Goal: Task Accomplishment & Management: Manage account settings

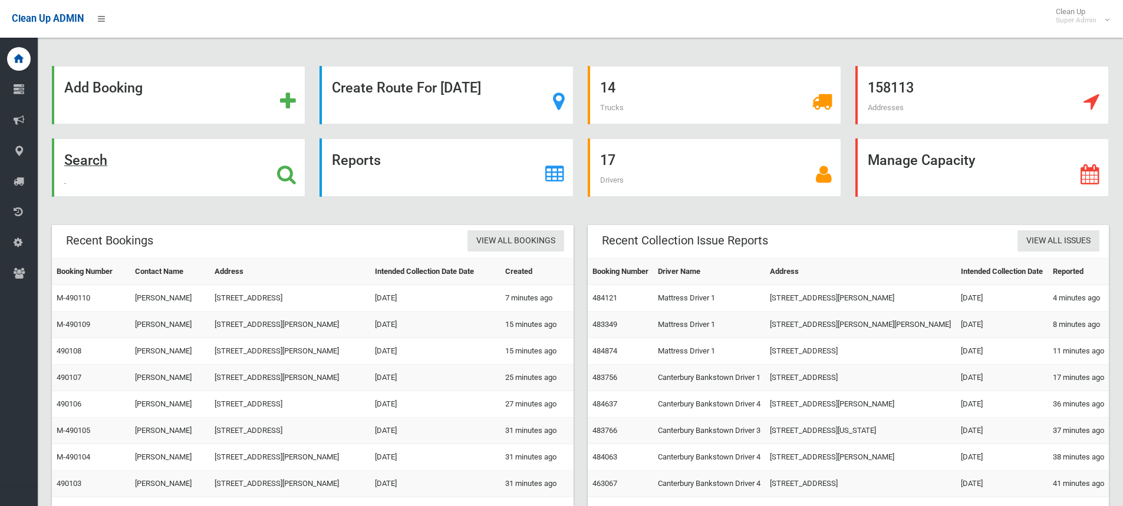
click at [292, 169] on icon at bounding box center [286, 175] width 19 height 20
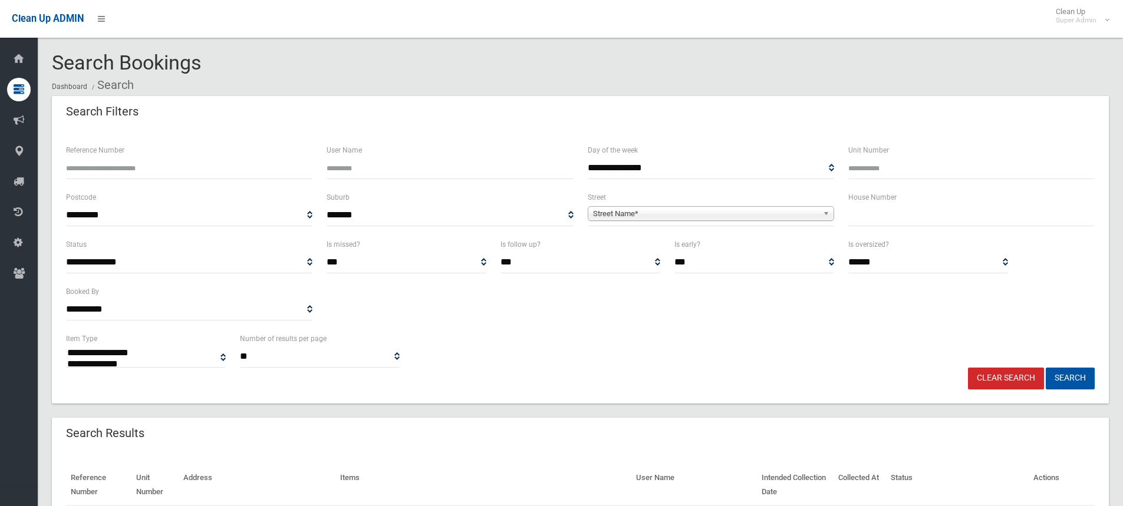
select select
click at [146, 165] on input "Reference Number" at bounding box center [189, 168] width 246 height 22
click at [886, 214] on input "text" at bounding box center [971, 216] width 246 height 22
drag, startPoint x: 861, startPoint y: 209, endPoint x: 856, endPoint y: 205, distance: 7.2
click at [859, 209] on input "text" at bounding box center [971, 216] width 246 height 22
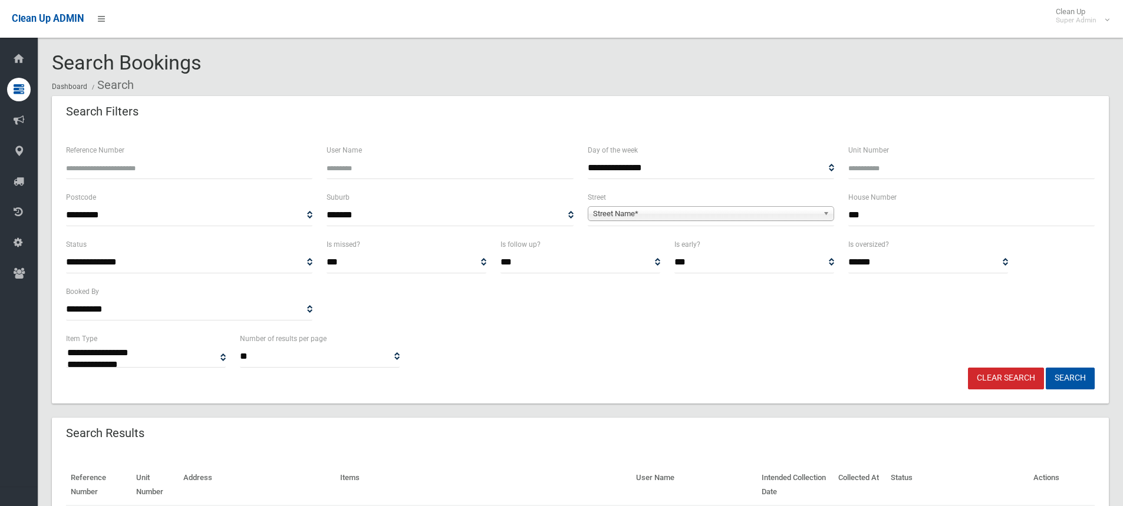
type input "***"
click at [733, 211] on span "Street Name*" at bounding box center [705, 214] width 225 height 14
select select
click at [577, 360] on div "**********" at bounding box center [580, 350] width 1043 height 36
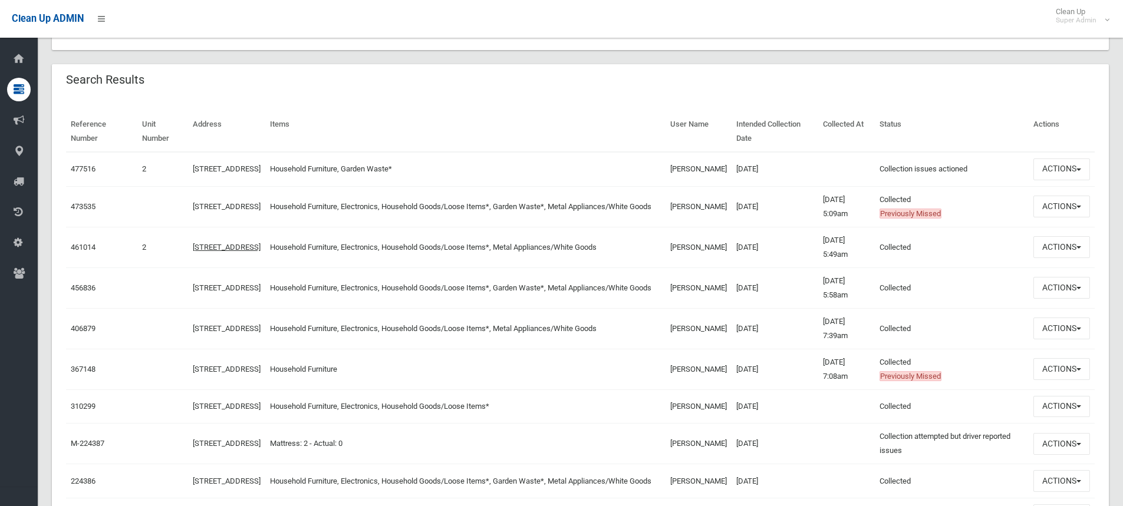
scroll to position [413, 0]
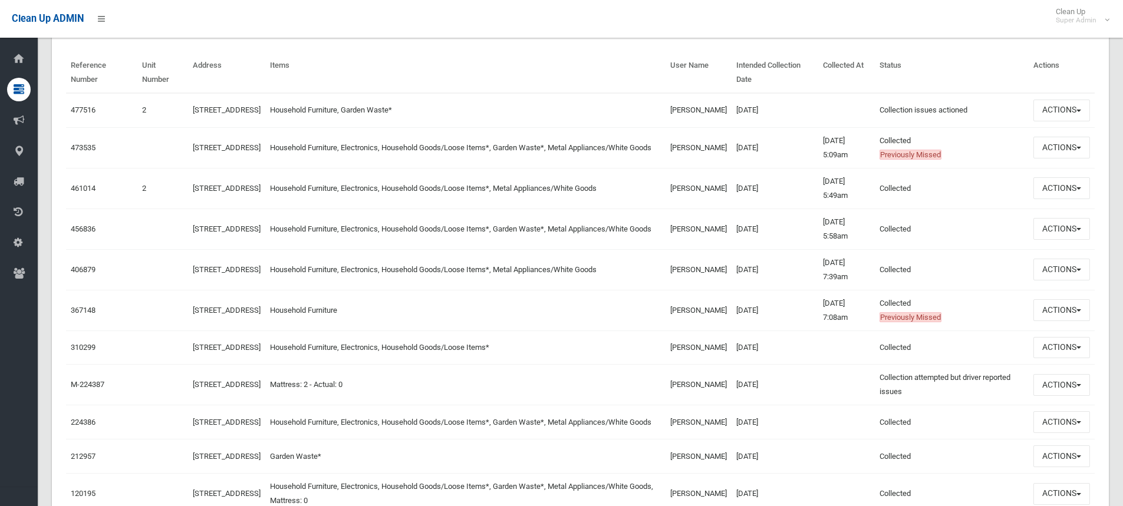
drag, startPoint x: 649, startPoint y: 216, endPoint x: 596, endPoint y: 228, distance: 54.2
click at [596, 228] on td "Household Furniture, Electronics, Household Goods/Loose Items*, Garden Waste*, …" at bounding box center [465, 229] width 401 height 41
drag, startPoint x: 672, startPoint y: 234, endPoint x: 722, endPoint y: 239, distance: 50.9
click at [722, 239] on td "abas ghulam" at bounding box center [699, 229] width 66 height 41
click at [705, 234] on td "abas ghulam" at bounding box center [699, 229] width 66 height 41
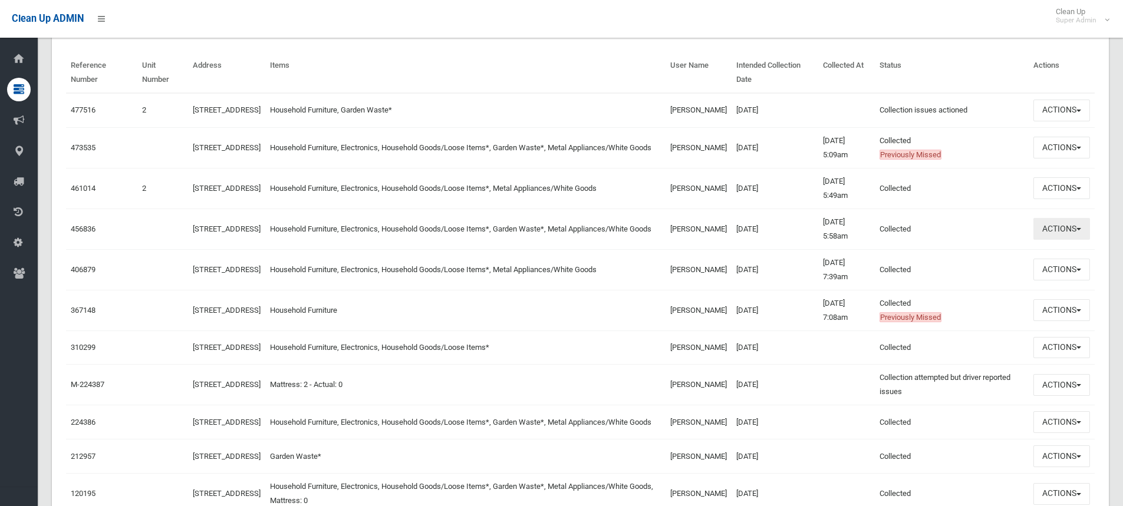
click at [1058, 240] on button "Actions" at bounding box center [1062, 229] width 57 height 22
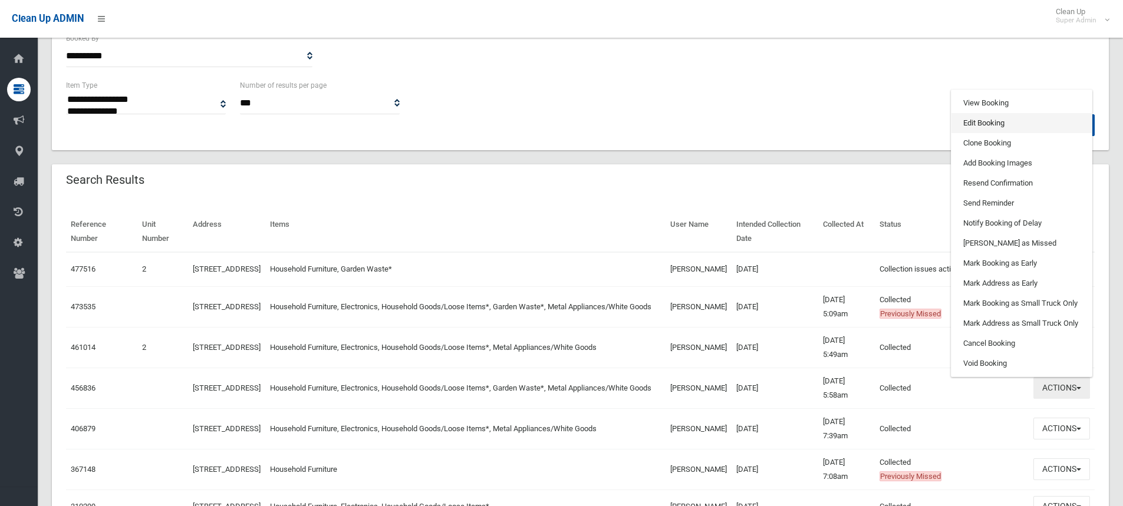
scroll to position [236, 0]
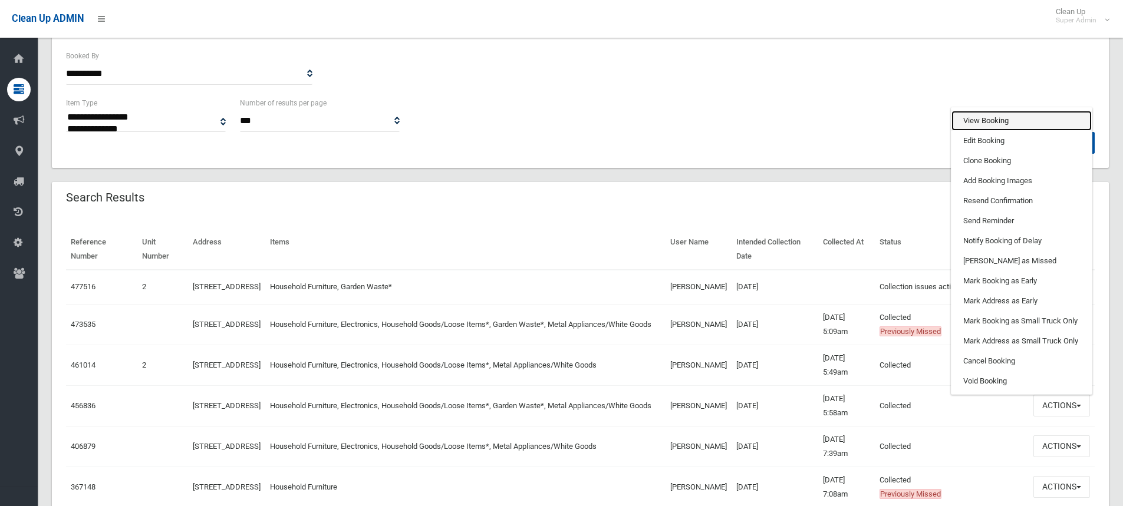
click at [996, 129] on link "View Booking" at bounding box center [1022, 121] width 140 height 20
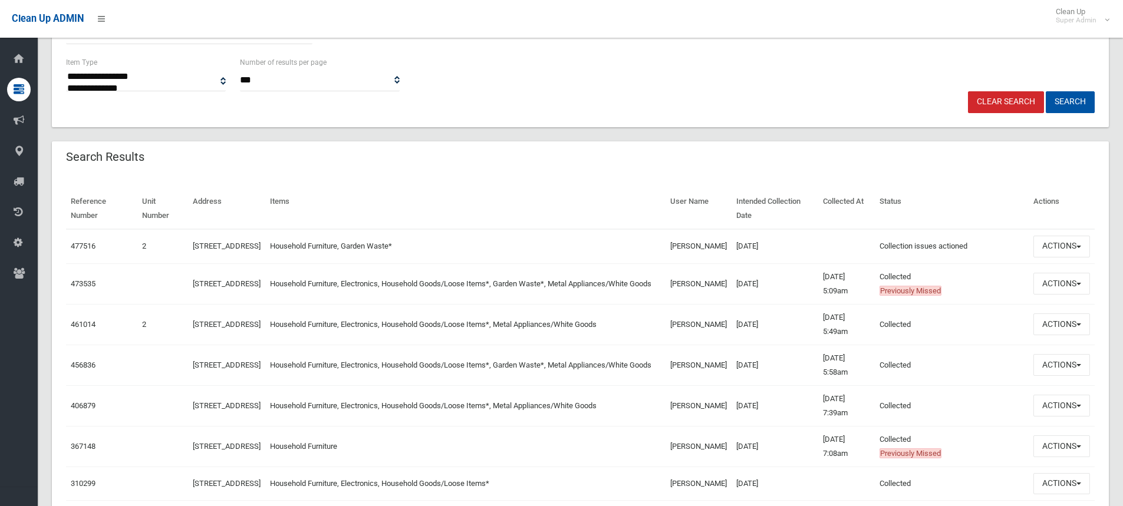
scroll to position [295, 0]
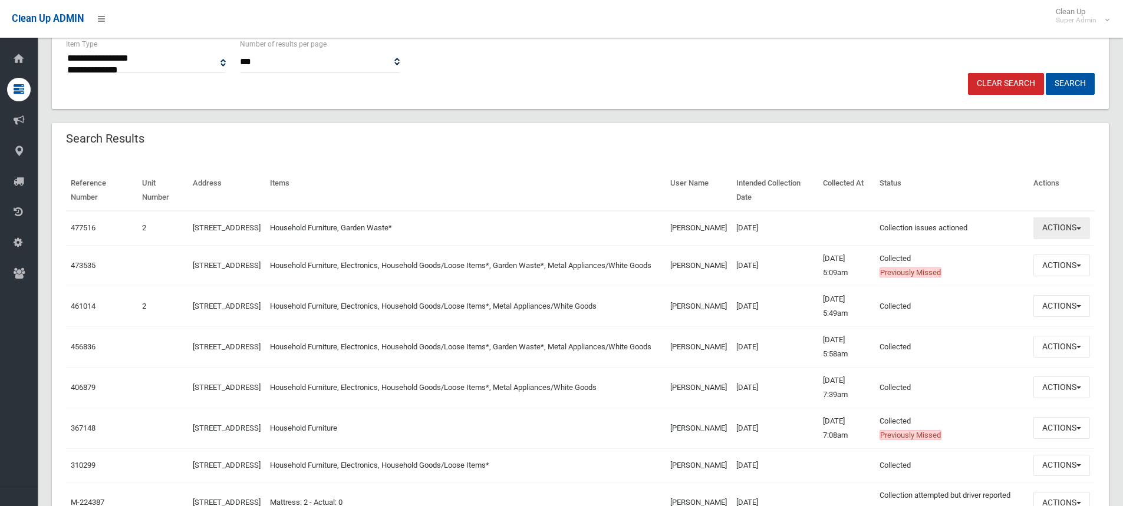
click at [1063, 227] on button "Actions" at bounding box center [1062, 229] width 57 height 22
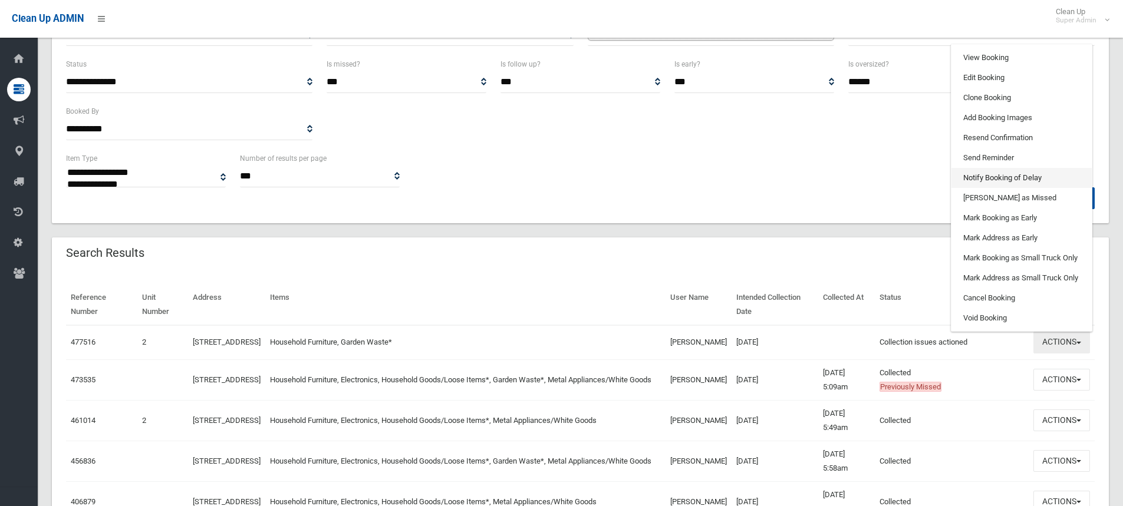
scroll to position [177, 0]
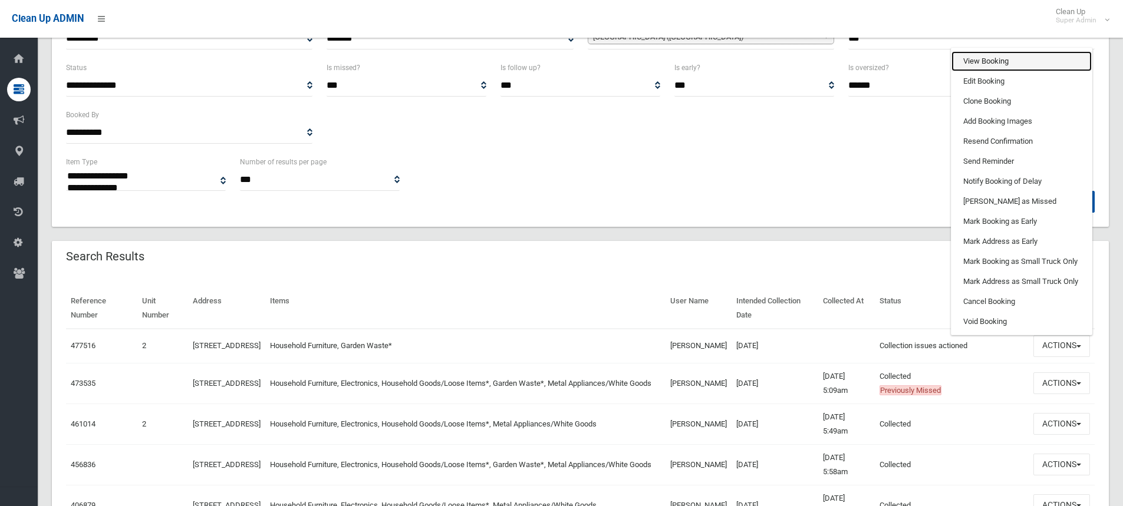
click at [991, 64] on link "View Booking" at bounding box center [1022, 61] width 140 height 20
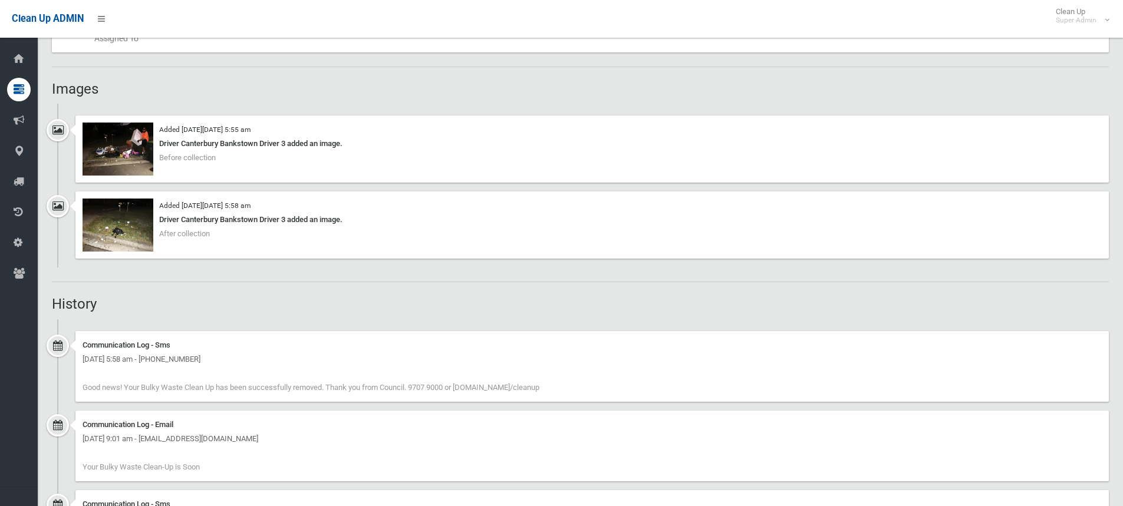
scroll to position [590, 0]
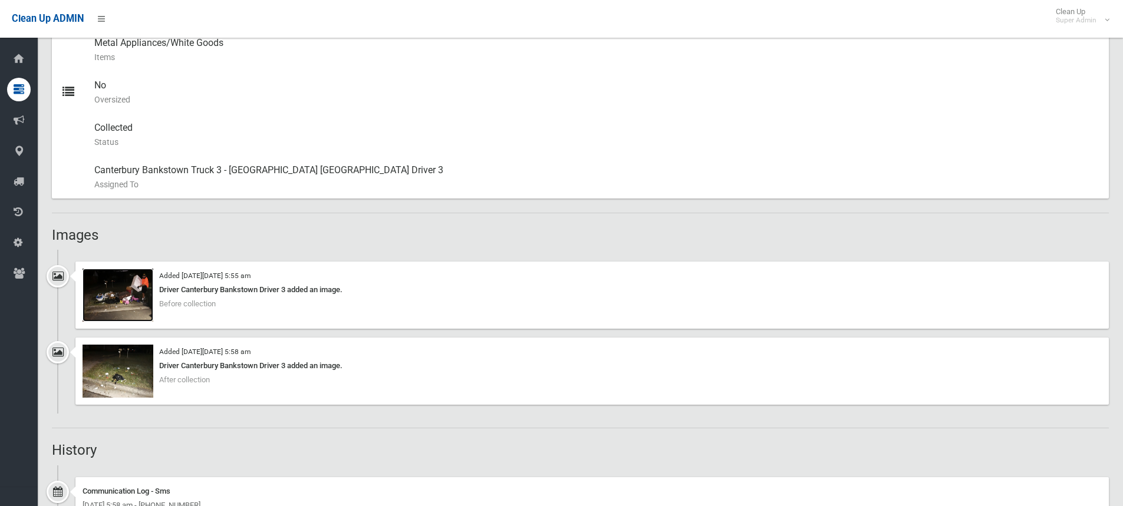
click at [120, 305] on img at bounding box center [118, 295] width 71 height 53
click at [195, 218] on div "Booking Details Actions View Booking Edit Booking Clone Booking Add Booking Ima…" at bounding box center [580, 202] width 1057 height 1347
click at [102, 371] on img at bounding box center [118, 371] width 71 height 53
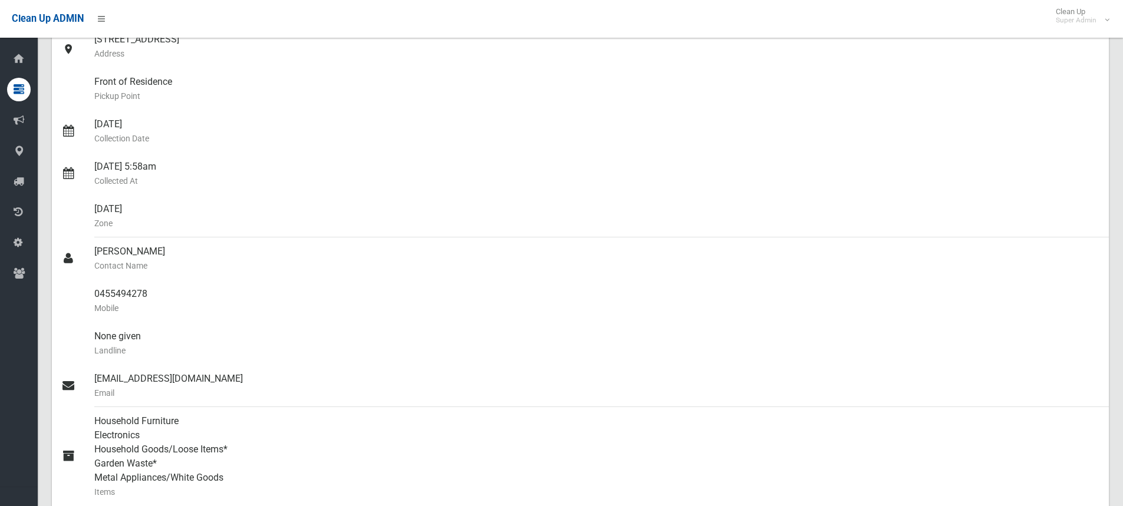
scroll to position [0, 0]
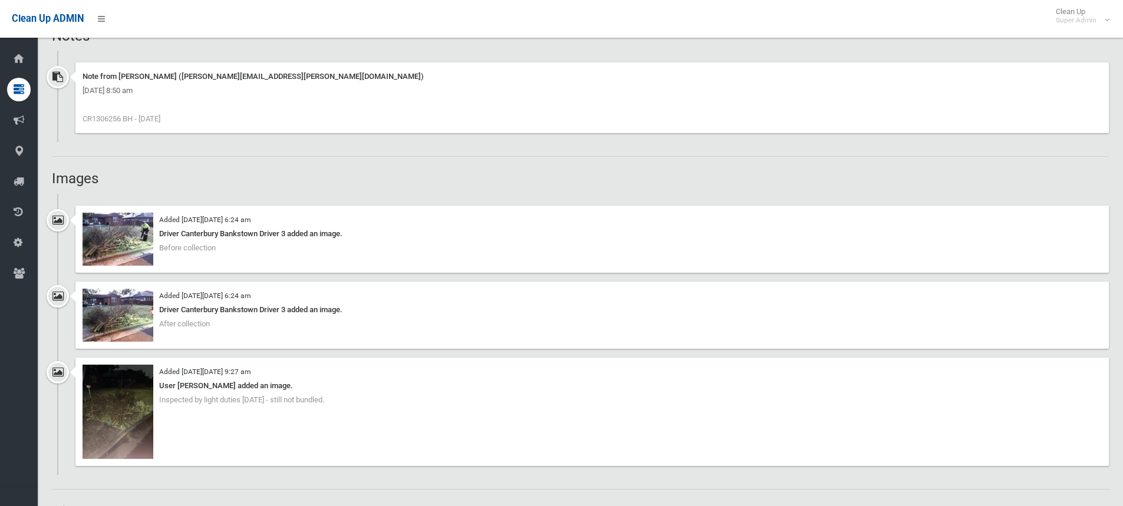
scroll to position [766, 0]
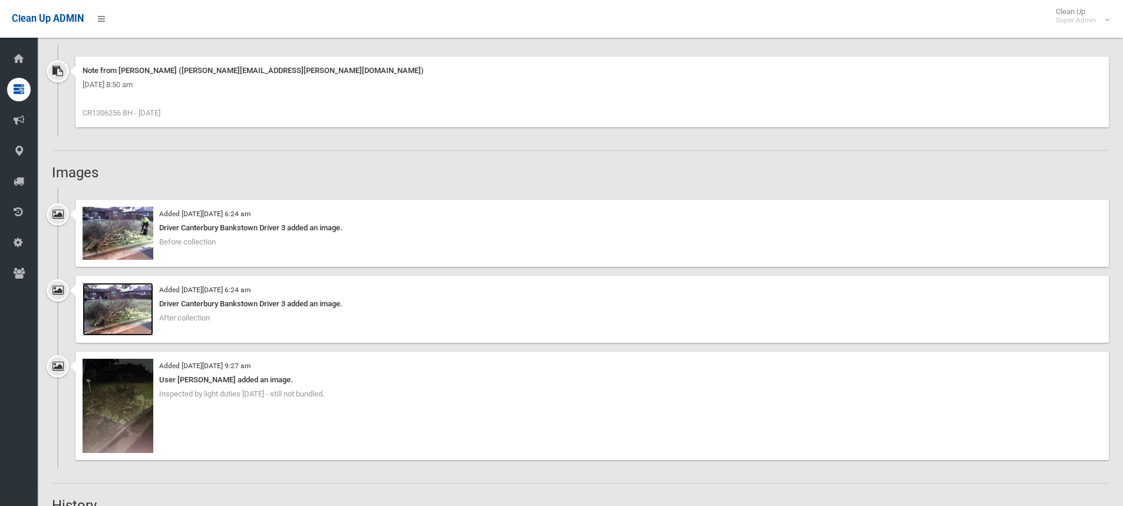
click at [106, 313] on img at bounding box center [118, 309] width 71 height 53
click at [244, 163] on div "Booking Details Actions View Booking Edit Booking Clone Booking Add Booking Ima…" at bounding box center [580, 293] width 1057 height 1883
click at [118, 173] on h2 "Images" at bounding box center [580, 172] width 1057 height 15
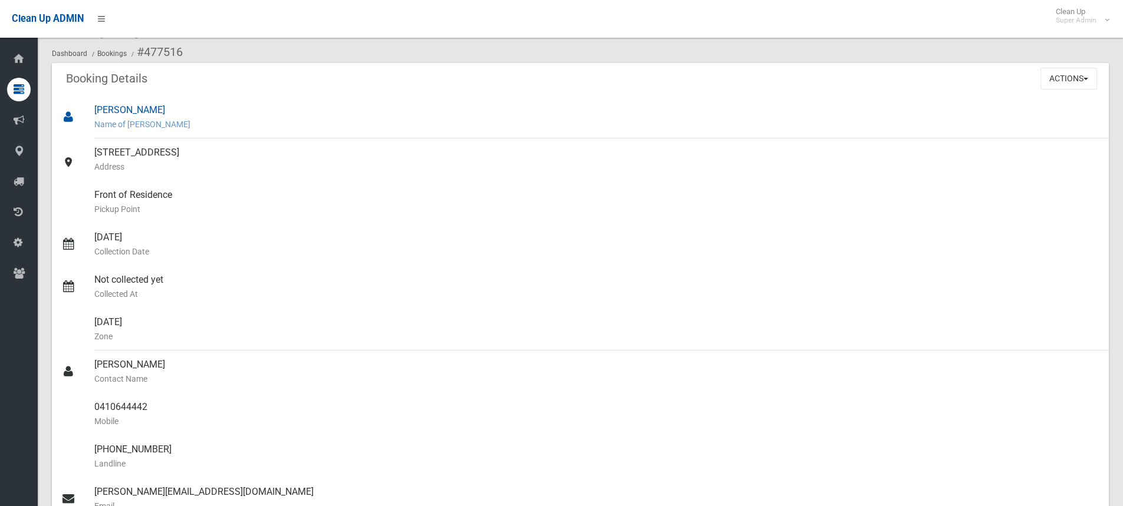
scroll to position [0, 0]
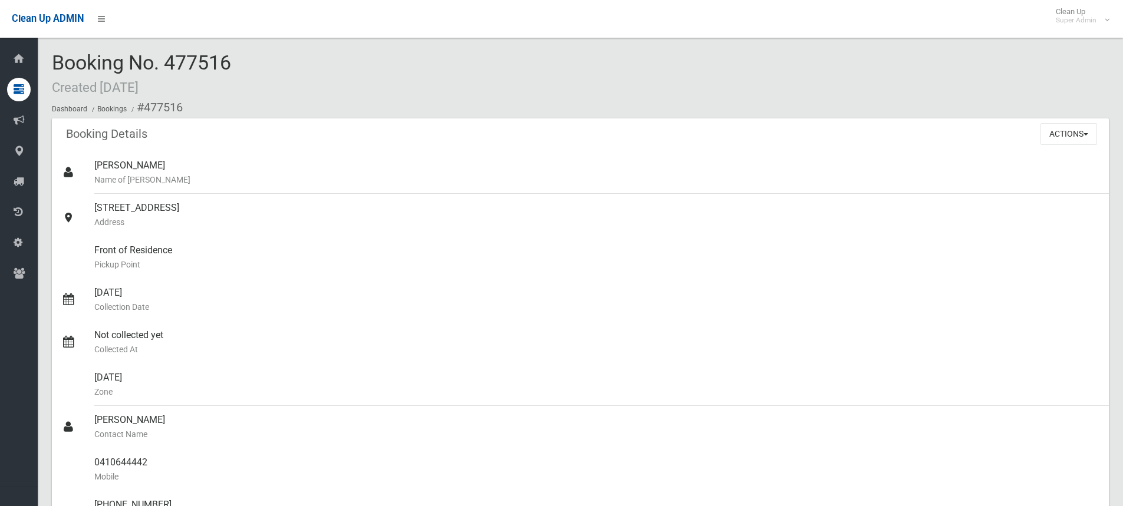
click at [238, 65] on div "Booking No. 477516 Created [DATE] Dashboard Bookings #477516" at bounding box center [580, 85] width 1057 height 67
click at [330, 60] on div "Booking No. 477516 Created [DATE] Dashboard Bookings #477516" at bounding box center [580, 85] width 1057 height 67
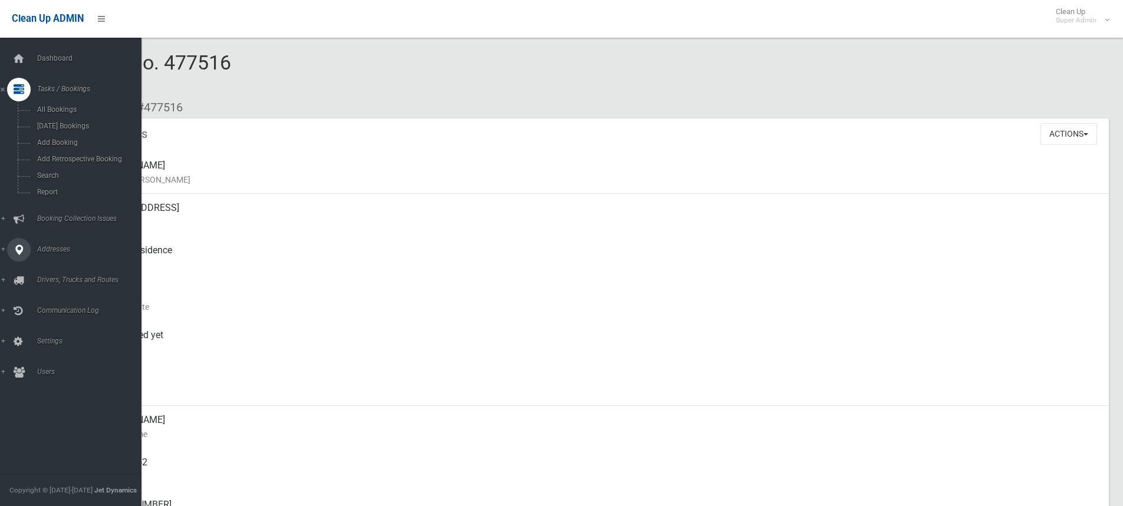
click at [15, 249] on icon at bounding box center [19, 250] width 11 height 24
click at [64, 168] on span "All Addresses" at bounding box center [87, 171] width 107 height 8
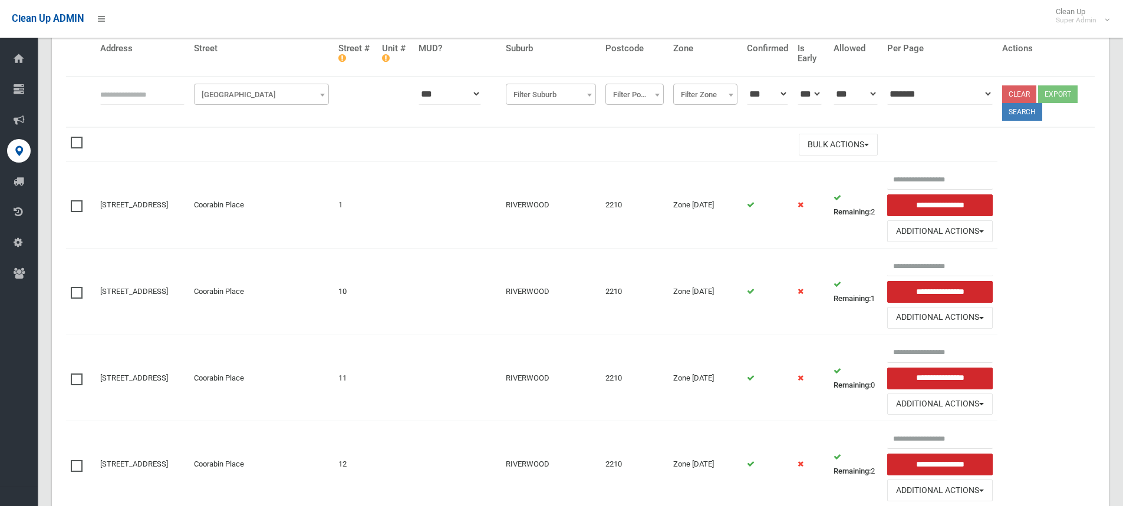
scroll to position [118, 0]
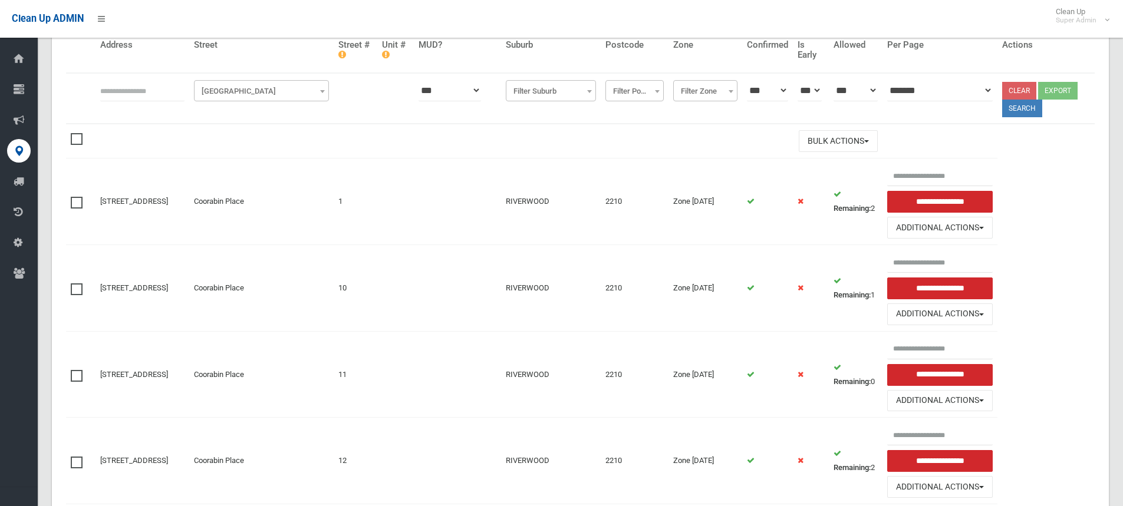
click at [139, 85] on input "text" at bounding box center [142, 91] width 84 height 22
type input "*********"
click button at bounding box center [0, 0] width 0 height 0
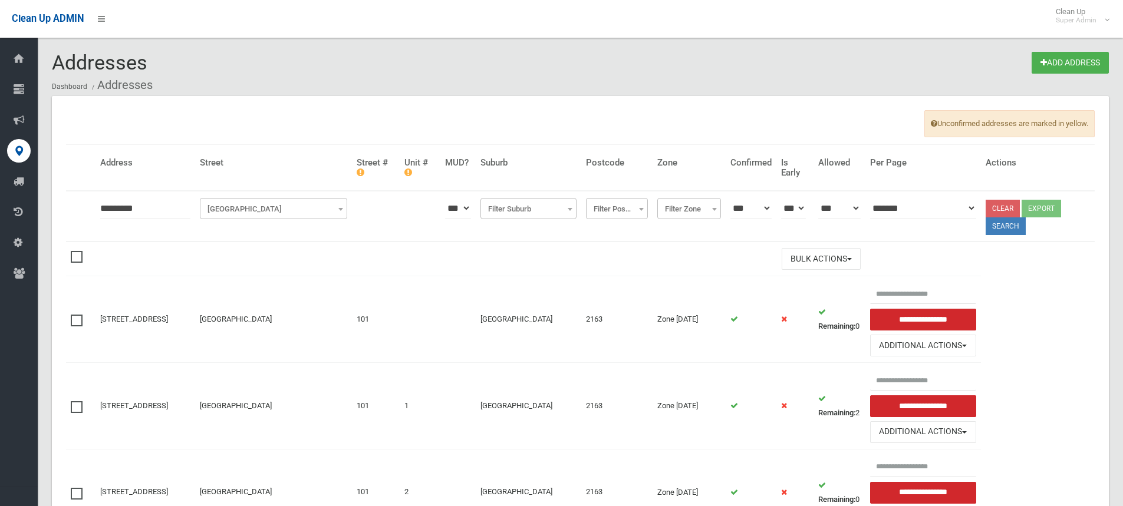
click at [161, 236] on th "*********" at bounding box center [146, 216] width 100 height 51
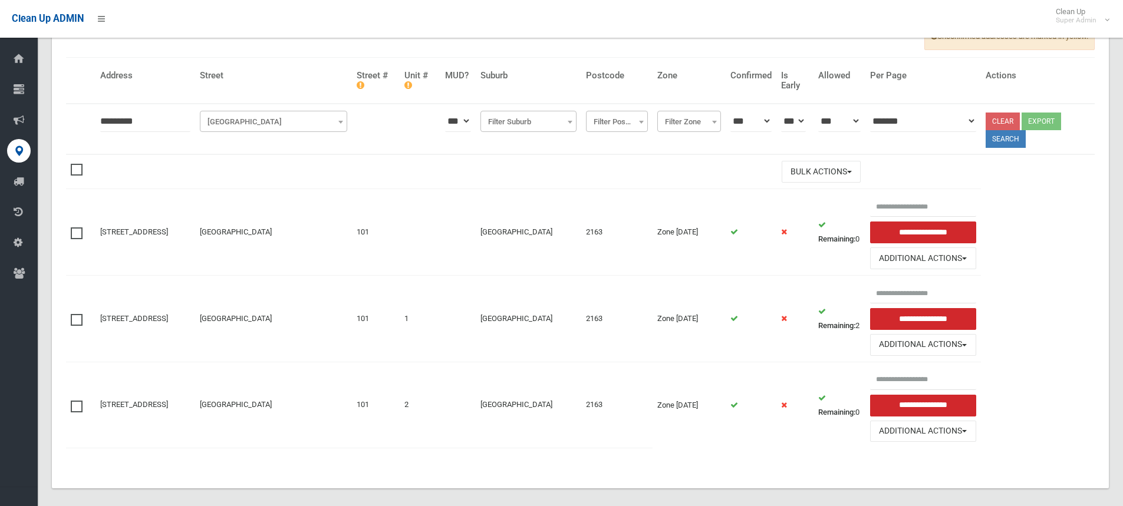
scroll to position [98, 0]
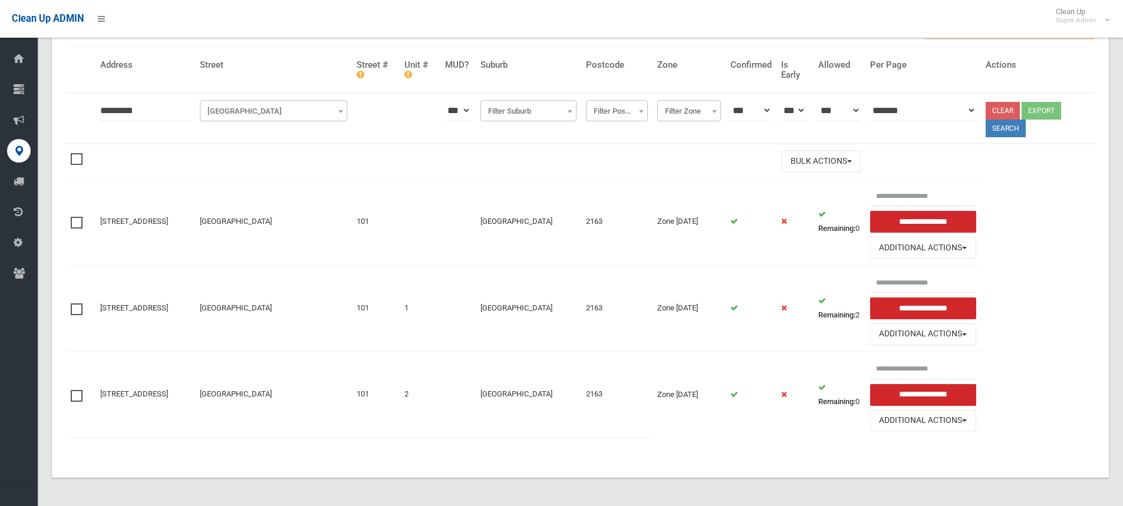
click at [75, 304] on span at bounding box center [80, 304] width 18 height 0
click at [74, 390] on span at bounding box center [80, 390] width 18 height 0
click at [861, 157] on button "Bulk Actions" at bounding box center [821, 161] width 79 height 22
click at [949, 306] on input "**********" at bounding box center [923, 309] width 106 height 22
click at [954, 280] on input "text" at bounding box center [923, 282] width 107 height 22
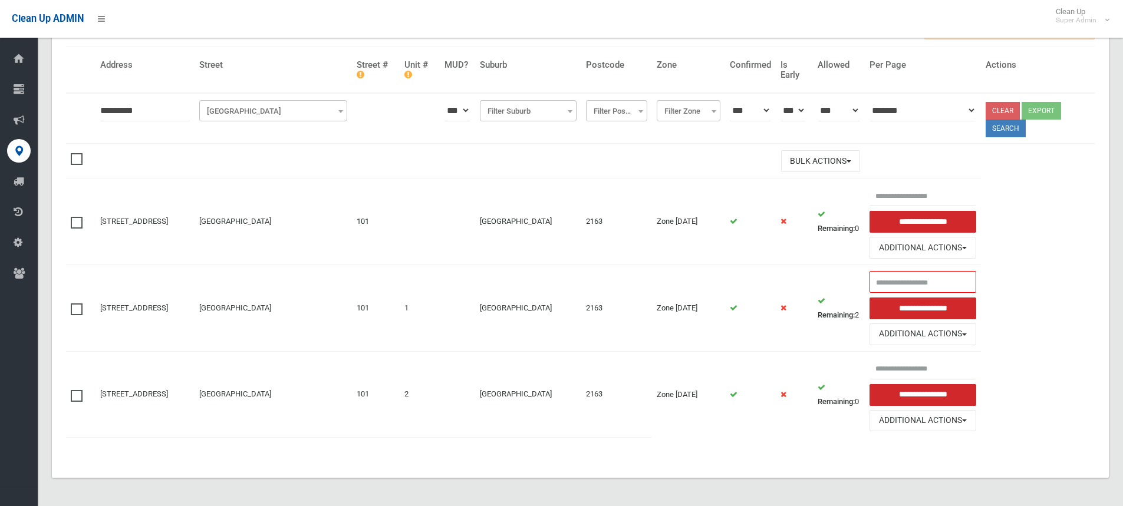
drag, startPoint x: 1078, startPoint y: 277, endPoint x: 1038, endPoint y: 294, distance: 43.6
click at [1078, 277] on table "Address Street Street # Unit # MUD? Suburb Postcode Zone Confirmed Is Early All…" at bounding box center [580, 248] width 1029 height 403
click at [976, 329] on button "Additional Actions" at bounding box center [923, 335] width 107 height 22
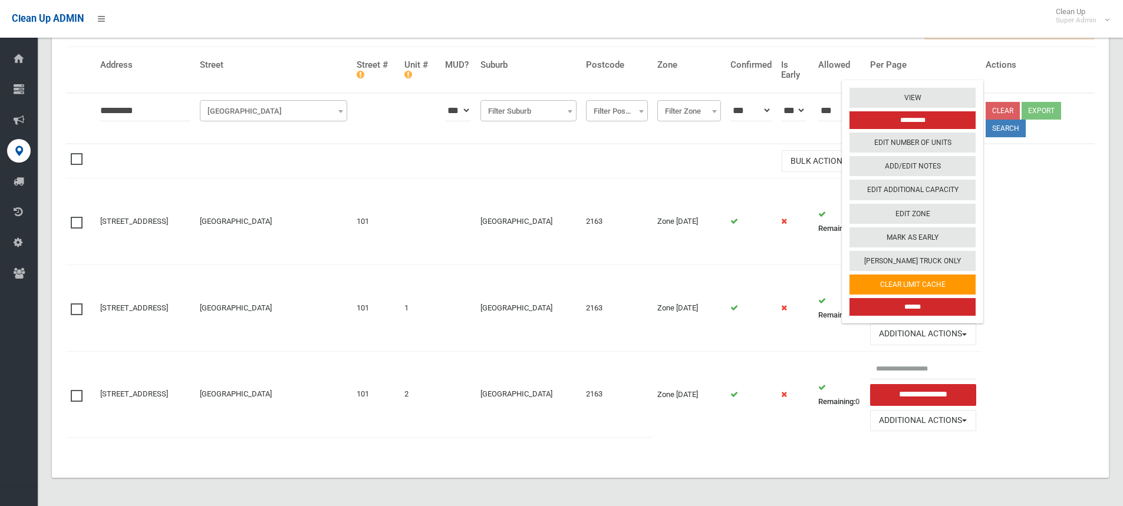
click at [935, 123] on input "*********" at bounding box center [913, 120] width 126 height 18
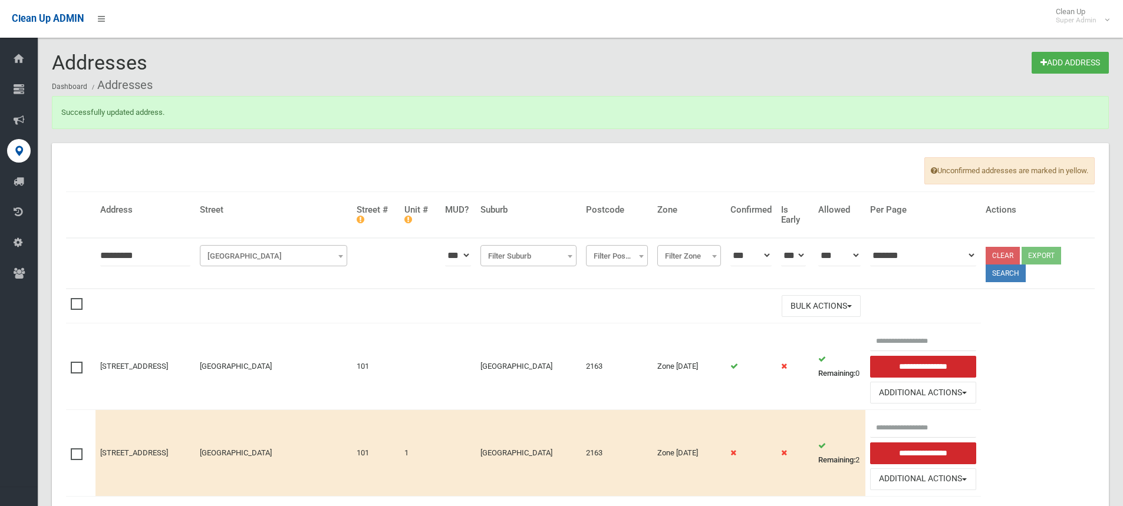
scroll to position [146, 0]
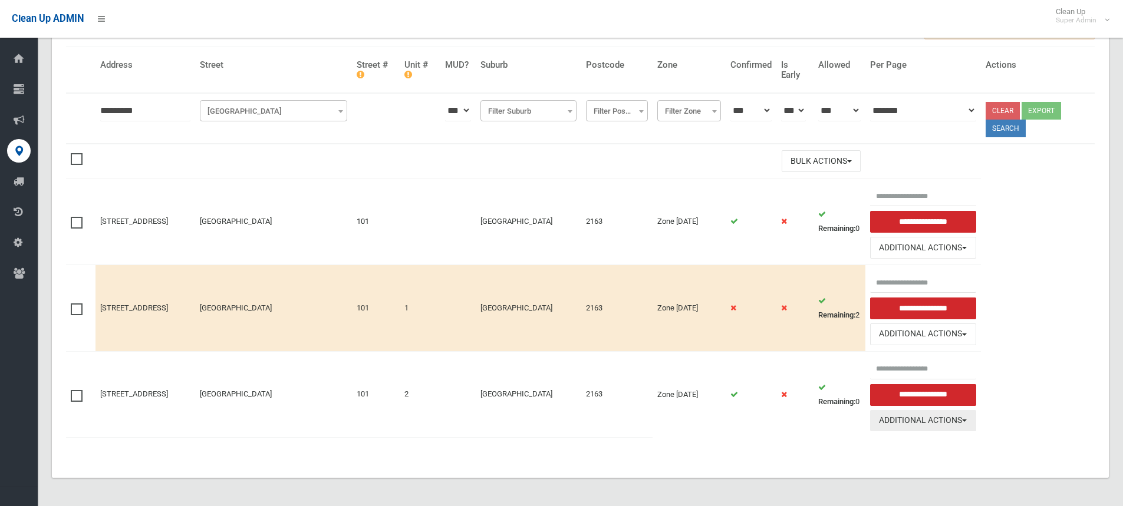
click at [935, 416] on button "Additional Actions" at bounding box center [923, 421] width 106 height 22
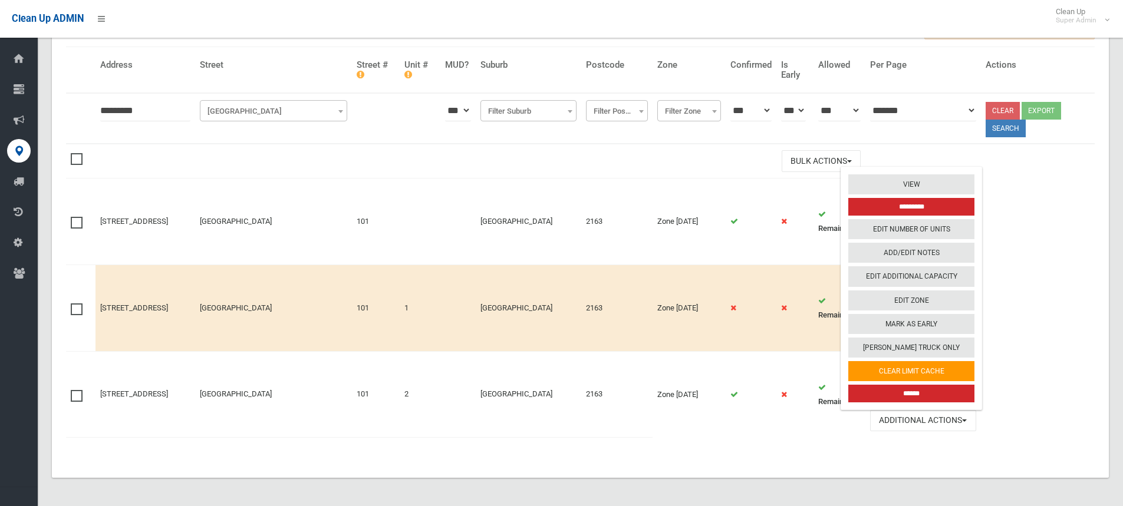
click at [929, 203] on input "*********" at bounding box center [911, 207] width 126 height 18
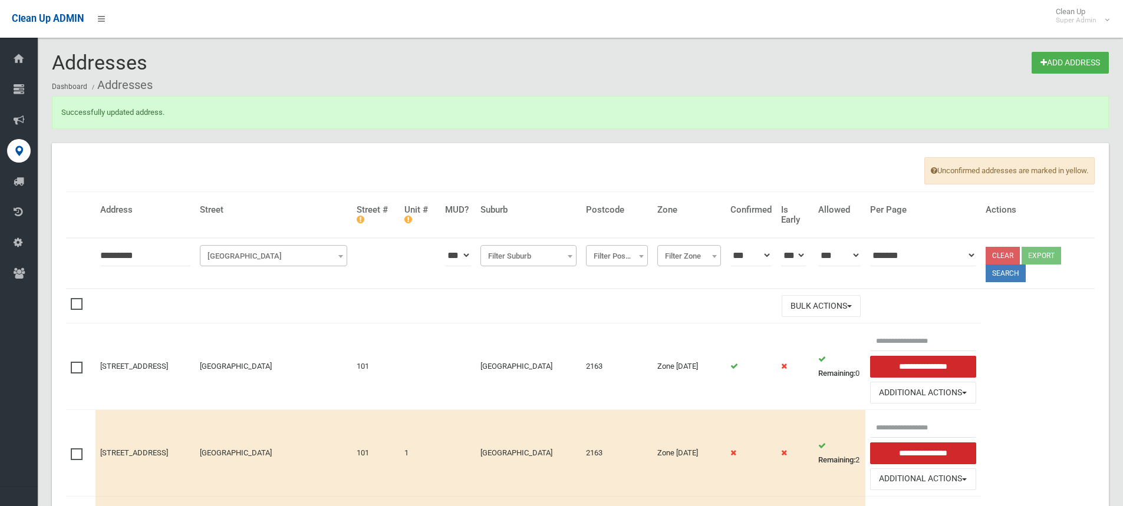
scroll to position [146, 0]
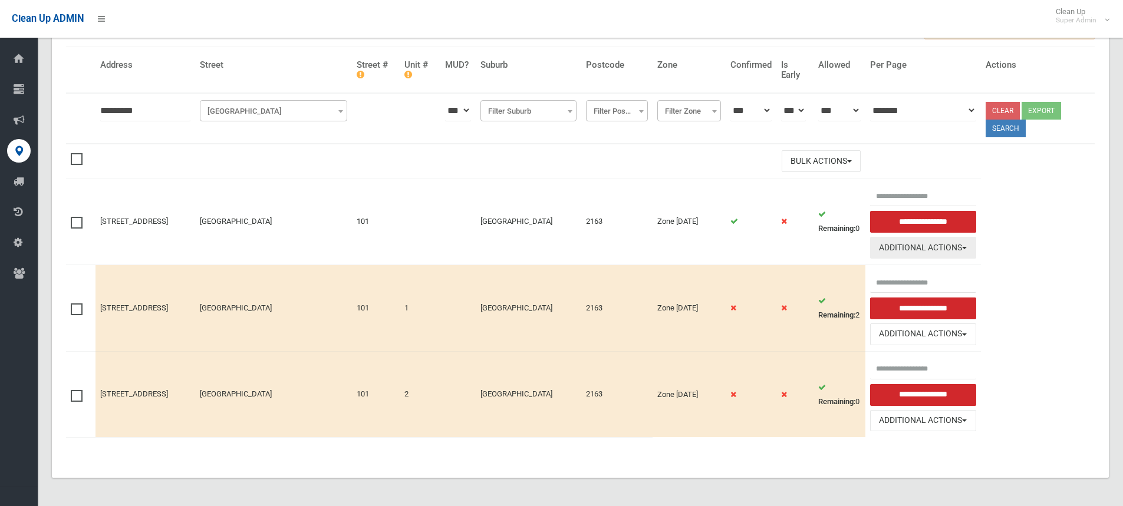
click at [961, 248] on button "Additional Actions" at bounding box center [923, 248] width 106 height 22
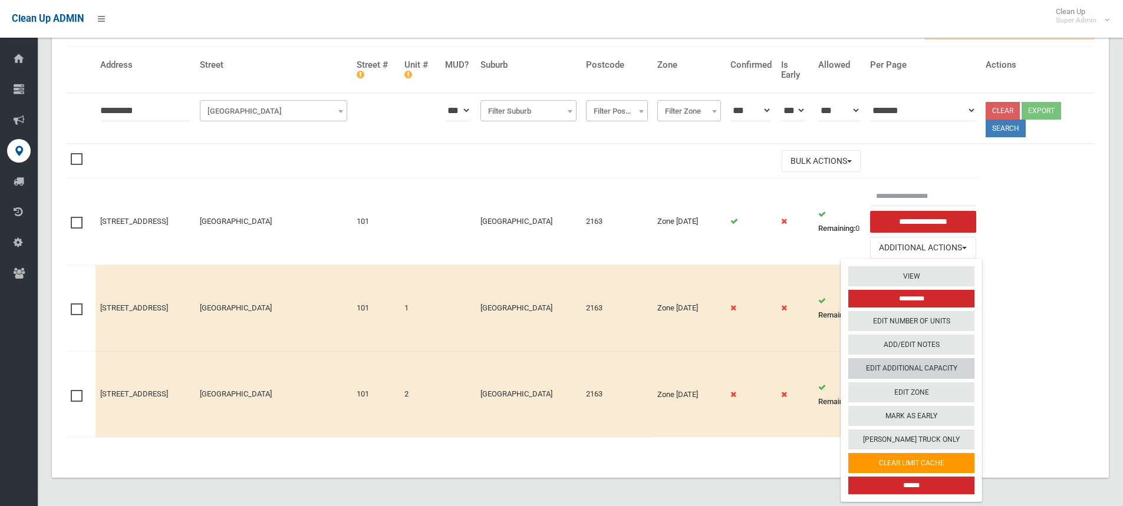
click at [940, 372] on link "Edit Additional Capacity" at bounding box center [911, 369] width 126 height 20
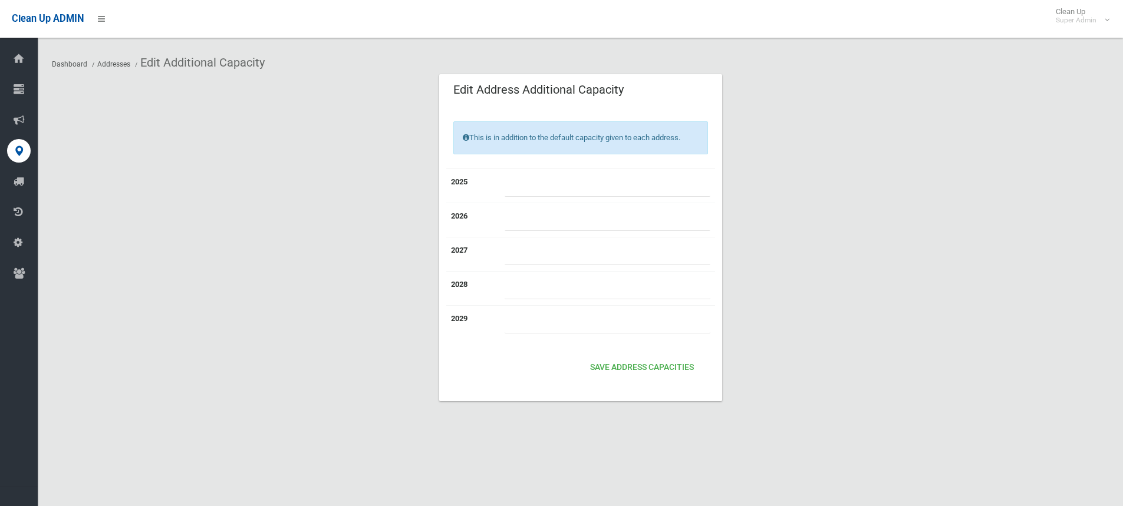
click at [529, 218] on input "number" at bounding box center [608, 220] width 206 height 22
type input "*"
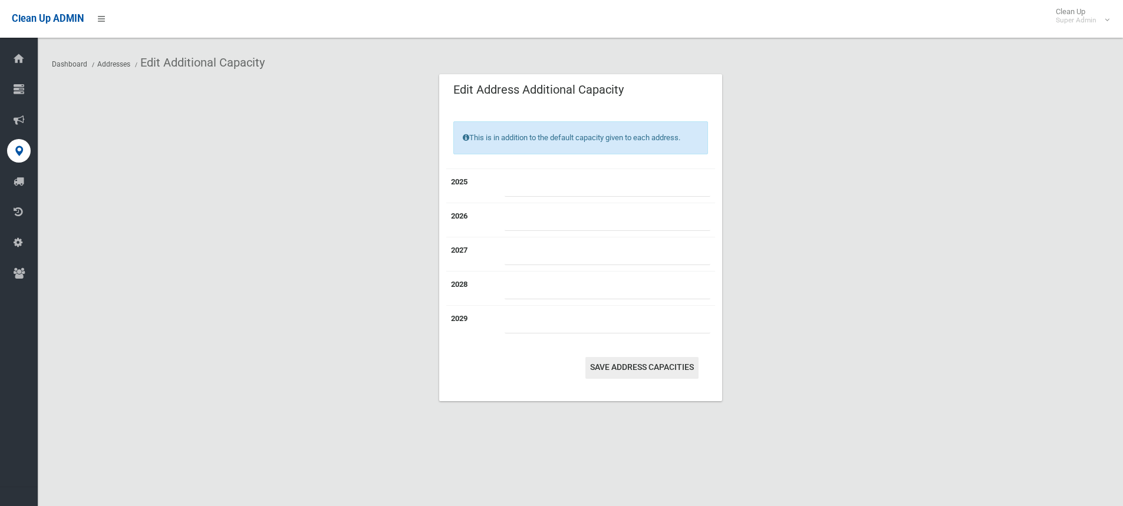
click at [657, 367] on button "Save Address capacities" at bounding box center [641, 368] width 113 height 22
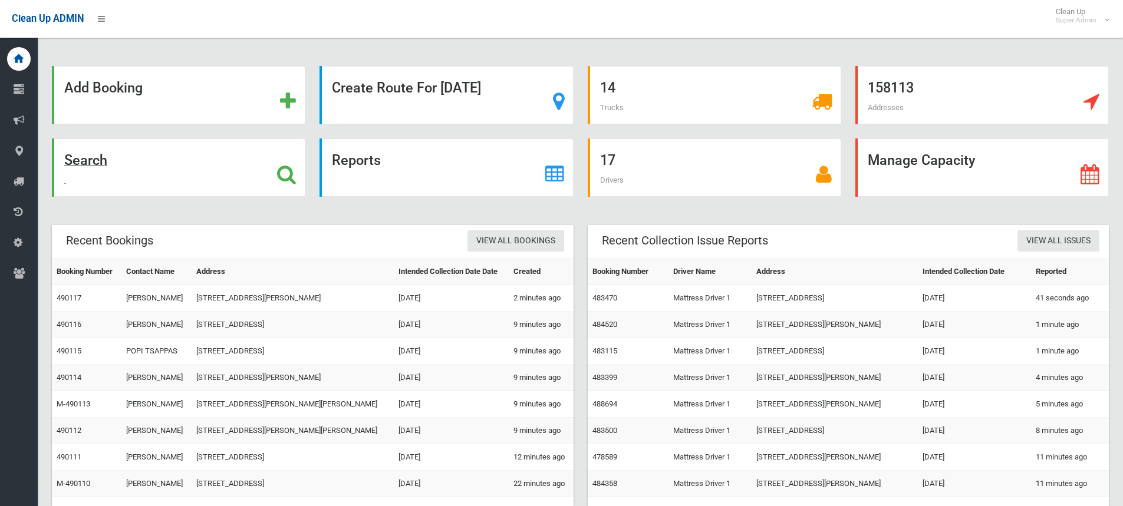
click at [292, 169] on icon at bounding box center [286, 175] width 19 height 20
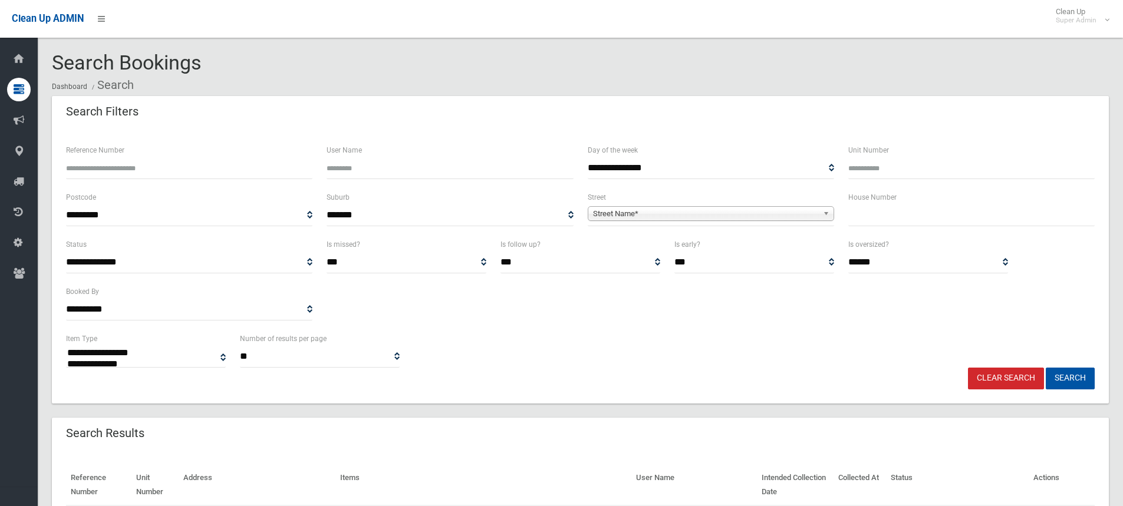
select select
drag, startPoint x: 0, startPoint y: 0, endPoint x: 862, endPoint y: 216, distance: 888.6
click at [861, 216] on input "text" at bounding box center [971, 216] width 246 height 22
type input "***"
click at [627, 221] on div "Street Name*" at bounding box center [711, 213] width 246 height 15
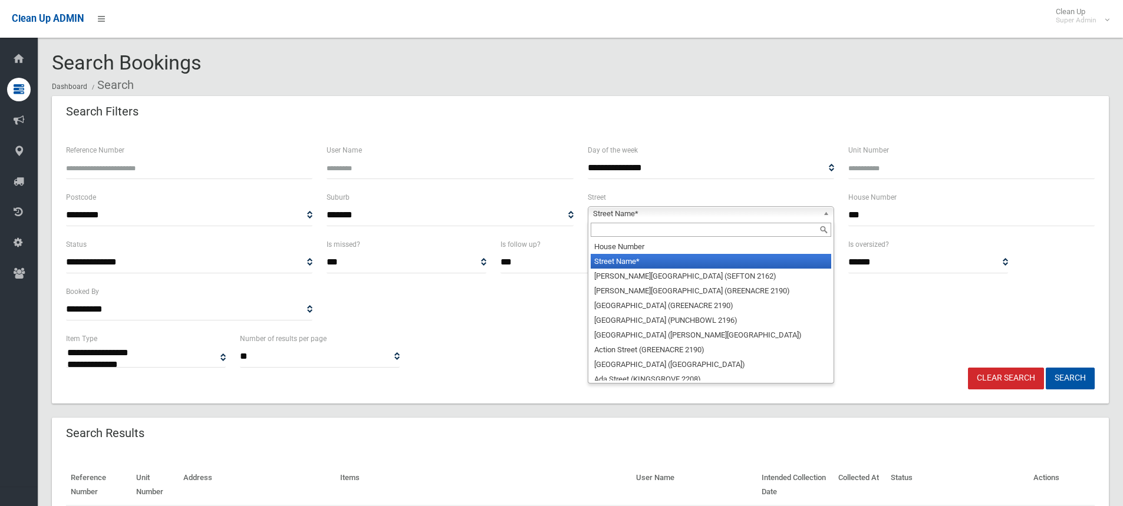
click at [634, 228] on input "text" at bounding box center [711, 230] width 241 height 14
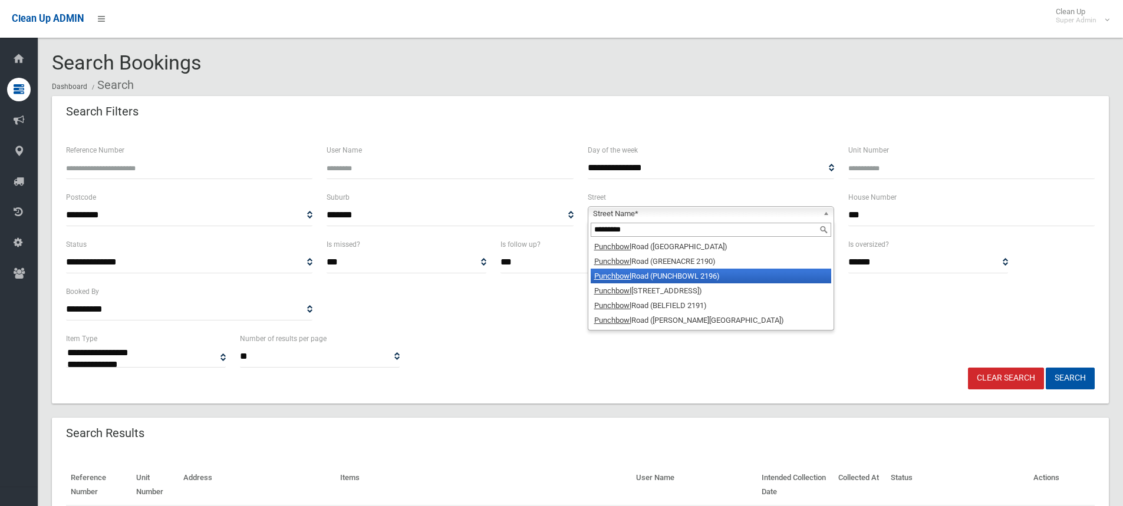
type input "*********"
click at [683, 272] on li "Punchbowl Road (PUNCHBOWL 2196)" at bounding box center [711, 276] width 241 height 15
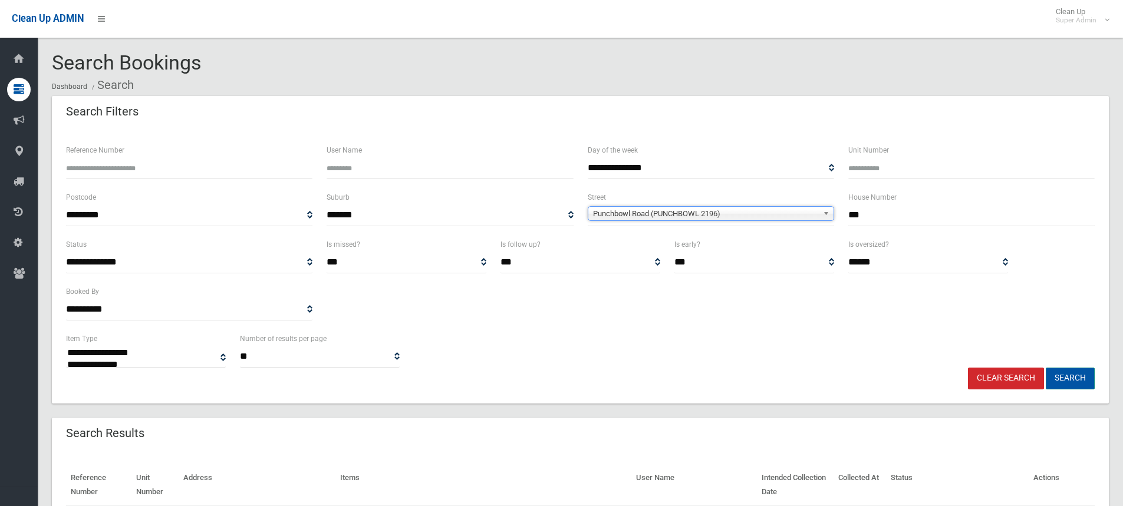
click at [1077, 376] on button "Search" at bounding box center [1070, 379] width 49 height 22
click at [670, 331] on div "**********" at bounding box center [580, 285] width 1043 height 94
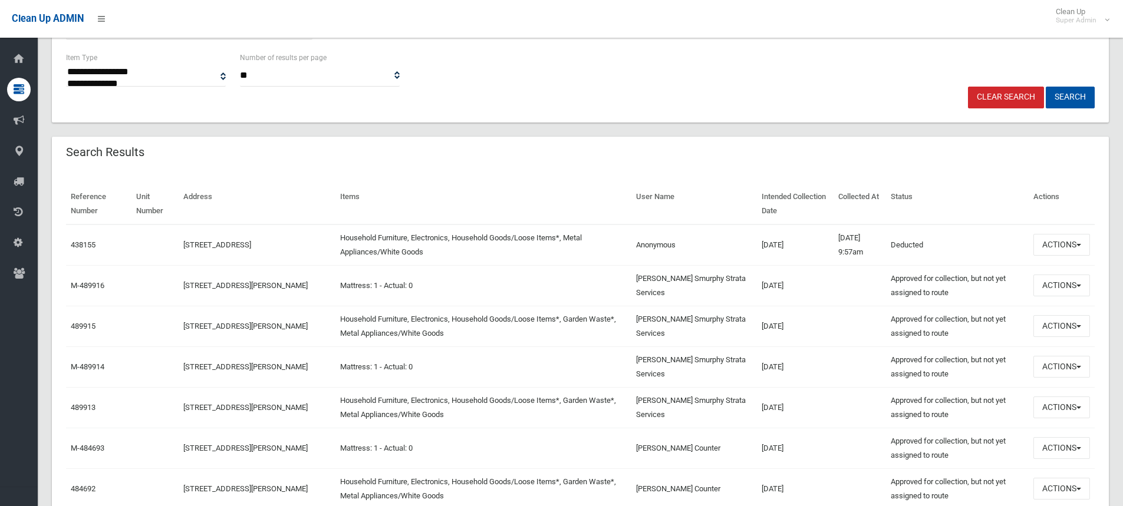
scroll to position [295, 0]
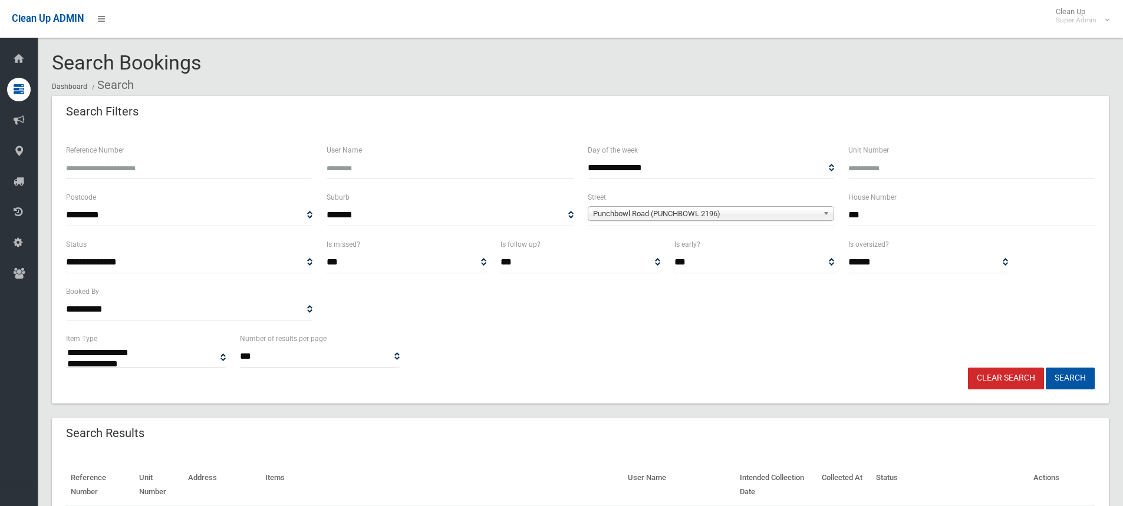
select select
click at [751, 336] on div "**********" at bounding box center [580, 350] width 1043 height 36
drag, startPoint x: 692, startPoint y: 313, endPoint x: 665, endPoint y: 333, distance: 33.4
click at [692, 313] on div "**********" at bounding box center [580, 285] width 1043 height 94
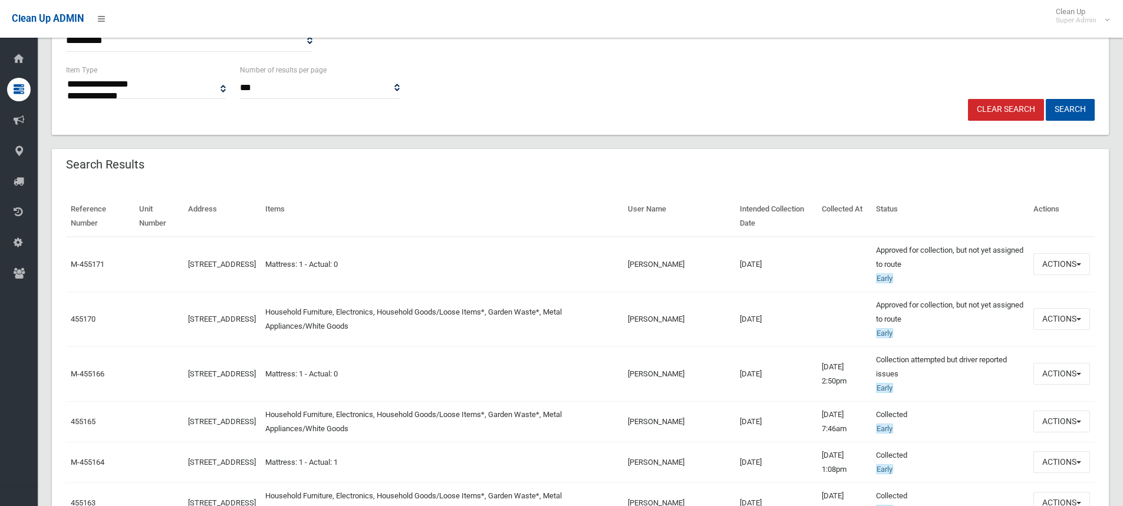
scroll to position [295, 0]
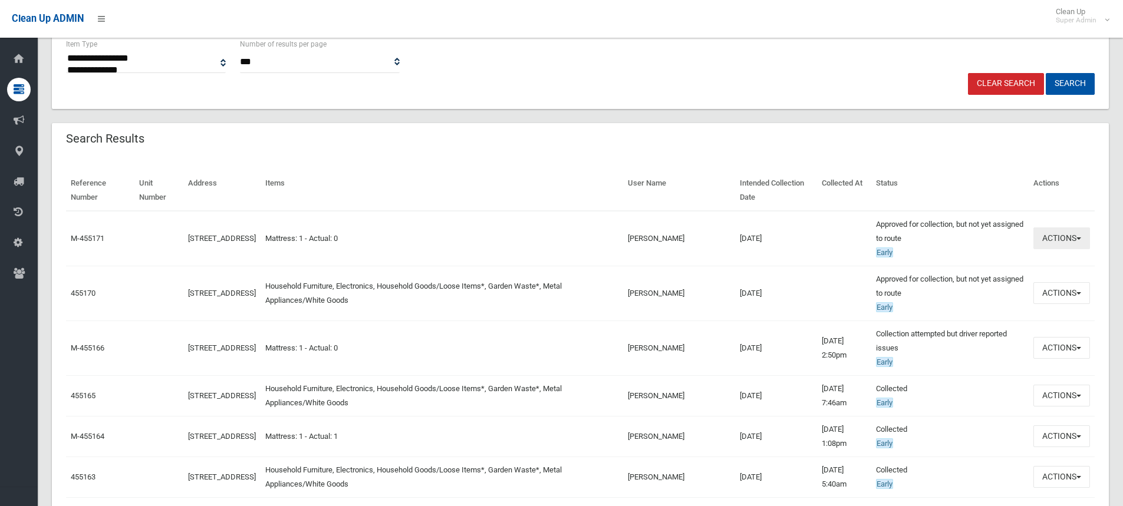
click at [1068, 238] on button "Actions" at bounding box center [1062, 239] width 57 height 22
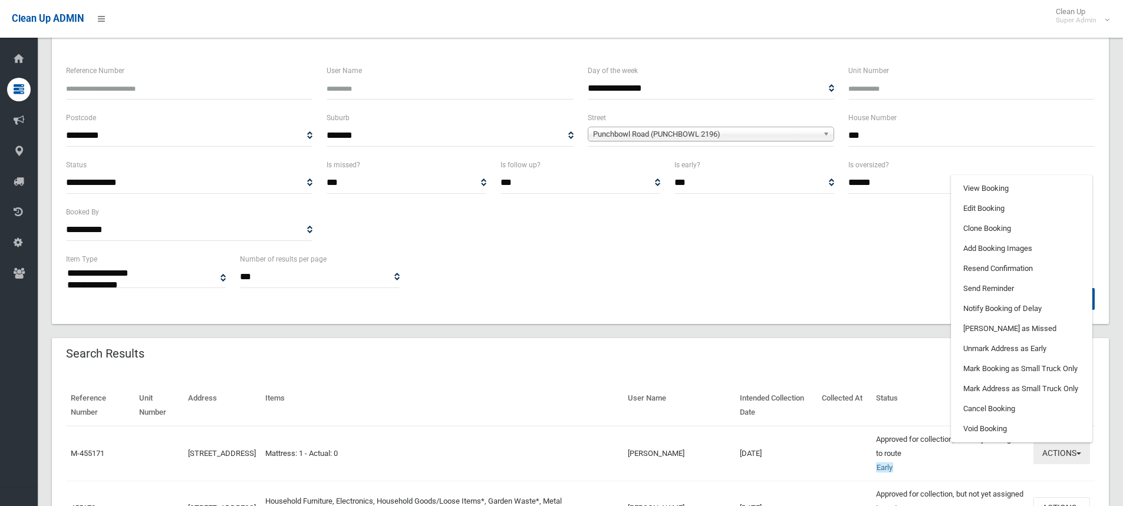
scroll to position [59, 0]
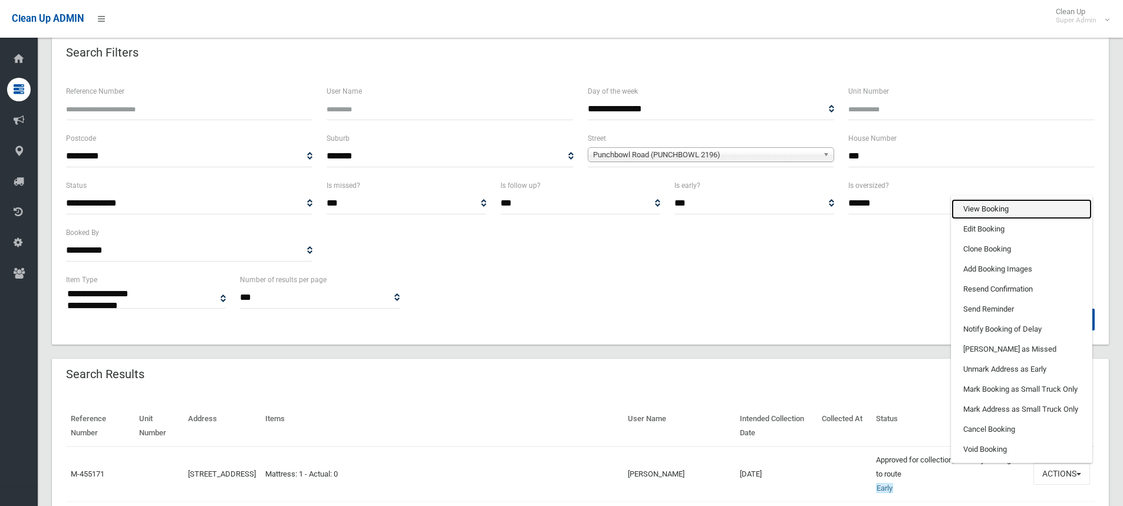
click at [996, 207] on link "View Booking" at bounding box center [1022, 209] width 140 height 20
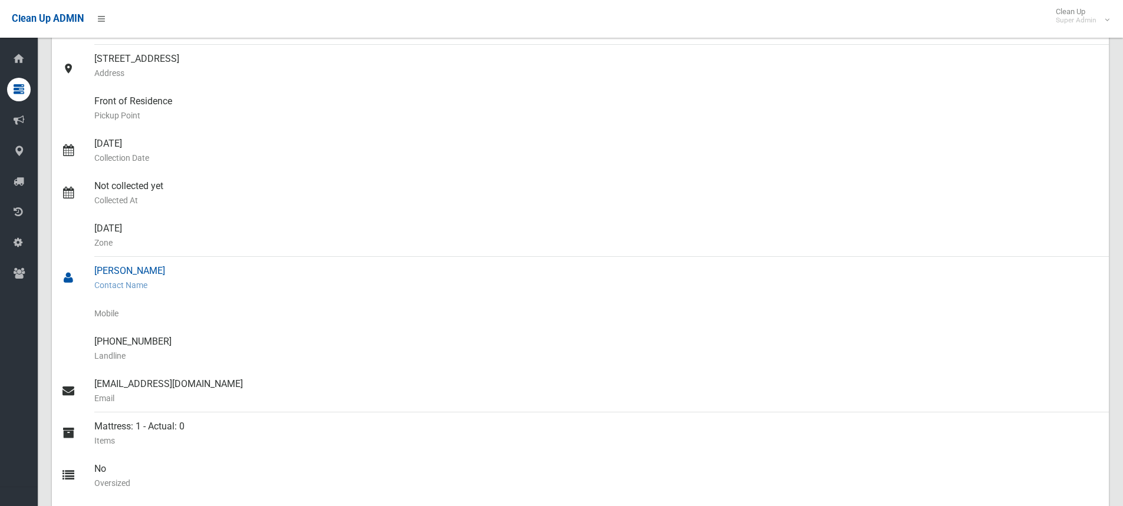
scroll to position [236, 0]
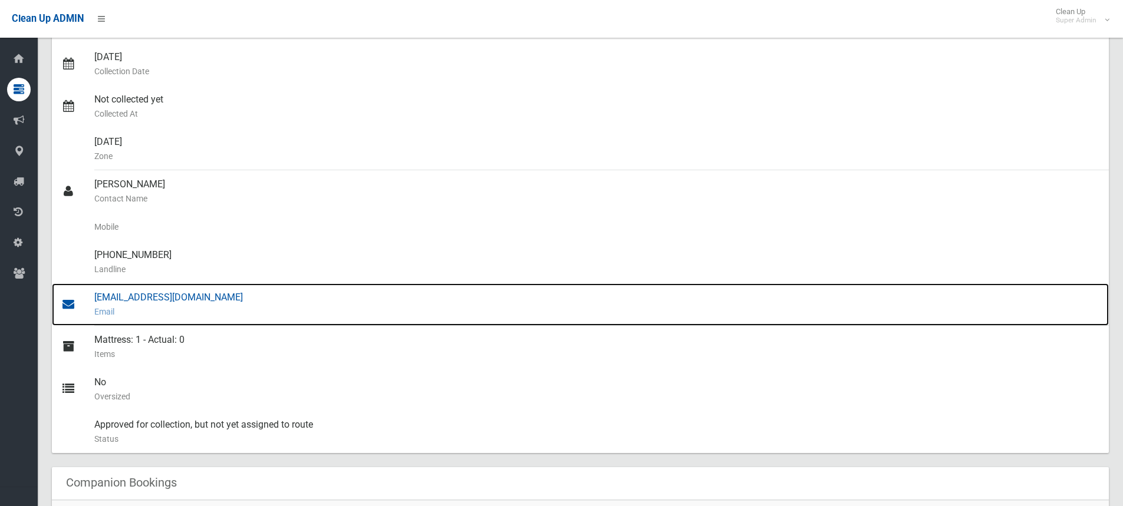
click at [140, 297] on div "[EMAIL_ADDRESS][DOMAIN_NAME] Email" at bounding box center [596, 305] width 1005 height 42
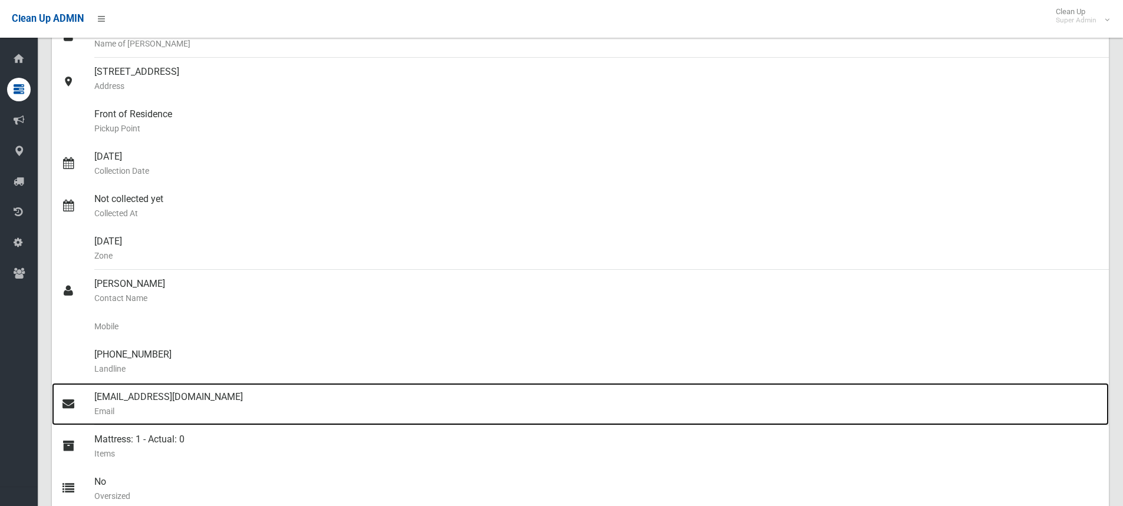
scroll to position [0, 0]
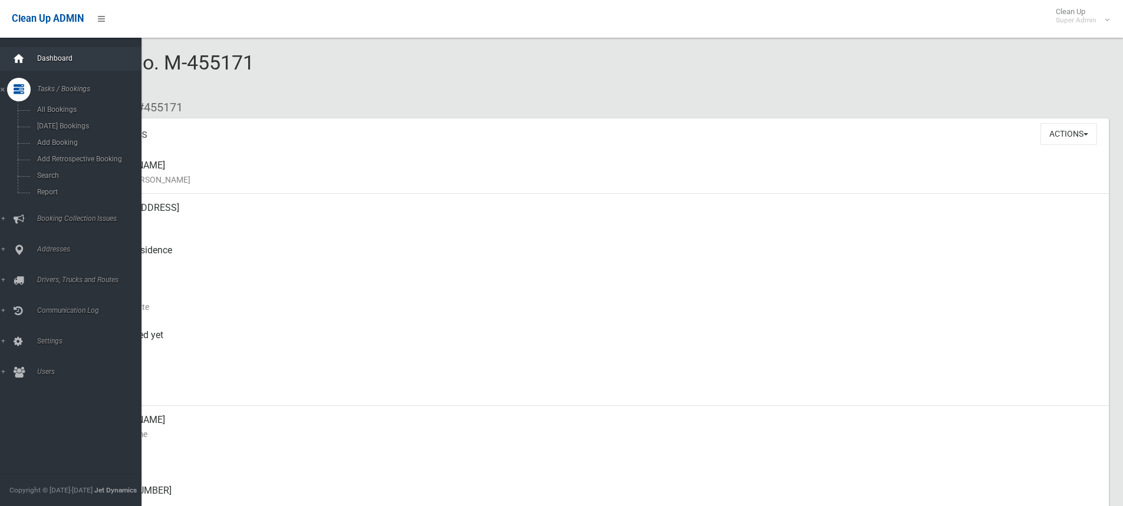
click at [18, 57] on icon at bounding box center [18, 59] width 13 height 24
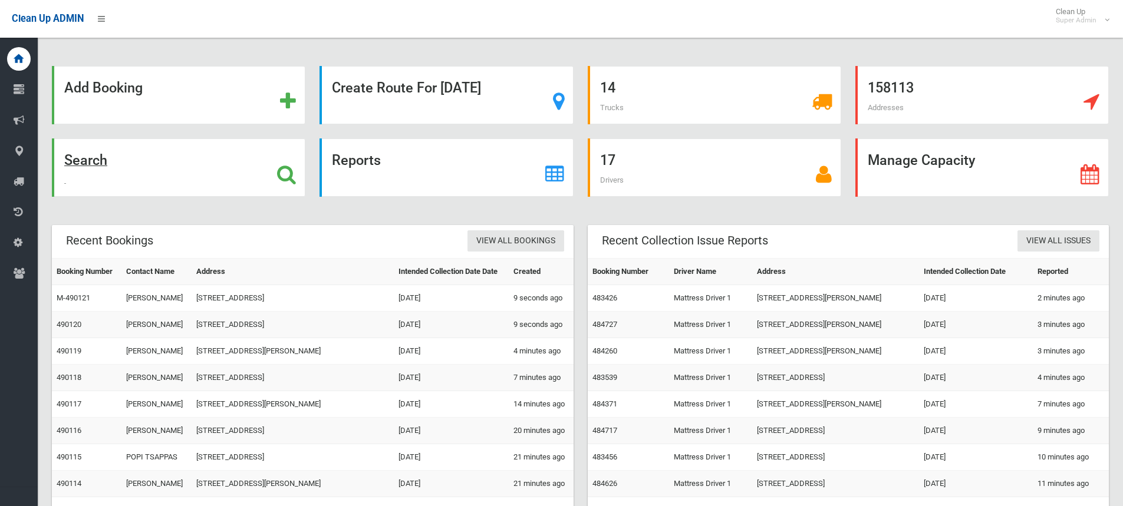
click at [279, 178] on icon at bounding box center [286, 175] width 19 height 20
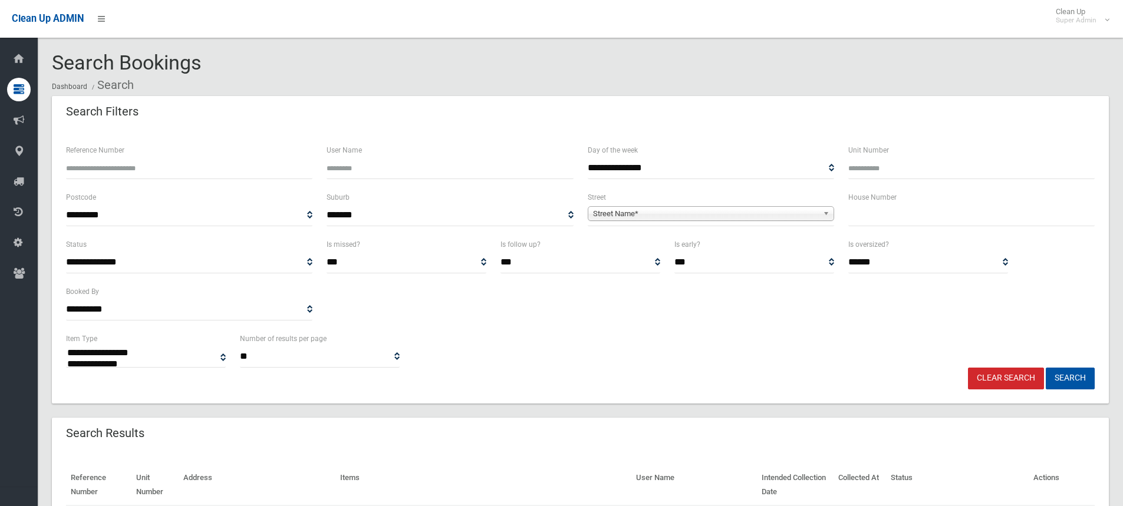
select select
click at [146, 169] on input "Reference Number" at bounding box center [189, 168] width 246 height 22
click at [874, 216] on input "text" at bounding box center [971, 216] width 246 height 22
type input "**"
click at [713, 214] on span "Street Name*" at bounding box center [705, 214] width 225 height 14
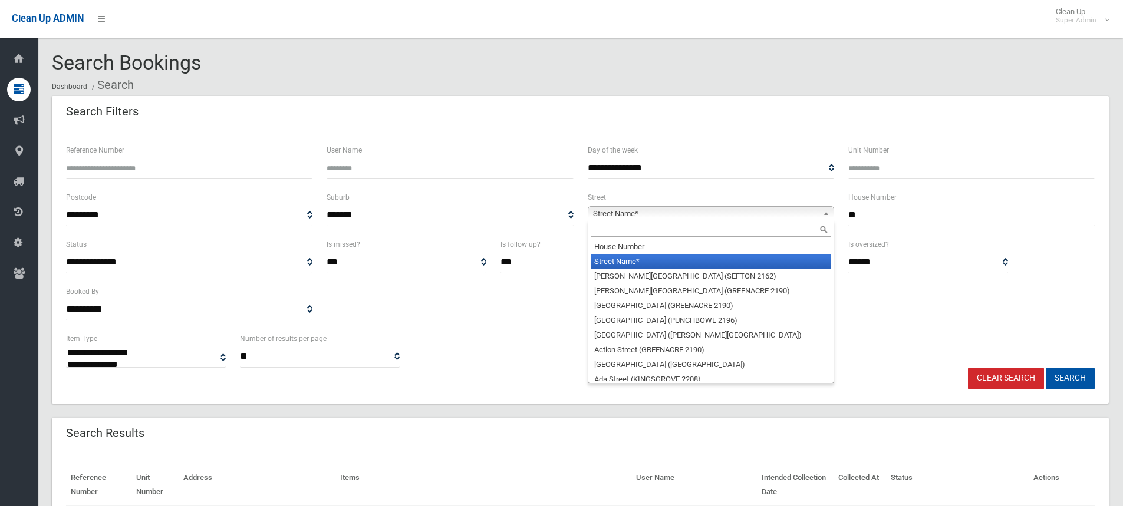
click at [635, 225] on input "text" at bounding box center [711, 230] width 241 height 14
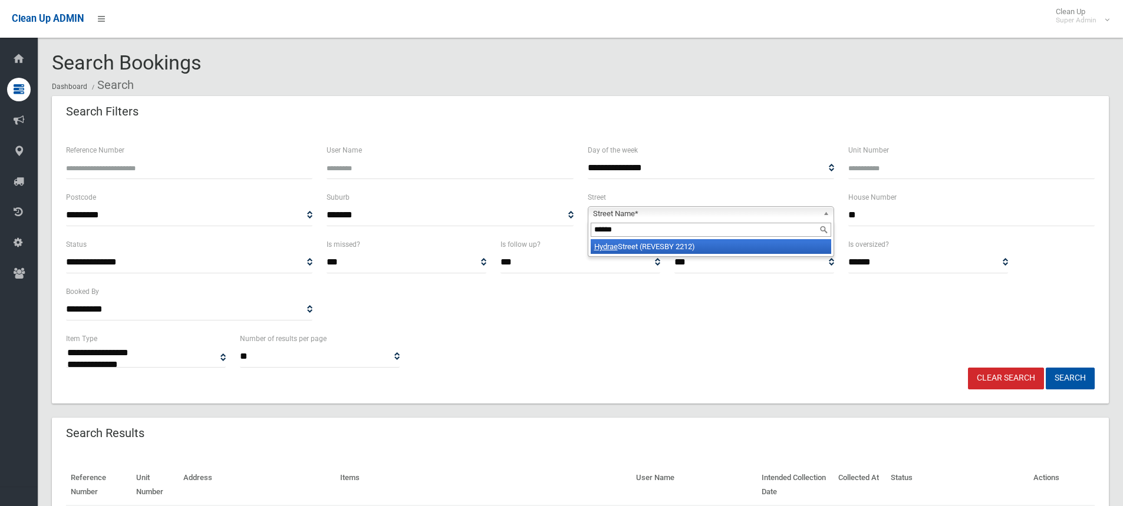
type input "******"
click at [667, 247] on li "Hydrae Street (REVESBY 2212)" at bounding box center [711, 246] width 241 height 15
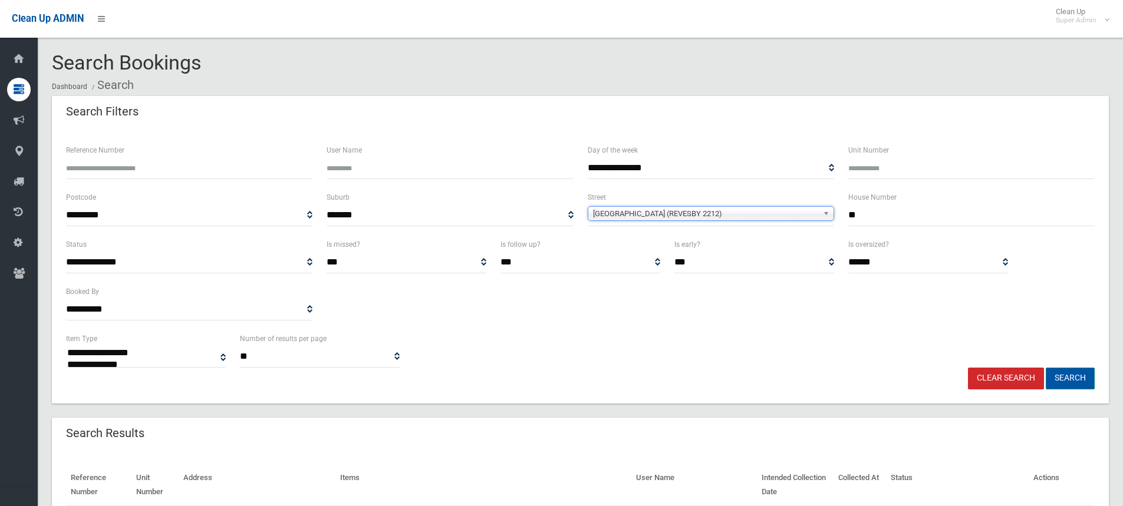
click at [1071, 377] on button "Search" at bounding box center [1070, 379] width 49 height 22
select select
click at [445, 349] on div "**********" at bounding box center [580, 350] width 1043 height 36
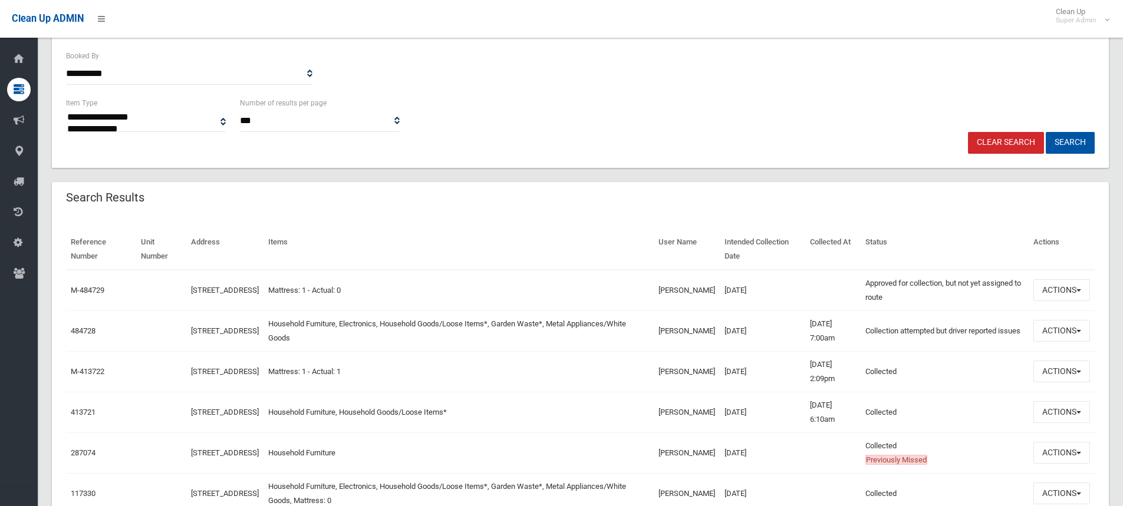
scroll to position [300, 0]
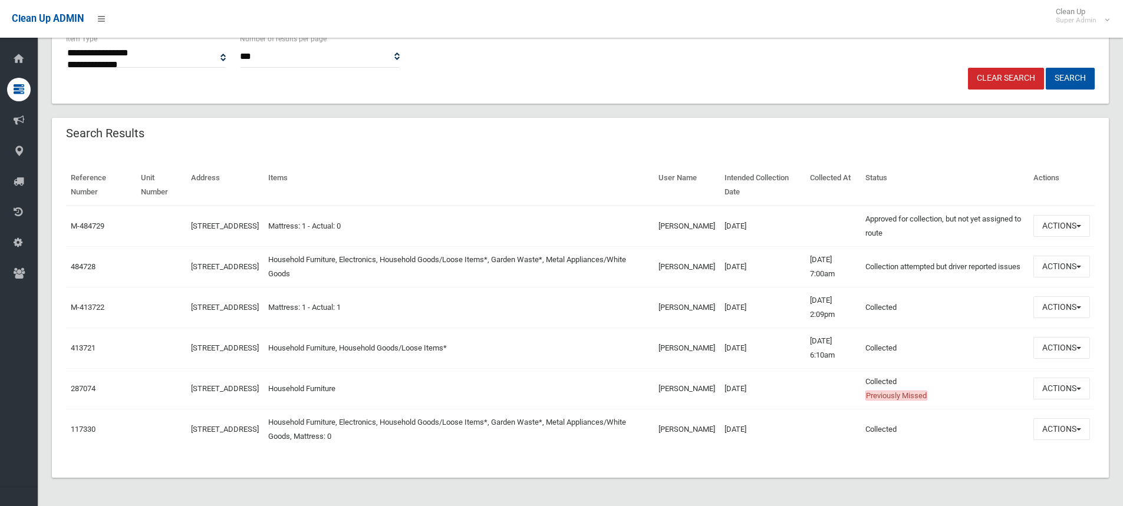
drag, startPoint x: 761, startPoint y: 267, endPoint x: 718, endPoint y: 264, distance: 43.1
click at [720, 264] on td "[DATE]" at bounding box center [762, 266] width 85 height 41
click at [655, 157] on div "Reference Number Unit Number Address Items User Name Intended Collection Date C…" at bounding box center [580, 314] width 1057 height 327
click at [1067, 262] on button "Actions" at bounding box center [1062, 267] width 57 height 22
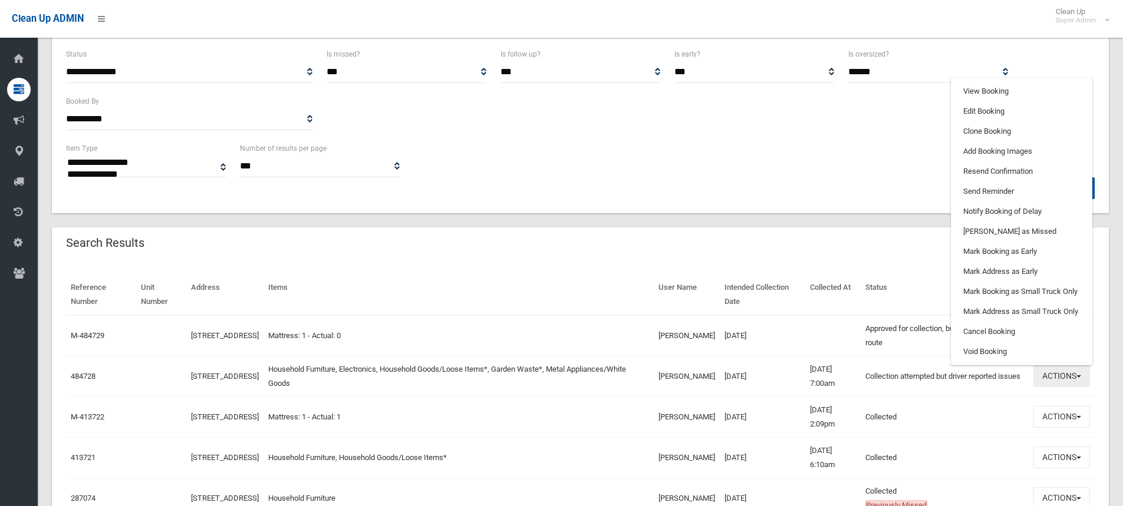
scroll to position [64, 0]
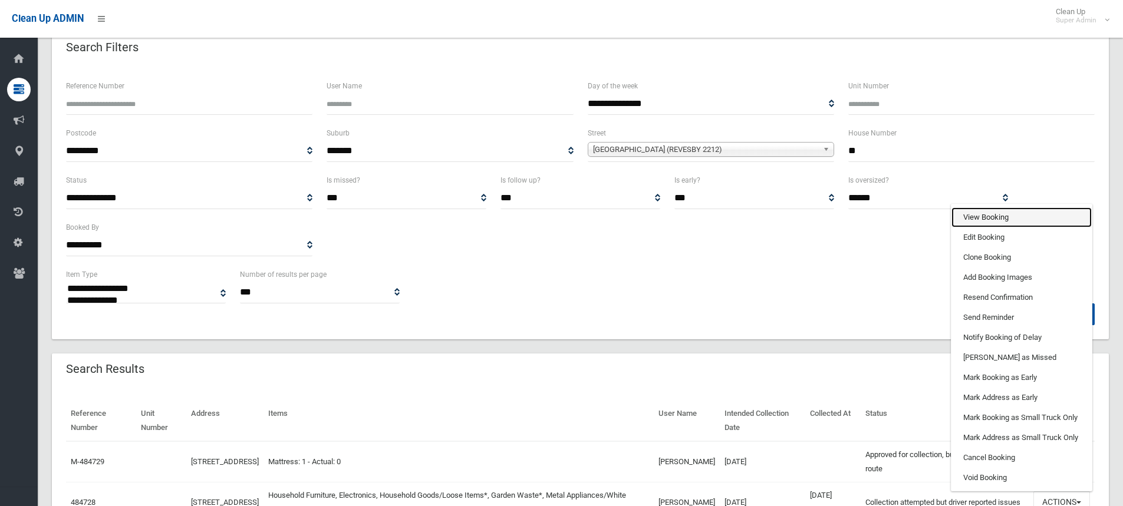
click at [990, 219] on link "View Booking" at bounding box center [1022, 218] width 140 height 20
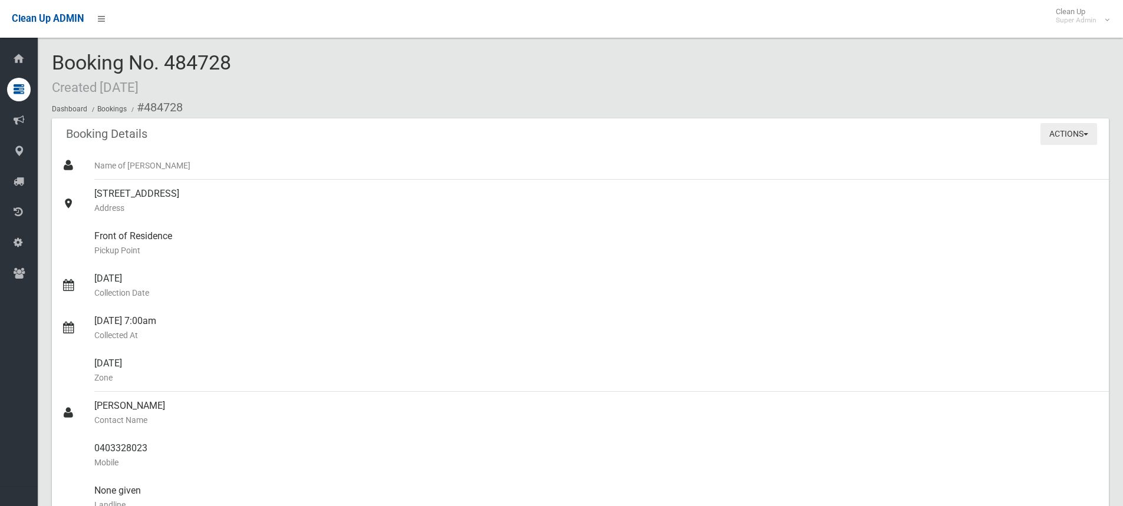
click at [1052, 134] on button "Actions" at bounding box center [1069, 134] width 57 height 22
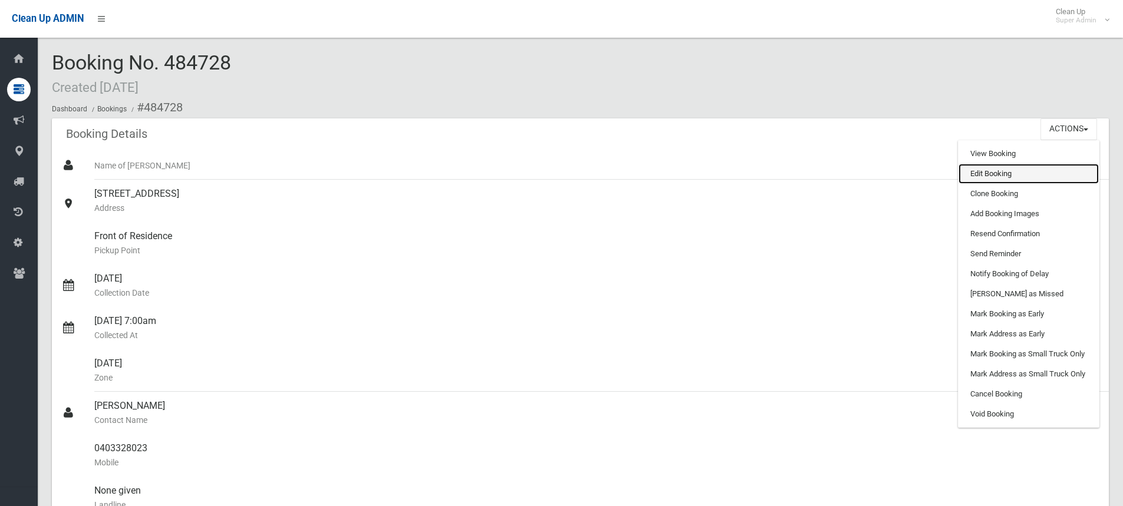
click at [986, 176] on link "Edit Booking" at bounding box center [1029, 174] width 140 height 20
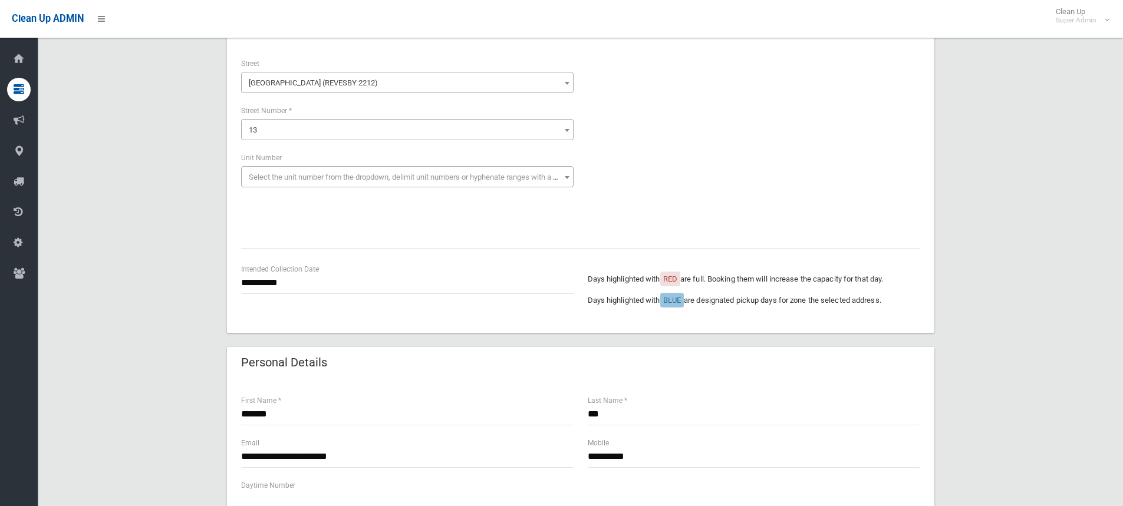
scroll to position [118, 0]
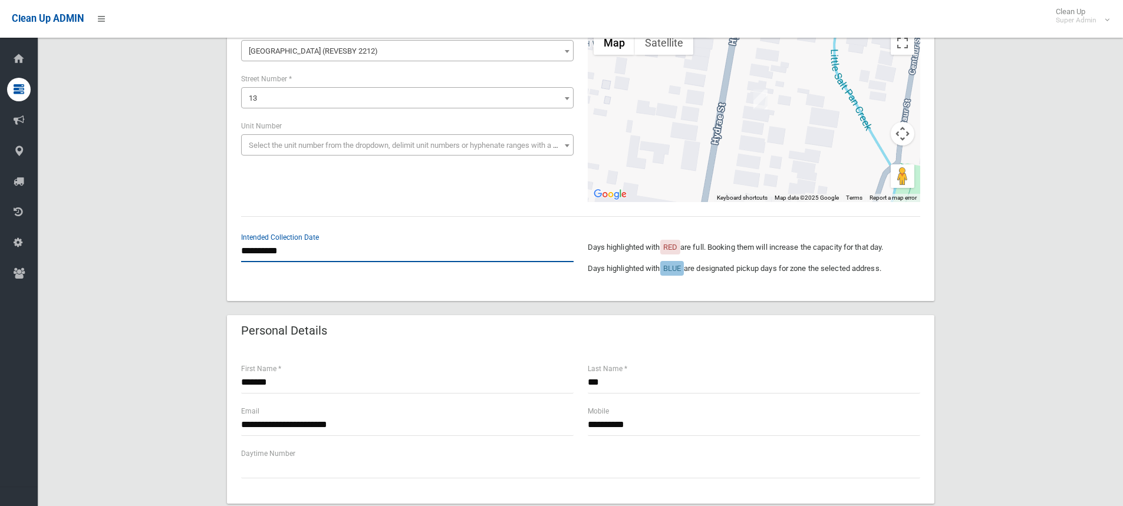
click at [311, 249] on input "**********" at bounding box center [407, 252] width 333 height 22
click at [407, 255] on input "**********" at bounding box center [407, 252] width 333 height 22
click at [295, 287] on div "Intended Collection Date Days highlighted with RED are full. Booking them will …" at bounding box center [580, 259] width 693 height 56
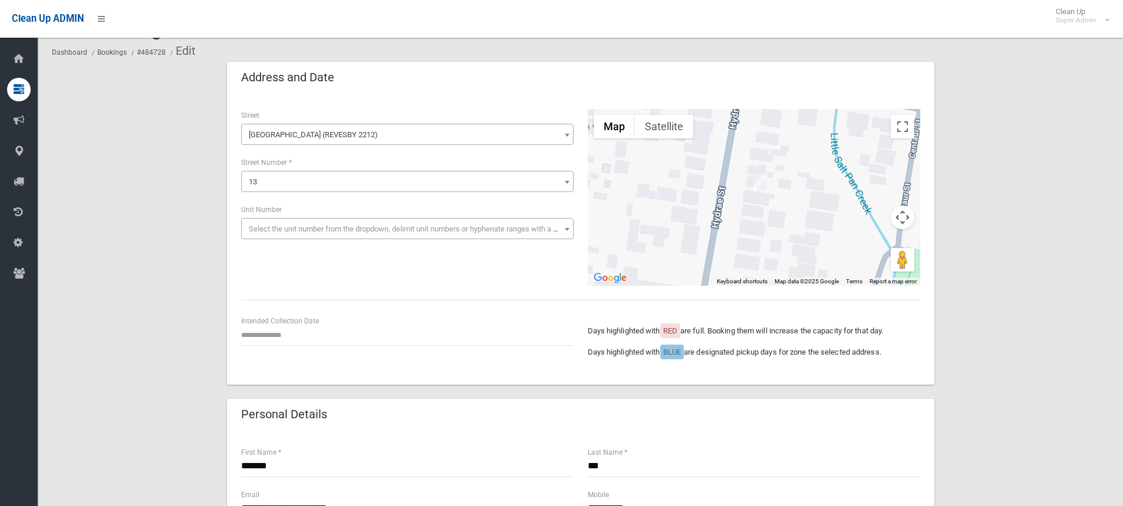
scroll to position [0, 0]
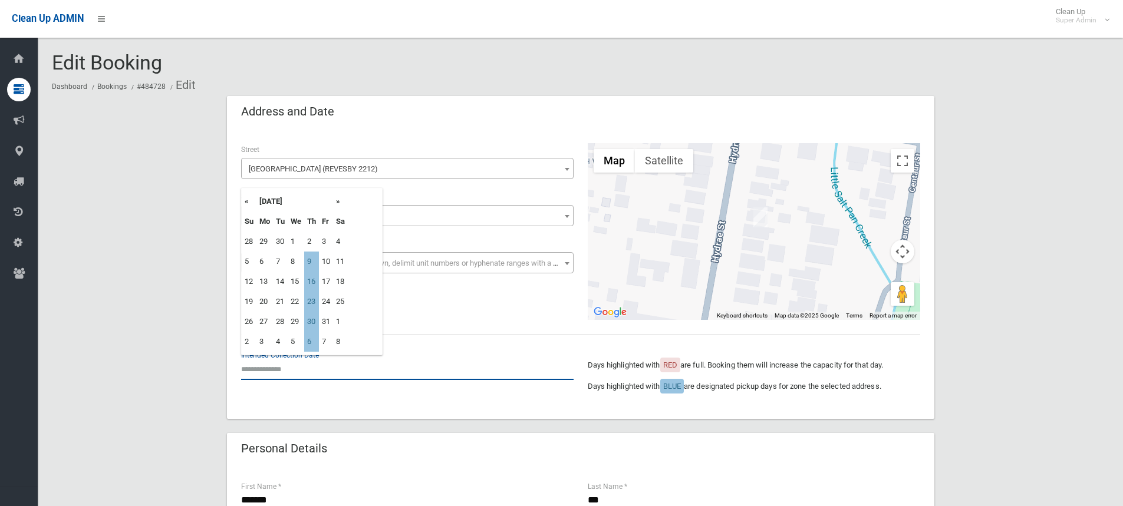
click at [279, 369] on input "text" at bounding box center [407, 369] width 333 height 22
click at [316, 288] on td "16" at bounding box center [311, 282] width 15 height 20
type input "**********"
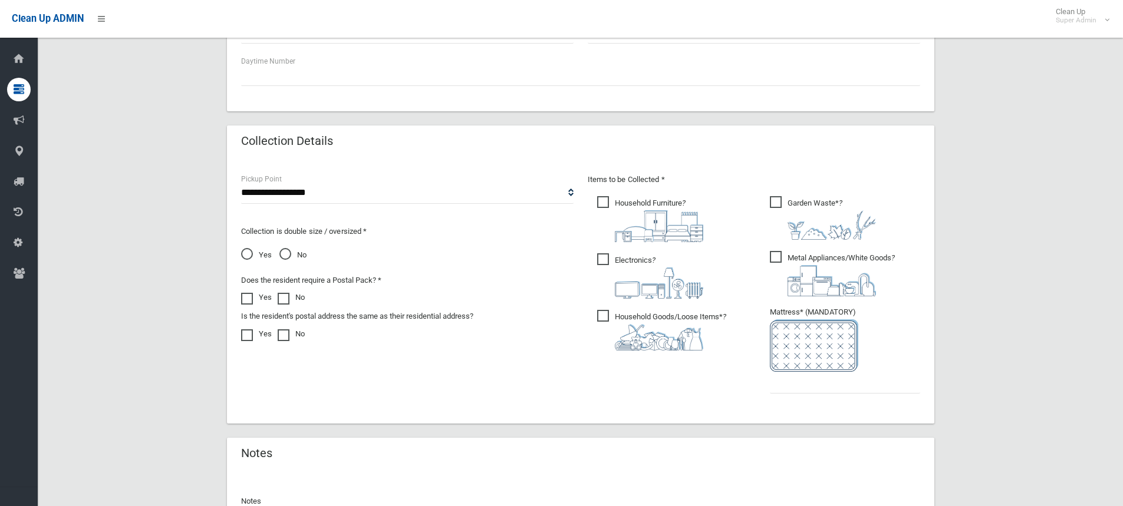
scroll to position [654, 0]
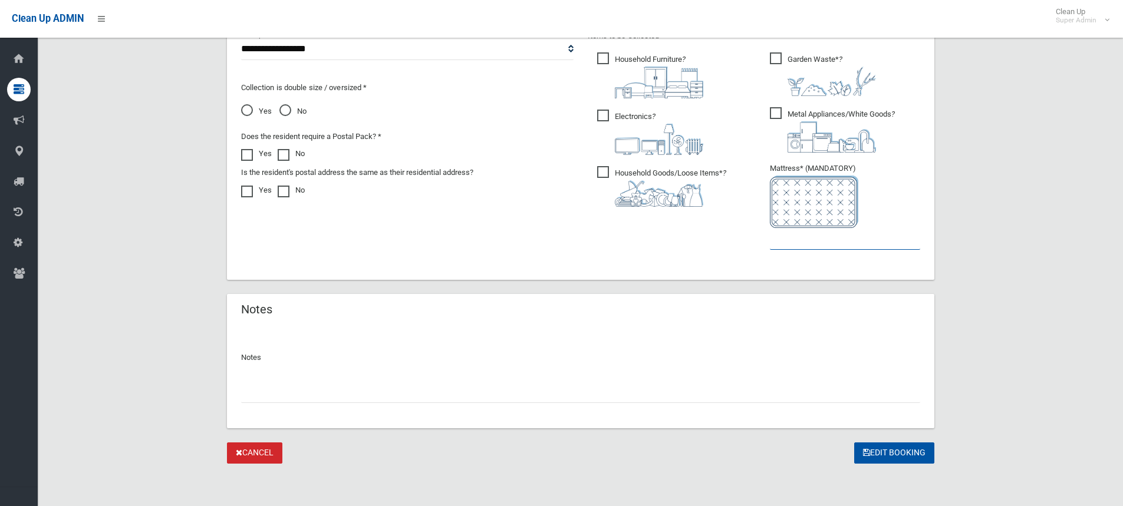
click at [827, 239] on input "text" at bounding box center [845, 239] width 150 height 22
type input "*"
click at [249, 456] on link "Cancel" at bounding box center [254, 454] width 55 height 22
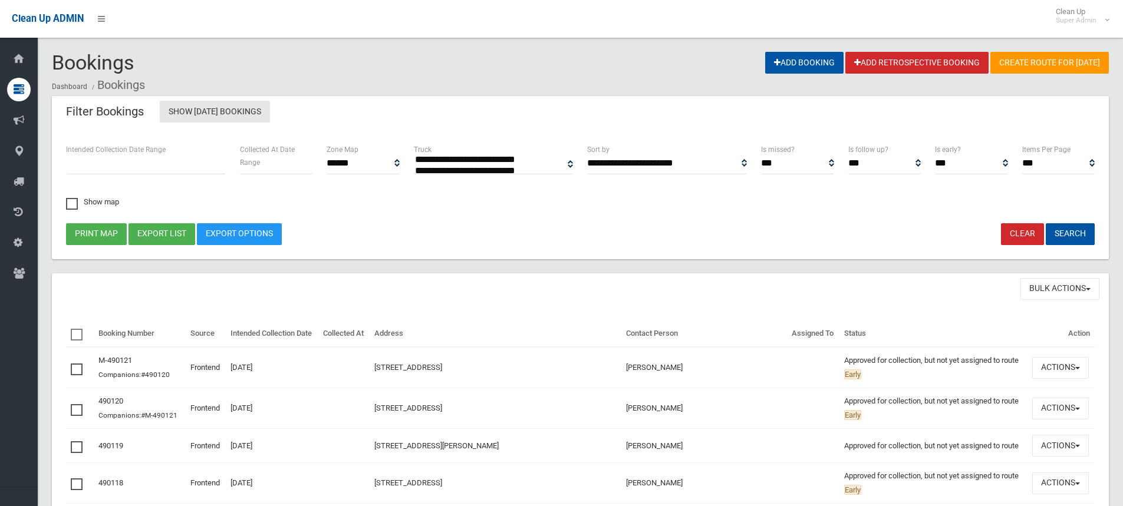
select select
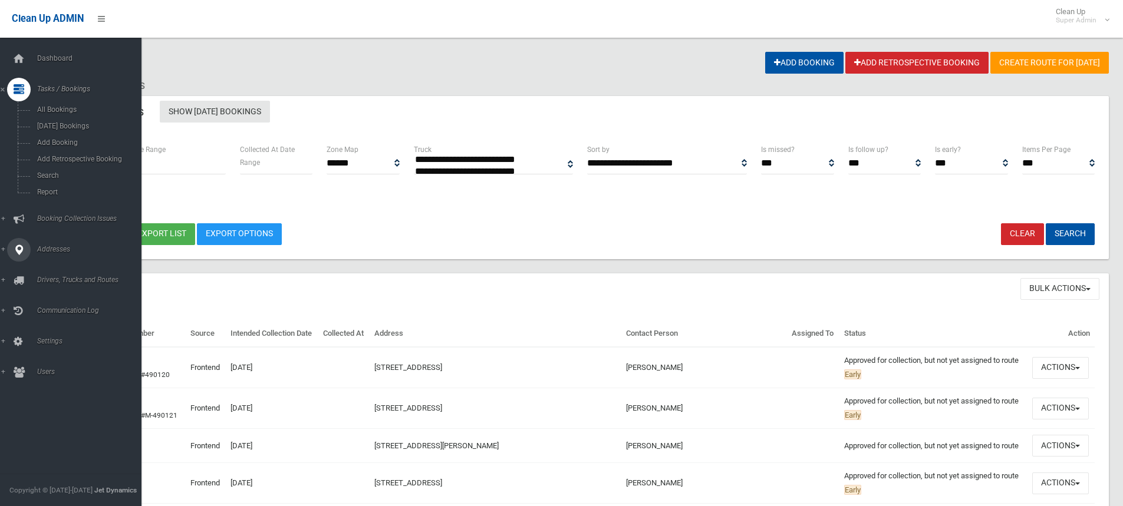
click at [21, 252] on icon at bounding box center [19, 250] width 11 height 24
click at [59, 169] on span "All Addresses" at bounding box center [87, 171] width 107 height 8
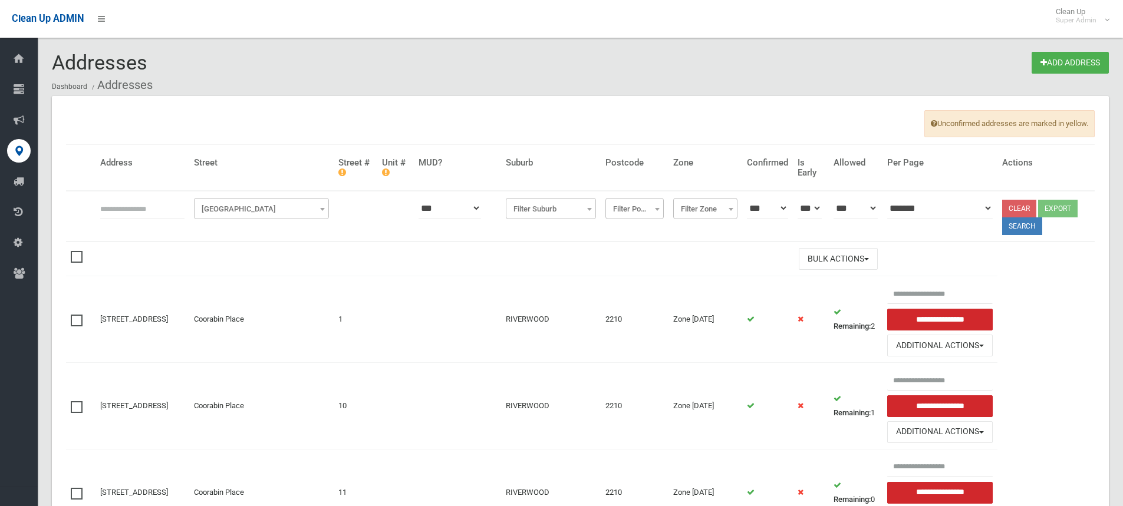
click at [107, 209] on input "text" at bounding box center [142, 209] width 84 height 22
click at [129, 211] on input "text" at bounding box center [142, 209] width 84 height 22
type input "*********"
click button at bounding box center [0, 0] width 0 height 0
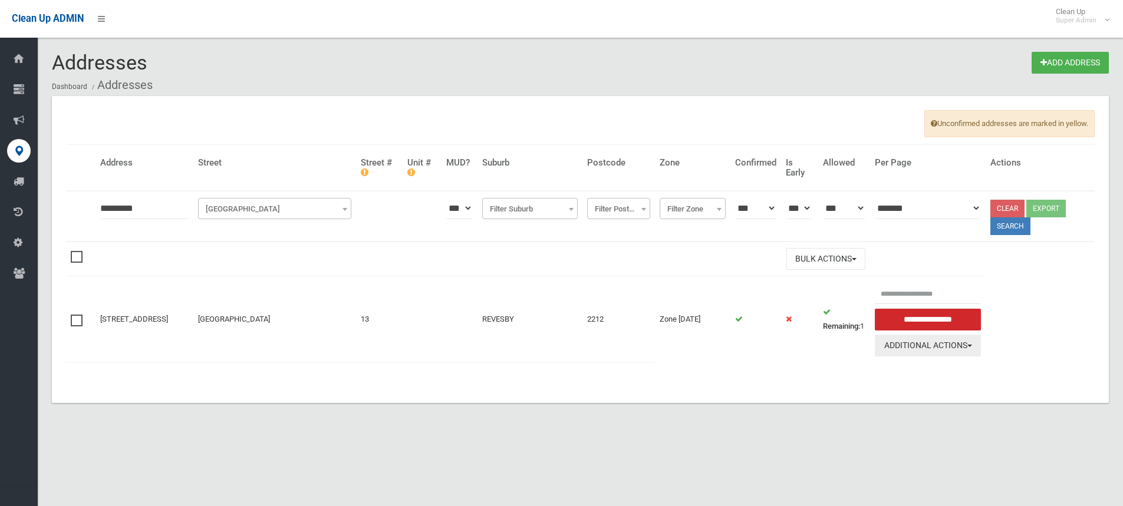
click at [944, 344] on button "Additional Actions" at bounding box center [928, 346] width 106 height 22
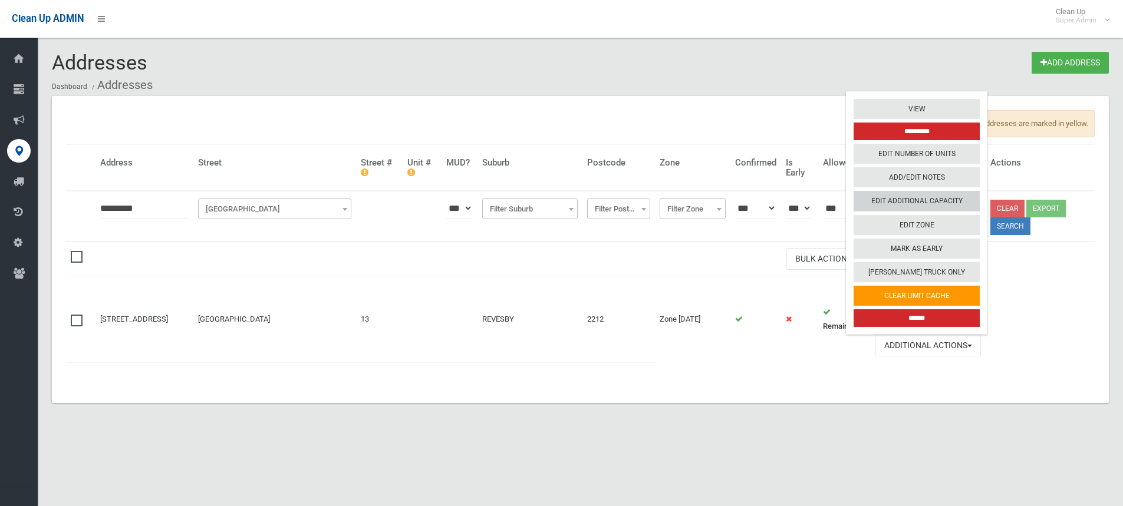
click at [925, 205] on link "Edit Additional Capacity" at bounding box center [917, 202] width 126 height 20
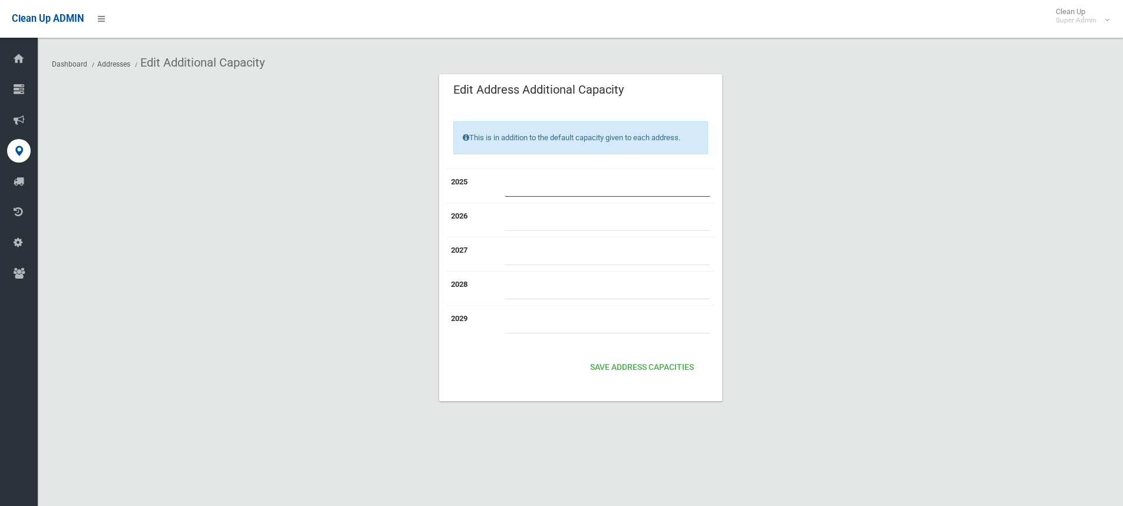
click at [541, 186] on input "number" at bounding box center [608, 186] width 206 height 22
type input "*"
click at [643, 372] on button "Save Address capacities" at bounding box center [641, 368] width 113 height 22
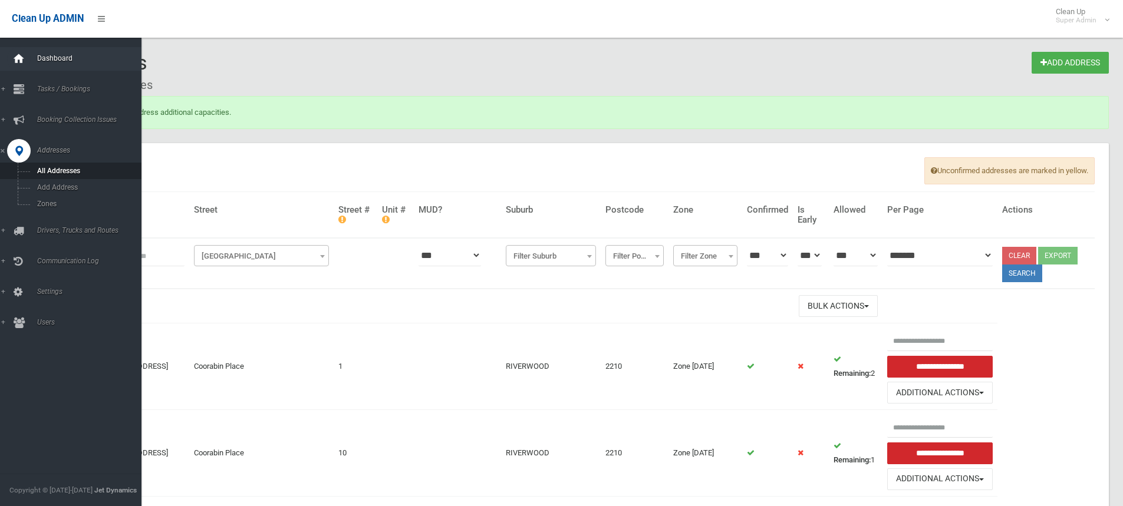
click at [19, 57] on icon at bounding box center [18, 59] width 13 height 24
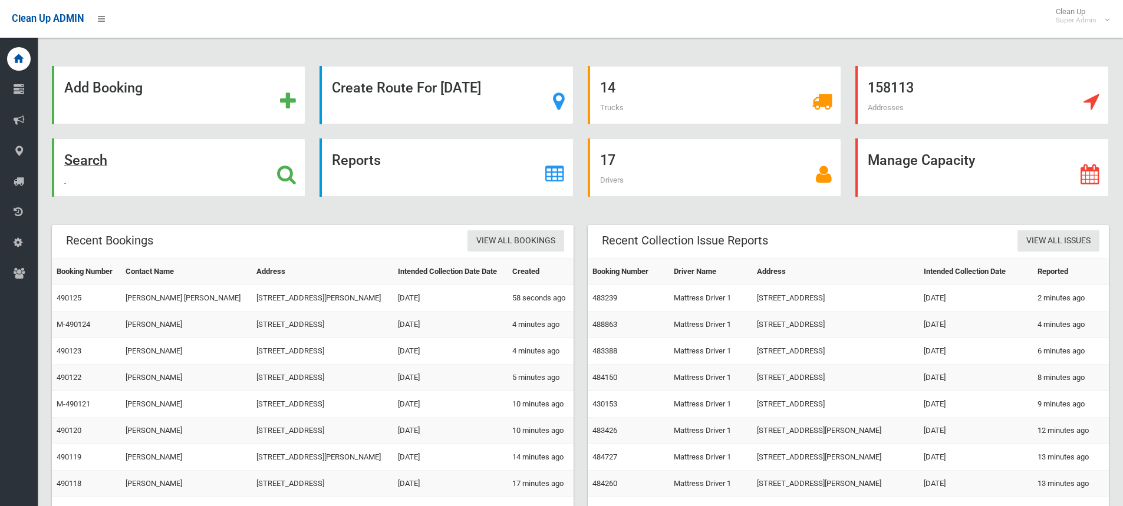
click at [295, 171] on icon at bounding box center [286, 175] width 19 height 20
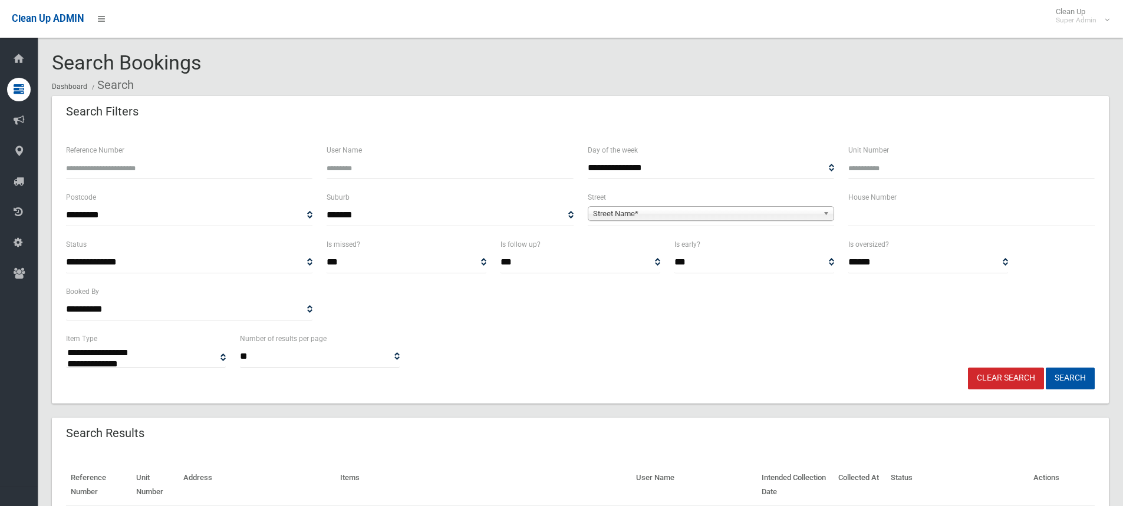
select select
click at [886, 218] on input "text" at bounding box center [971, 216] width 246 height 22
type input "*"
click at [709, 211] on span "Street Name*" at bounding box center [705, 214] width 225 height 14
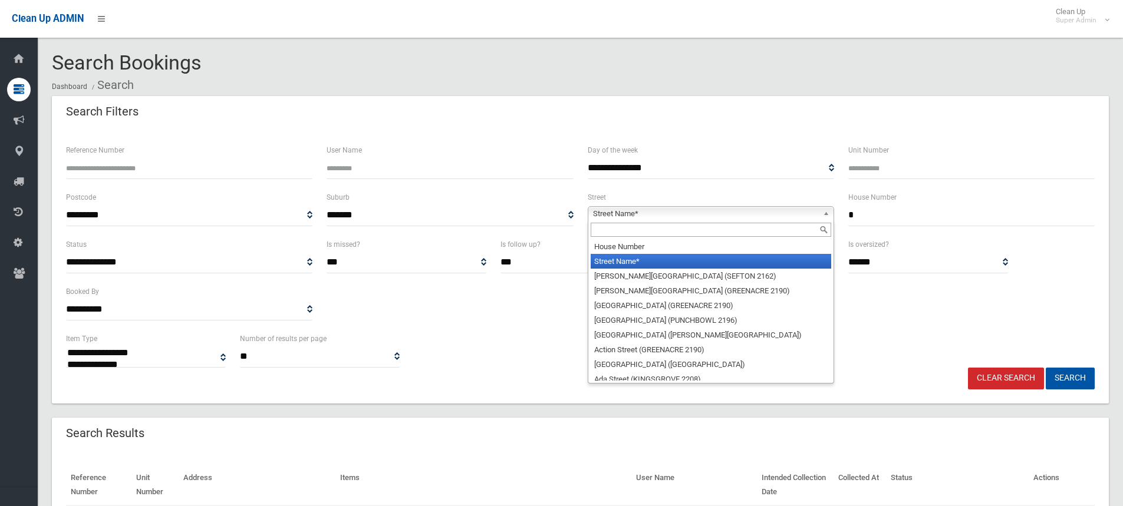
click at [631, 231] on input "text" at bounding box center [711, 230] width 241 height 14
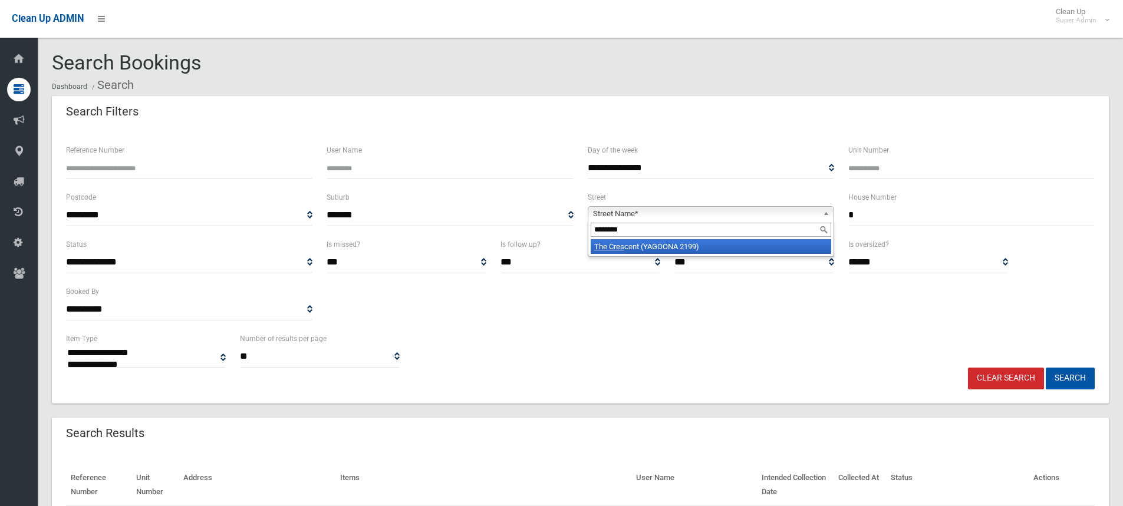
type input "********"
click at [680, 247] on li "The Cres cent (YAGOONA 2199)" at bounding box center [711, 246] width 241 height 15
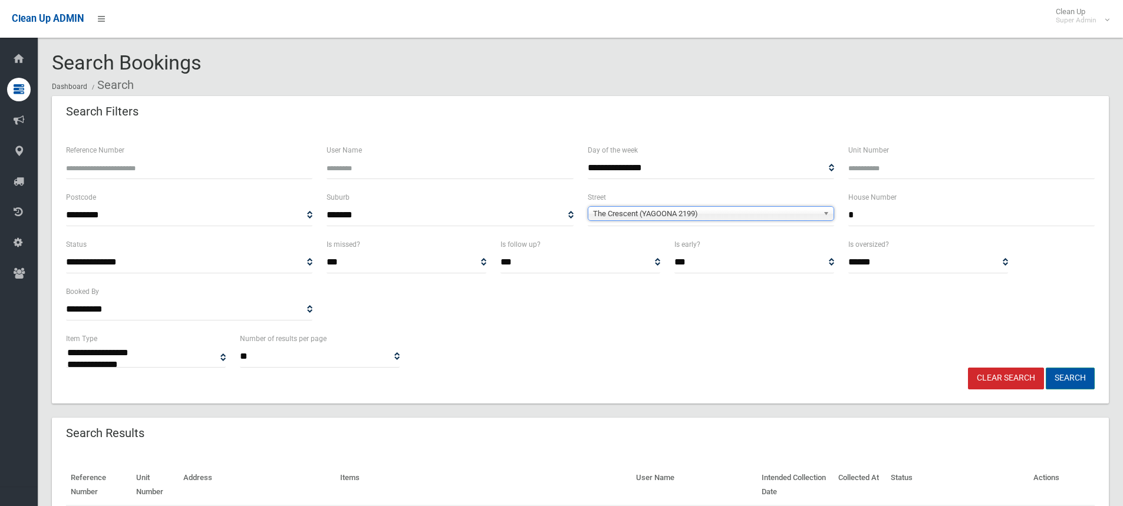
click at [1055, 379] on button "Search" at bounding box center [1070, 379] width 49 height 22
select select
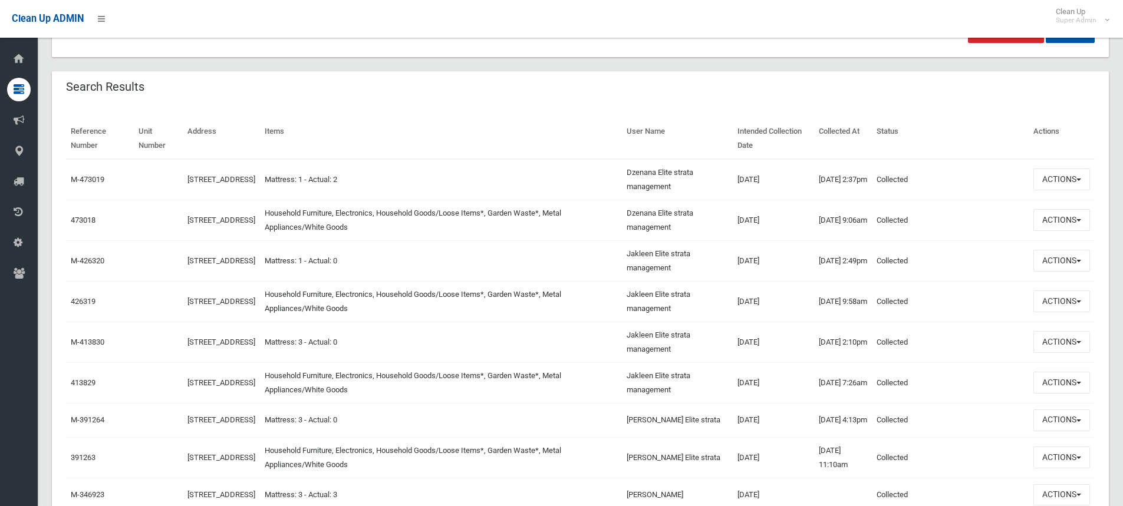
scroll to position [354, 0]
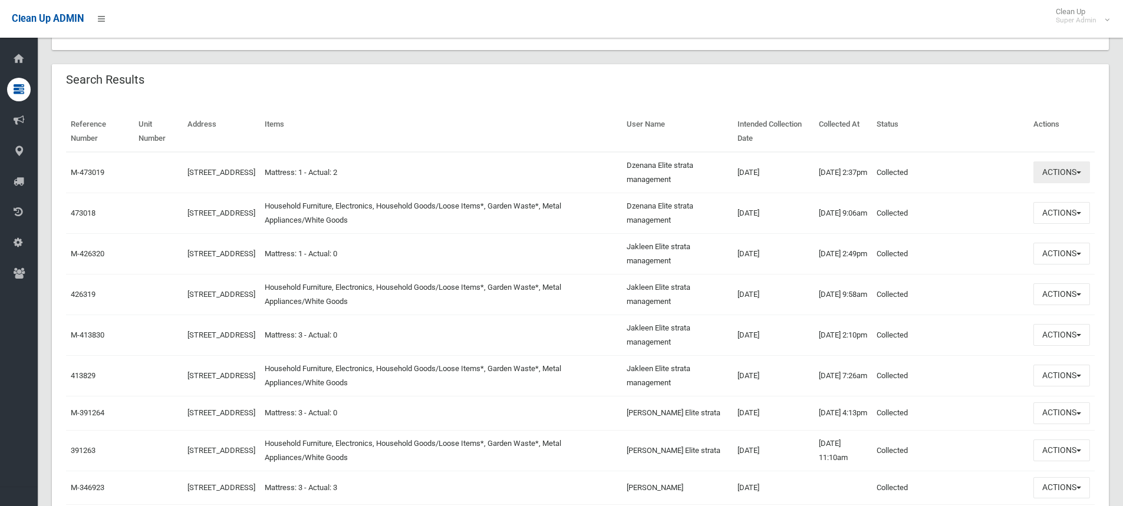
click at [1070, 173] on button "Actions" at bounding box center [1062, 173] width 57 height 22
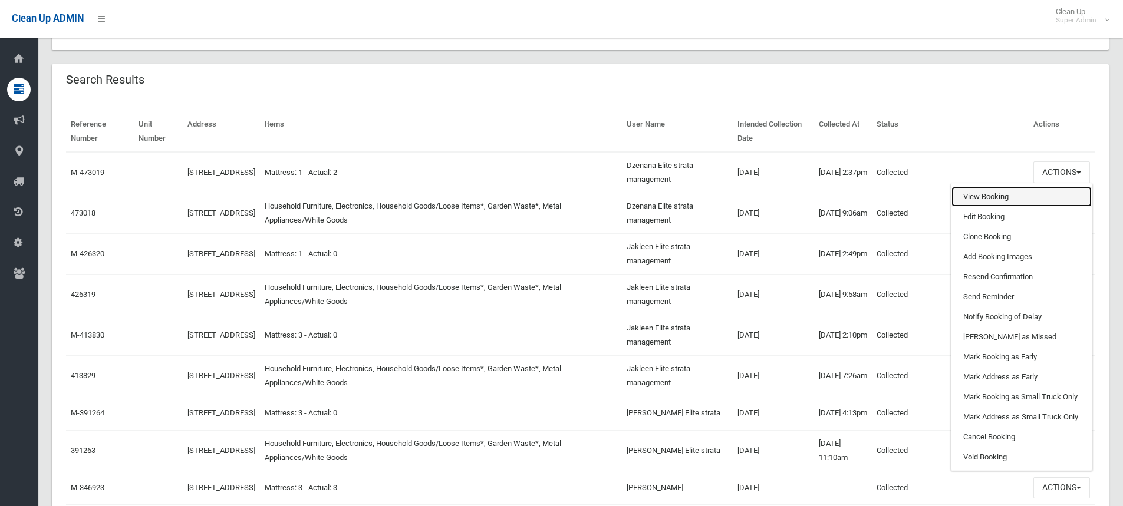
click at [993, 196] on link "View Booking" at bounding box center [1022, 197] width 140 height 20
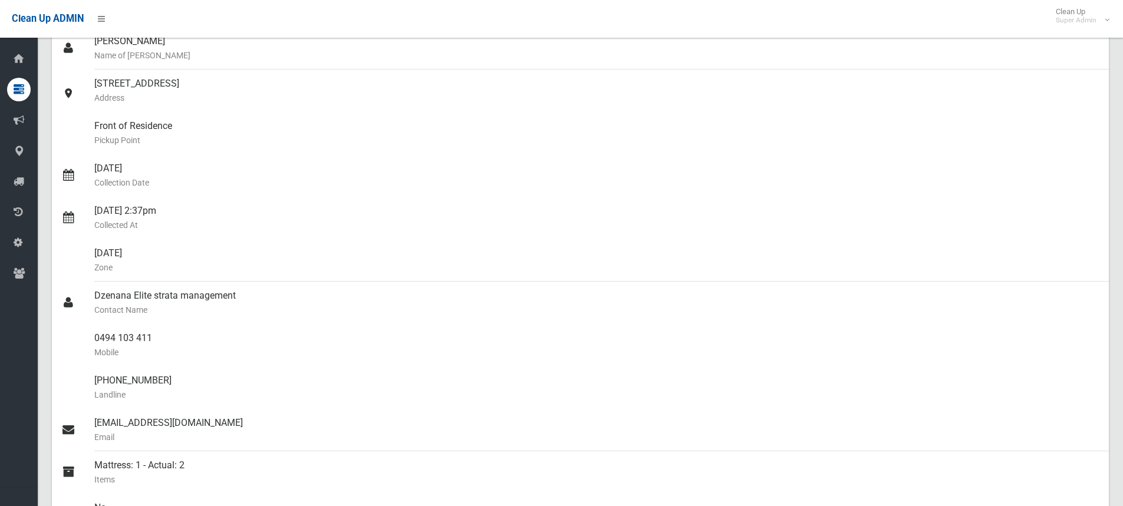
scroll to position [177, 0]
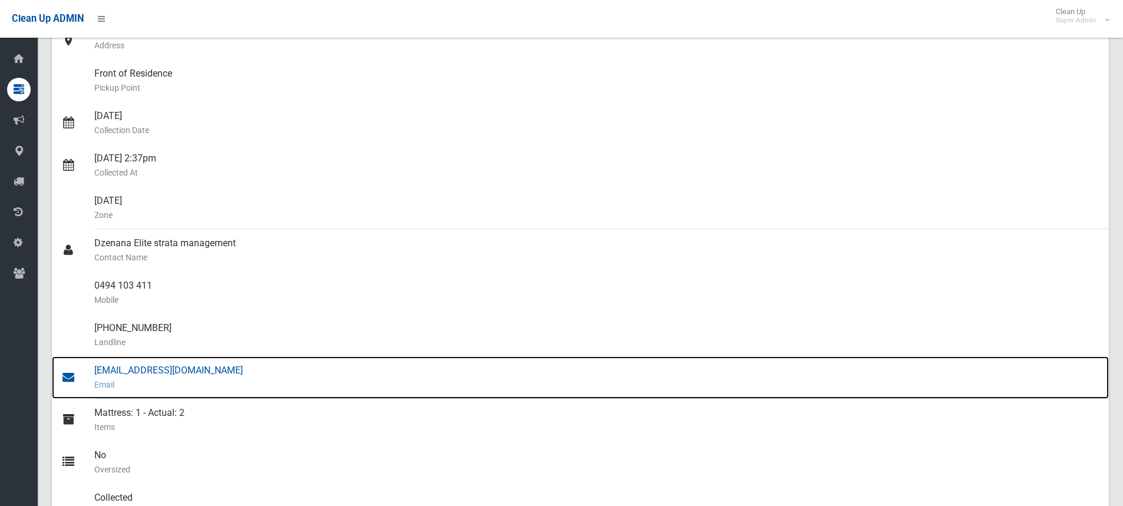
click at [153, 375] on div "reception@elitestrata.net.au Email" at bounding box center [596, 378] width 1005 height 42
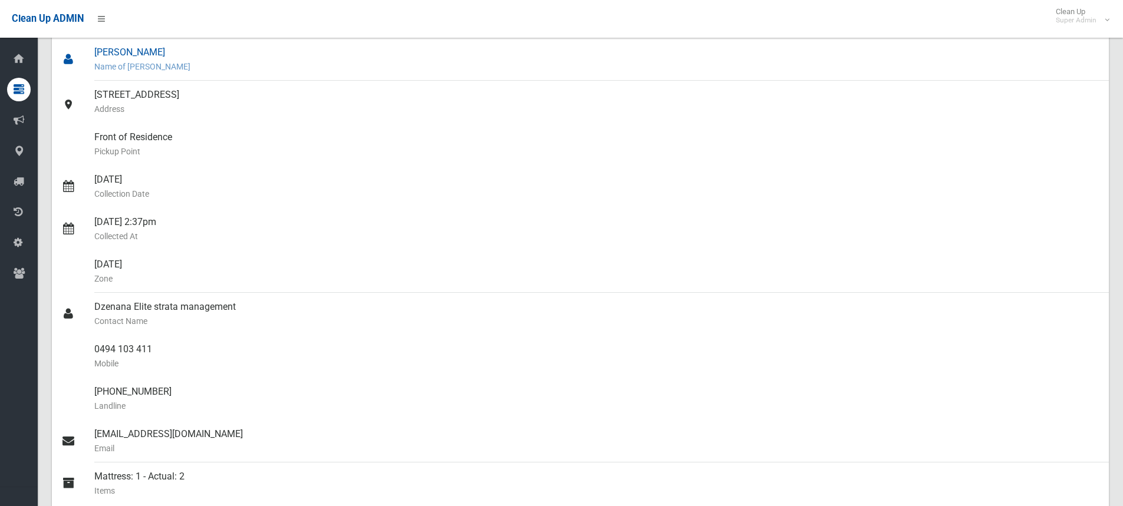
scroll to position [0, 0]
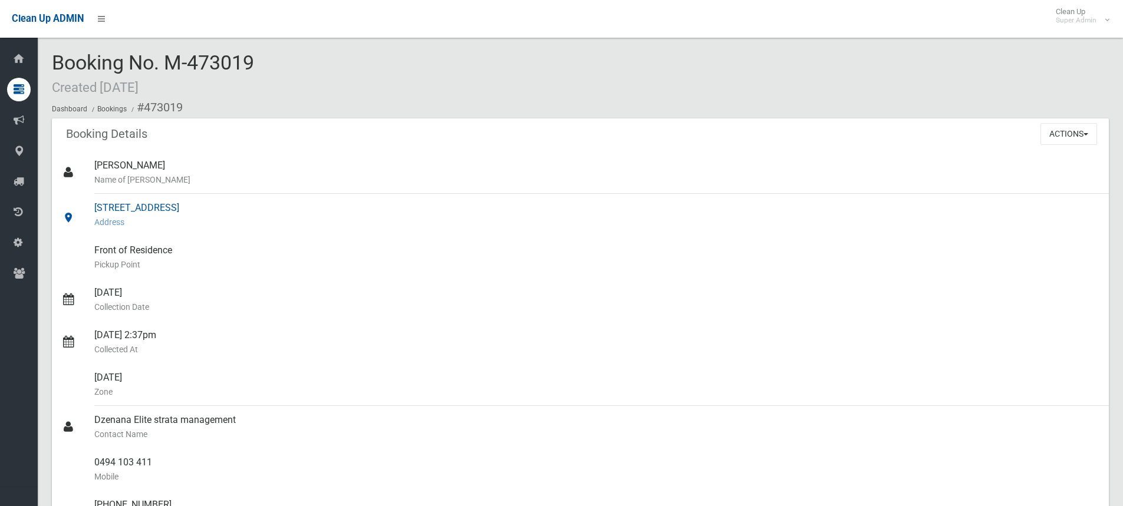
drag, startPoint x: 93, startPoint y: 205, endPoint x: 206, endPoint y: 208, distance: 113.8
click at [206, 208] on link "1 The Crescent, YAGOONA NSW 2199 Address" at bounding box center [580, 215] width 1057 height 42
copy link "1 The Crescent, YAGOONA"
drag, startPoint x: 434, startPoint y: 78, endPoint x: 389, endPoint y: 97, distance: 48.6
click at [434, 78] on div "Booking No. M-473019 Created 10/07/2025 Dashboard Bookings #473019" at bounding box center [580, 85] width 1057 height 67
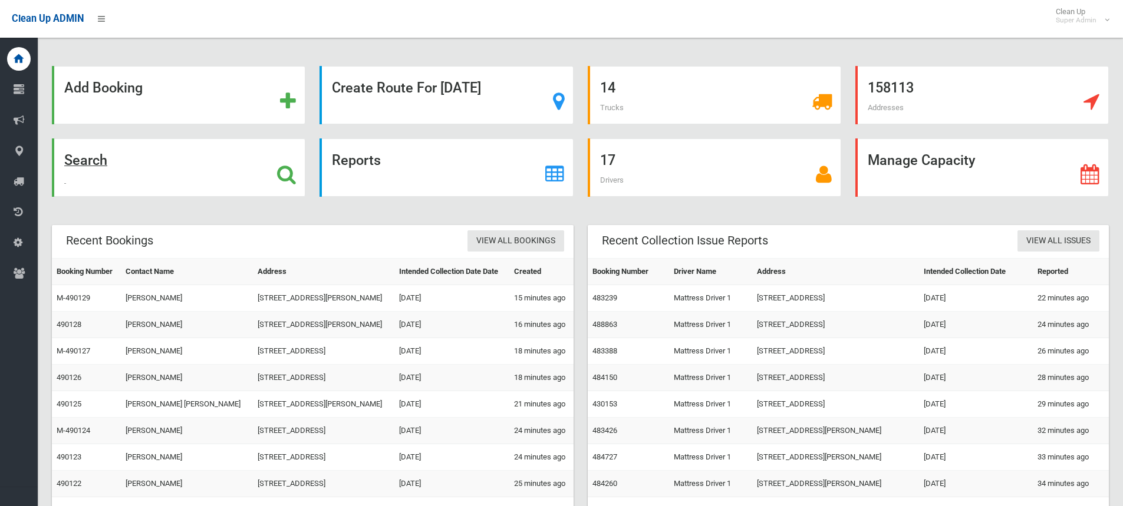
click at [289, 170] on icon at bounding box center [286, 175] width 19 height 20
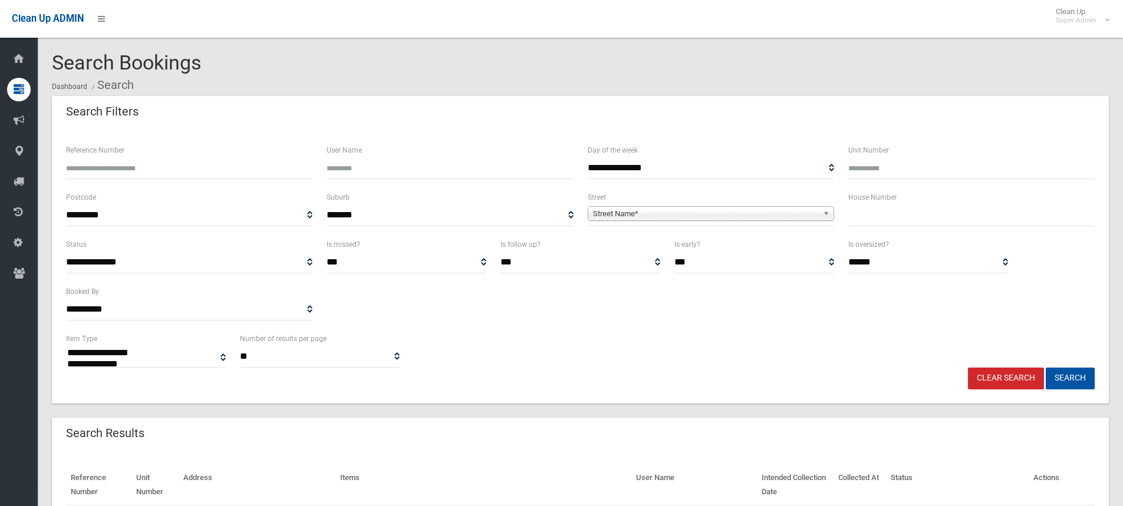
select select
click at [898, 217] on input "text" at bounding box center [971, 216] width 246 height 22
type input "**"
click at [699, 213] on span "Street Name*" at bounding box center [705, 214] width 225 height 14
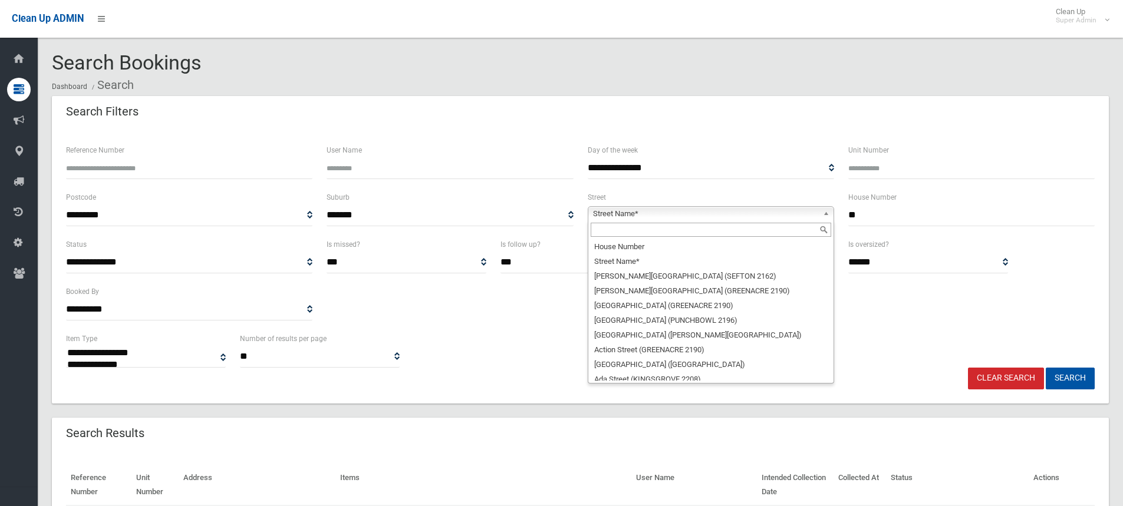
click at [628, 229] on input "text" at bounding box center [711, 230] width 241 height 14
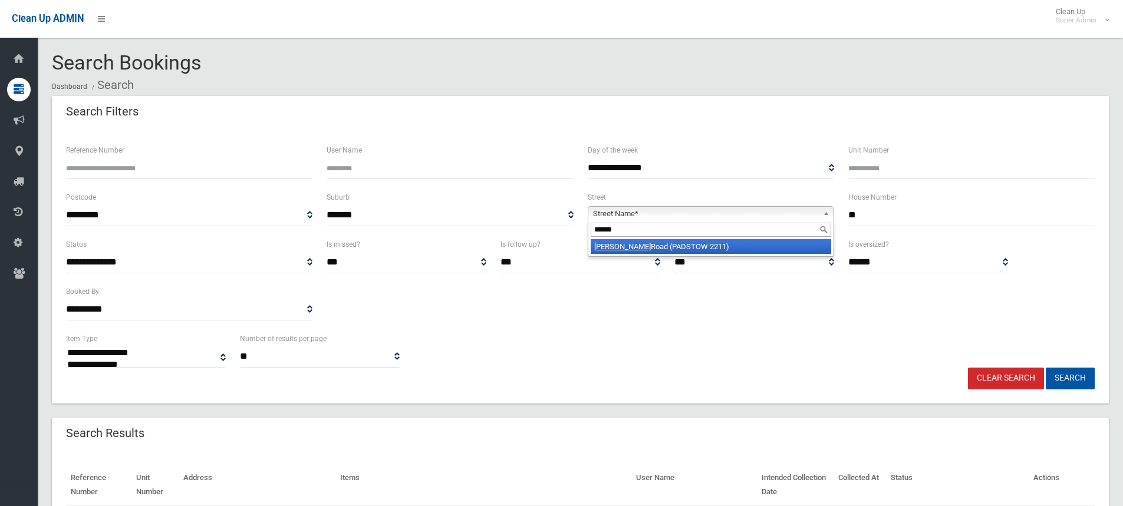
type input "******"
click at [664, 250] on li "Davies Road (PADSTOW 2211)" at bounding box center [711, 246] width 241 height 15
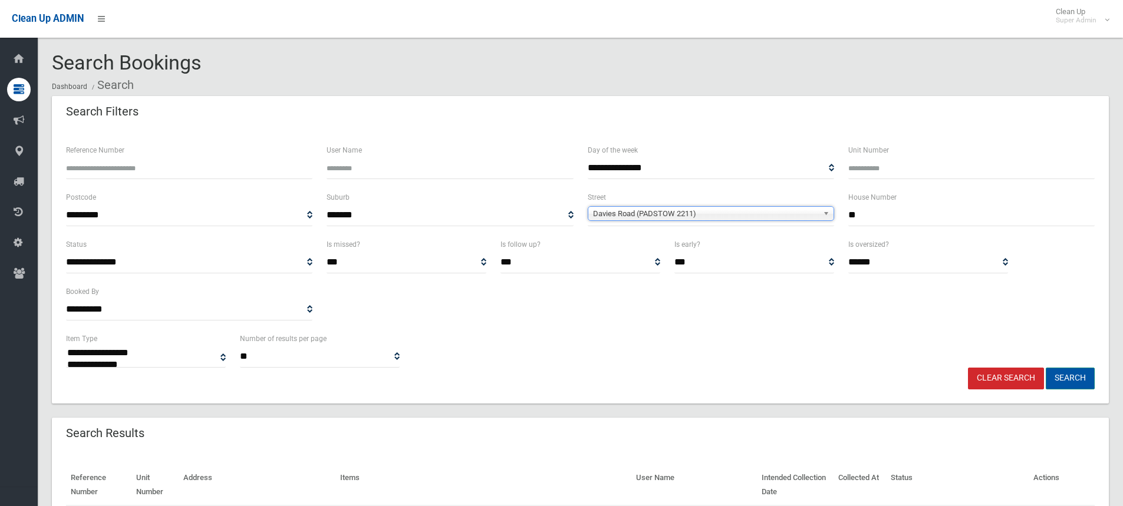
click at [1071, 370] on button "Search" at bounding box center [1070, 379] width 49 height 22
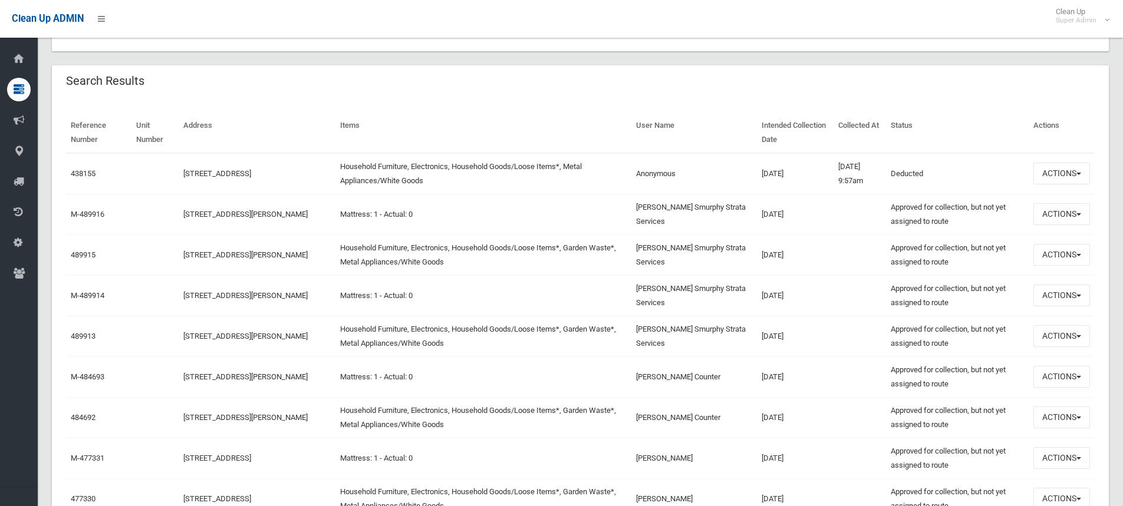
scroll to position [354, 0]
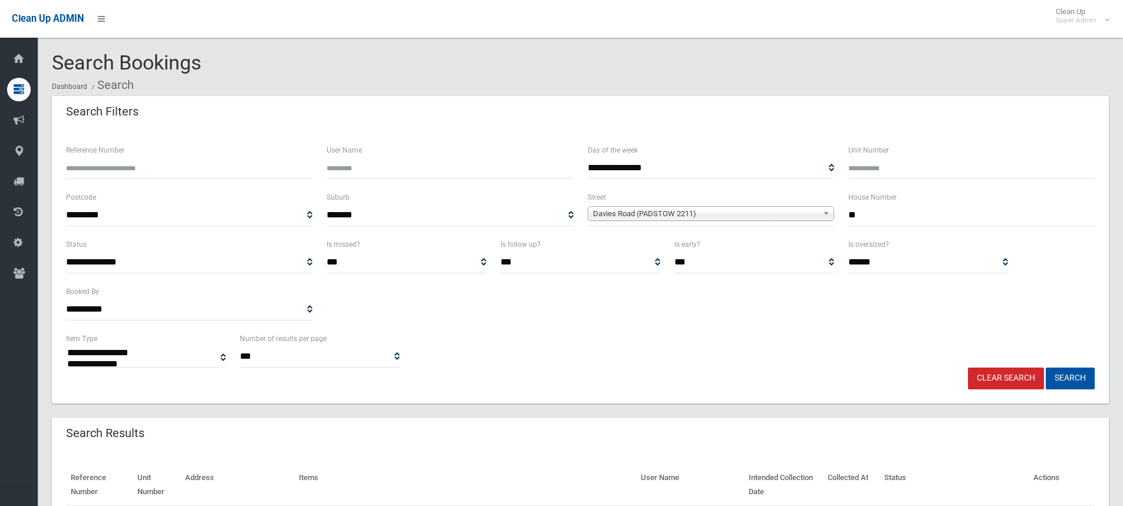
select select
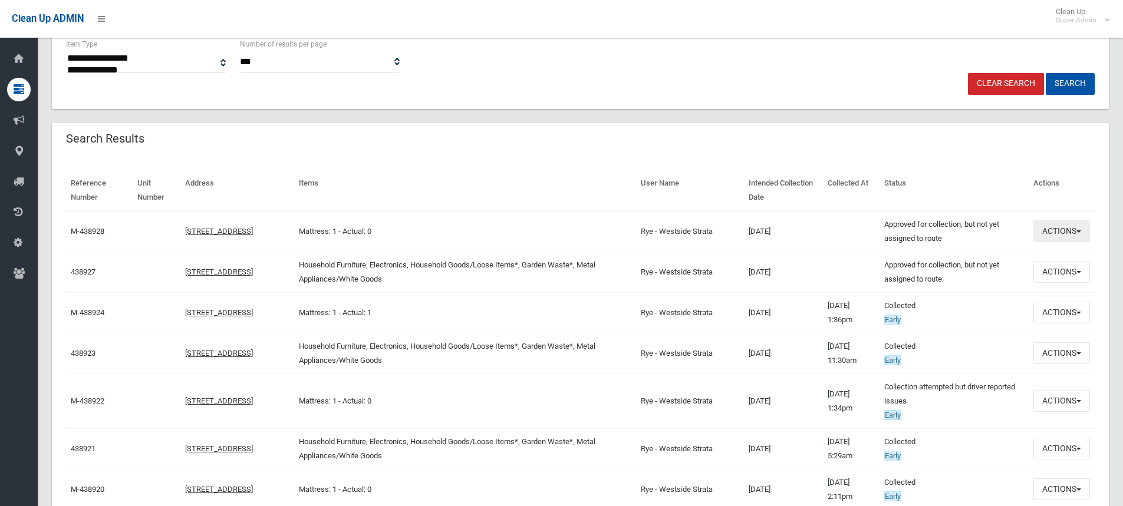
click at [1044, 235] on button "Actions" at bounding box center [1062, 232] width 57 height 22
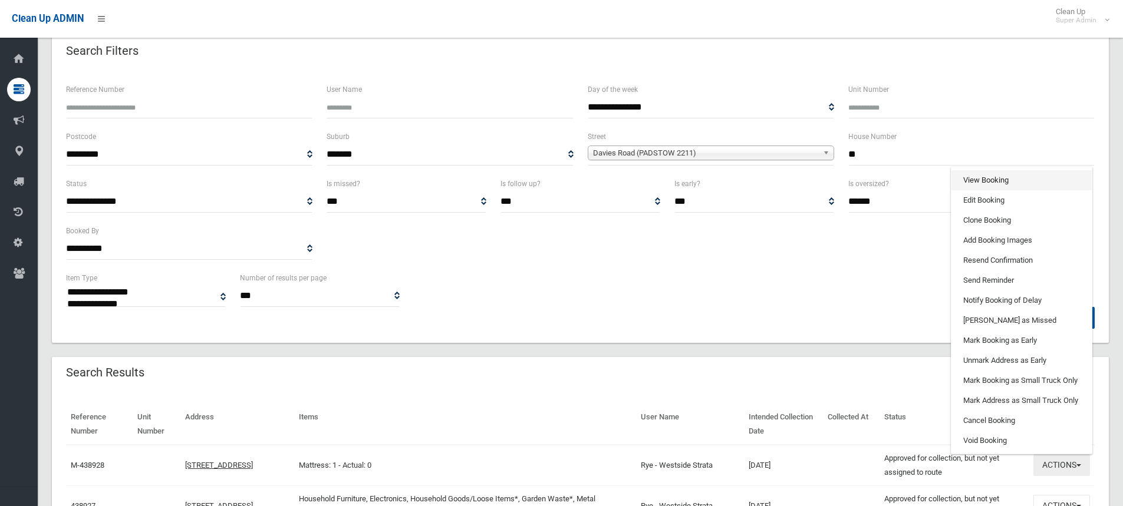
scroll to position [59, 0]
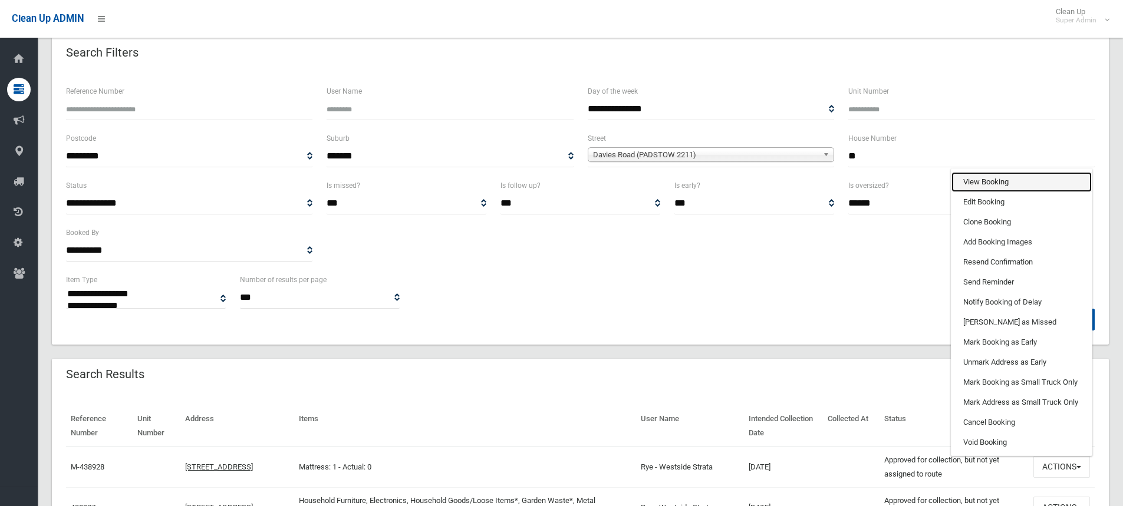
click at [974, 186] on link "View Booking" at bounding box center [1022, 182] width 140 height 20
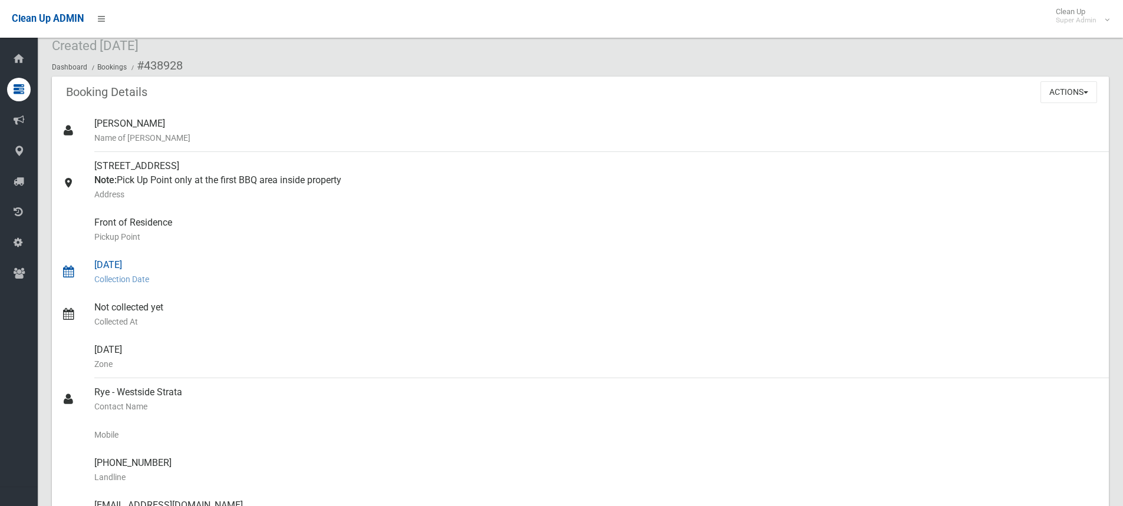
scroll to position [59, 0]
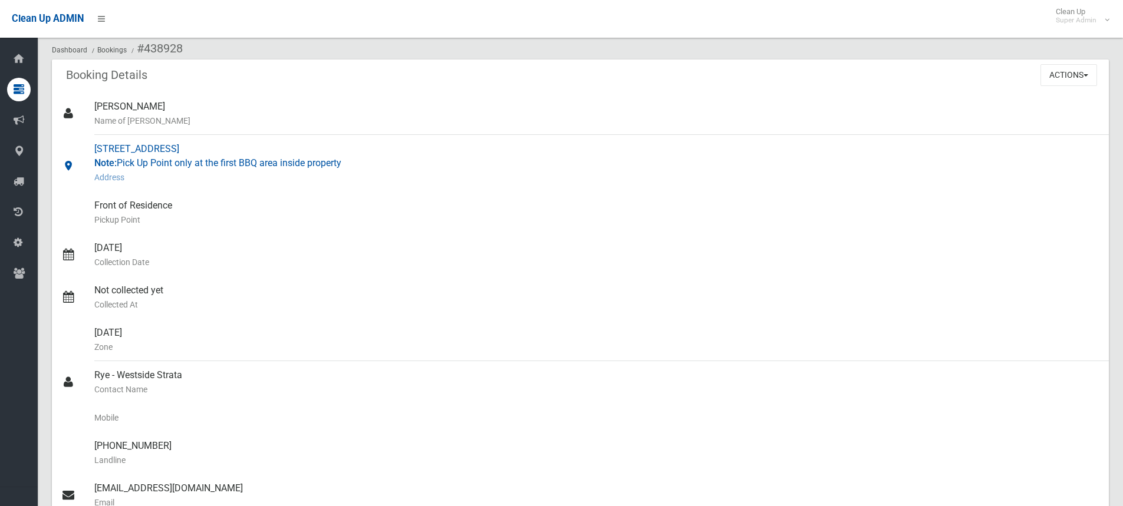
drag, startPoint x: 347, startPoint y: 160, endPoint x: 119, endPoint y: 160, distance: 228.8
click at [119, 160] on div "[STREET_ADDRESS] Note: Pick Up Point only at the first BBQ area inside property…" at bounding box center [596, 163] width 1005 height 57
click at [343, 166] on div "[STREET_ADDRESS] Note: Pick Up Point only at the first BBQ area inside property…" at bounding box center [596, 163] width 1005 height 57
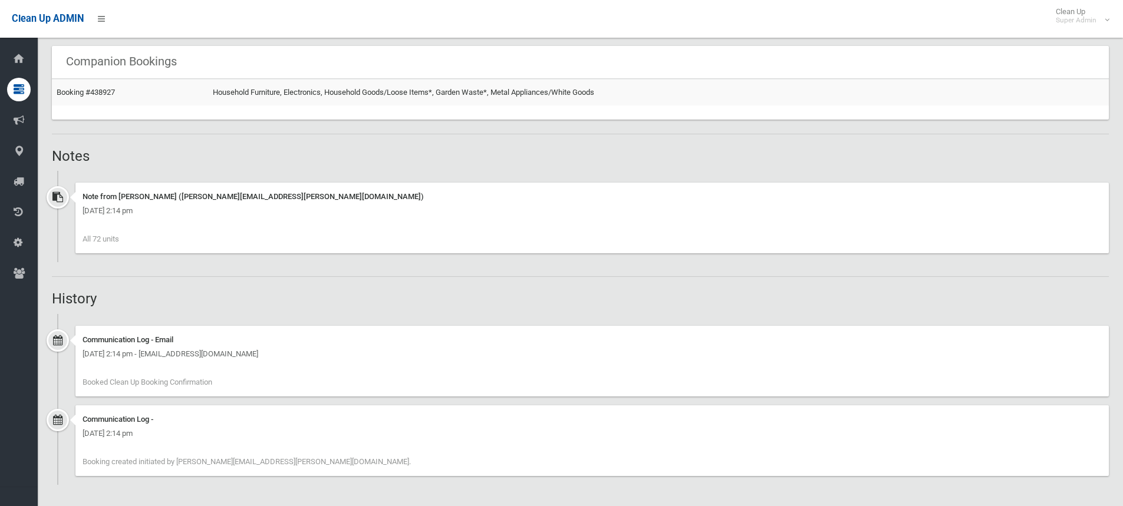
scroll to position [318, 0]
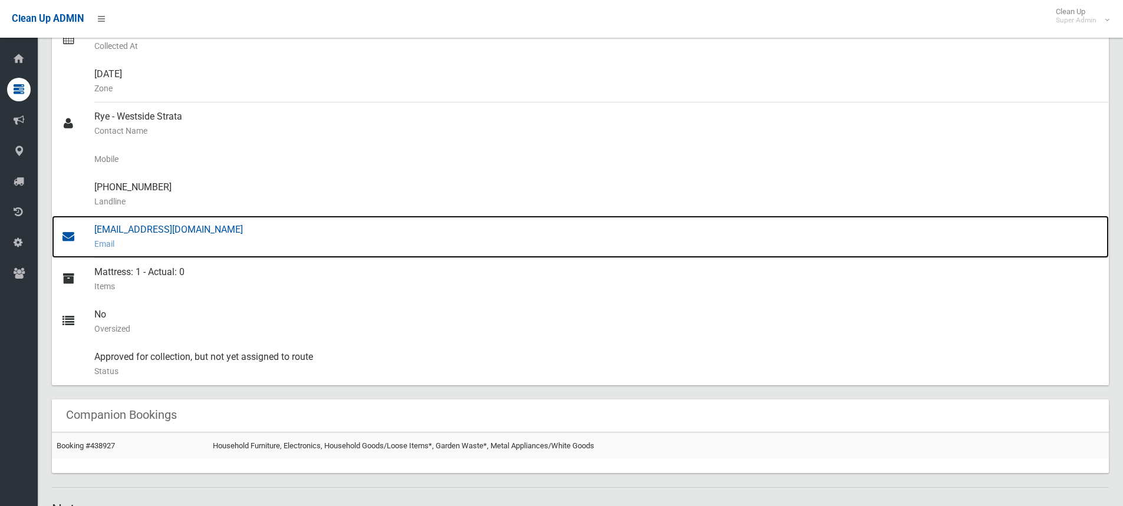
click at [130, 233] on div "[EMAIL_ADDRESS][DOMAIN_NAME] Email" at bounding box center [596, 237] width 1005 height 42
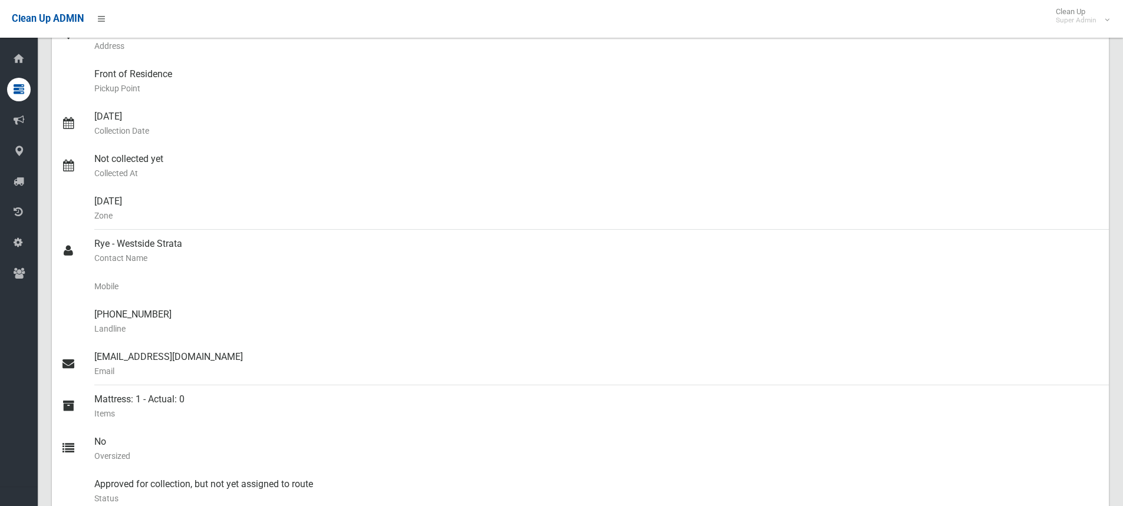
scroll to position [23, 0]
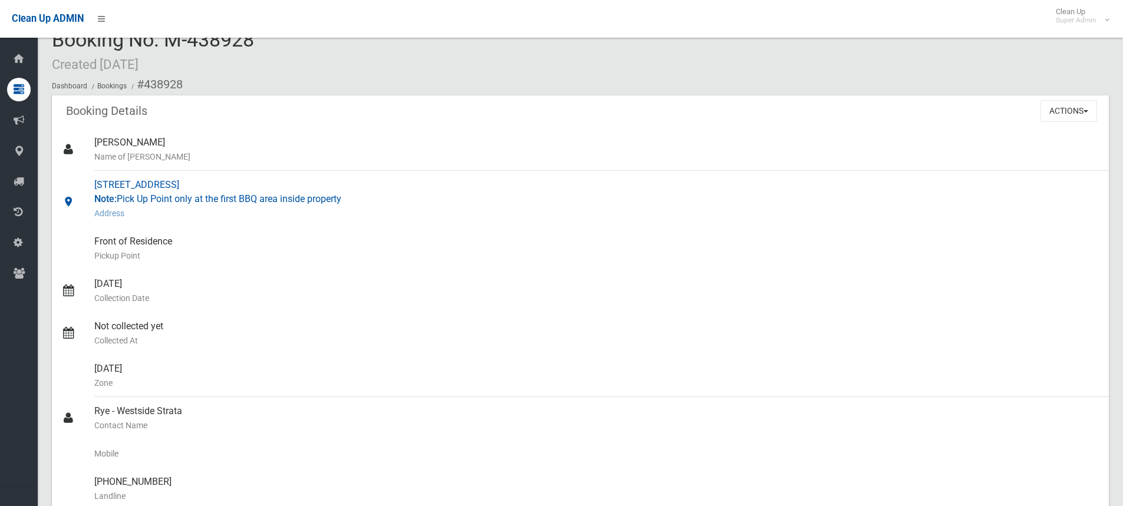
drag, startPoint x: 95, startPoint y: 181, endPoint x: 204, endPoint y: 186, distance: 109.2
click at [204, 186] on div "[STREET_ADDRESS] Note: Pick Up Point only at the first BBQ area inside property…" at bounding box center [596, 199] width 1005 height 57
copy div "[STREET_ADDRESS]"
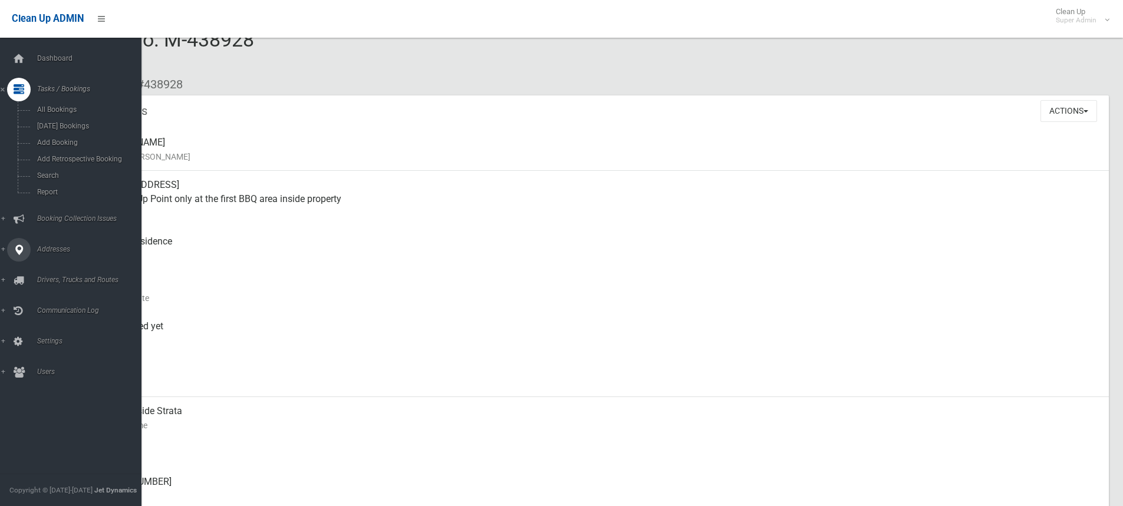
click at [20, 246] on icon at bounding box center [19, 250] width 11 height 24
click at [59, 167] on span "All Addresses" at bounding box center [87, 171] width 107 height 8
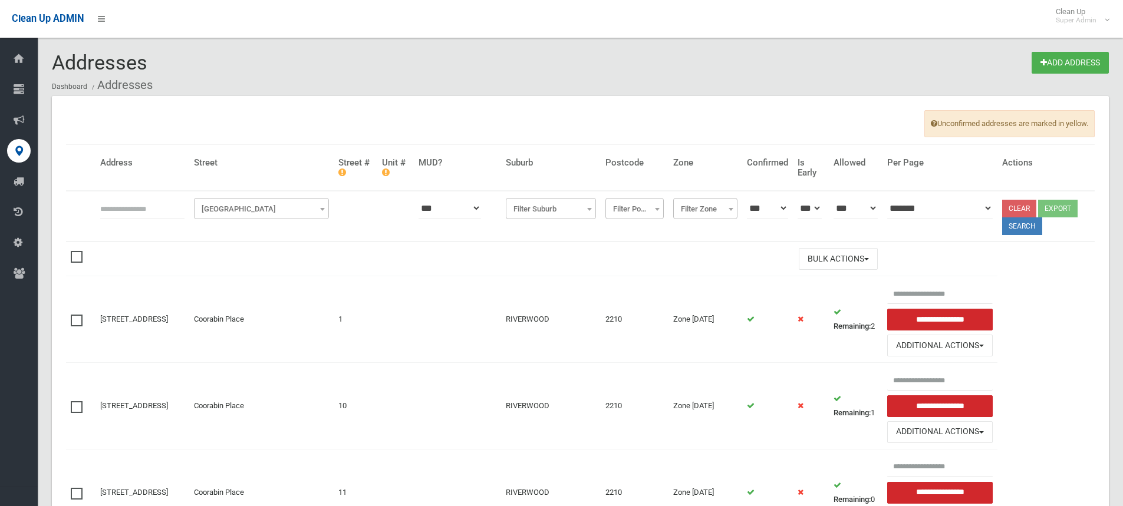
click at [137, 207] on input "text" at bounding box center [142, 209] width 84 height 22
type input "********"
click button at bounding box center [0, 0] width 0 height 0
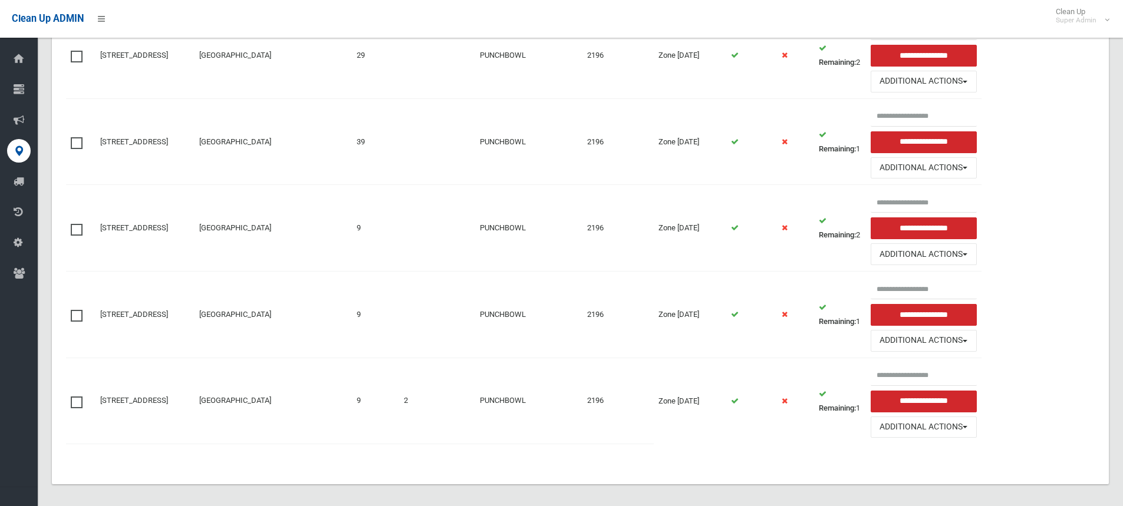
scroll to position [358, 0]
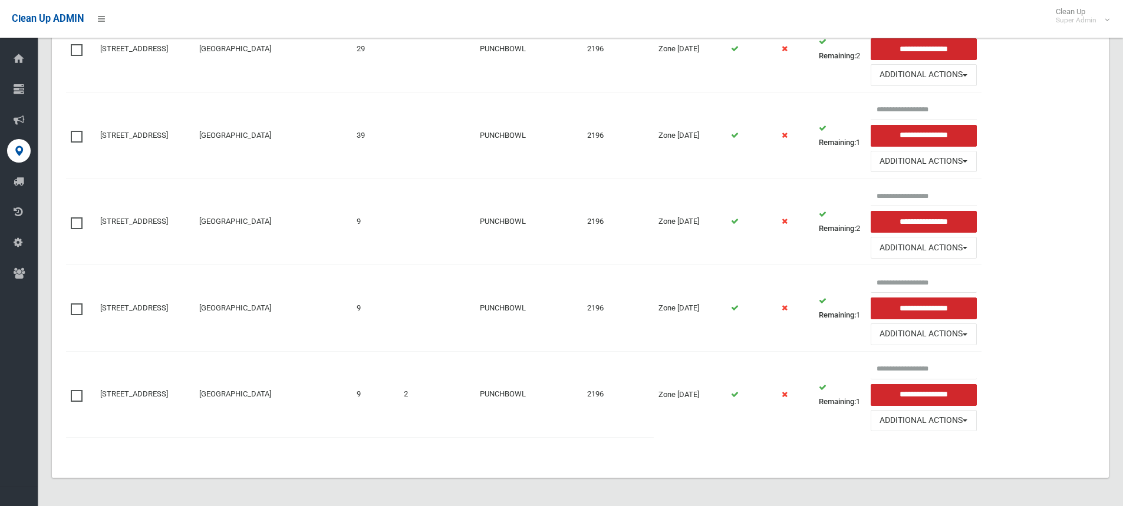
click at [73, 390] on span at bounding box center [80, 390] width 18 height 0
click at [923, 248] on button "Additional Actions" at bounding box center [924, 248] width 106 height 22
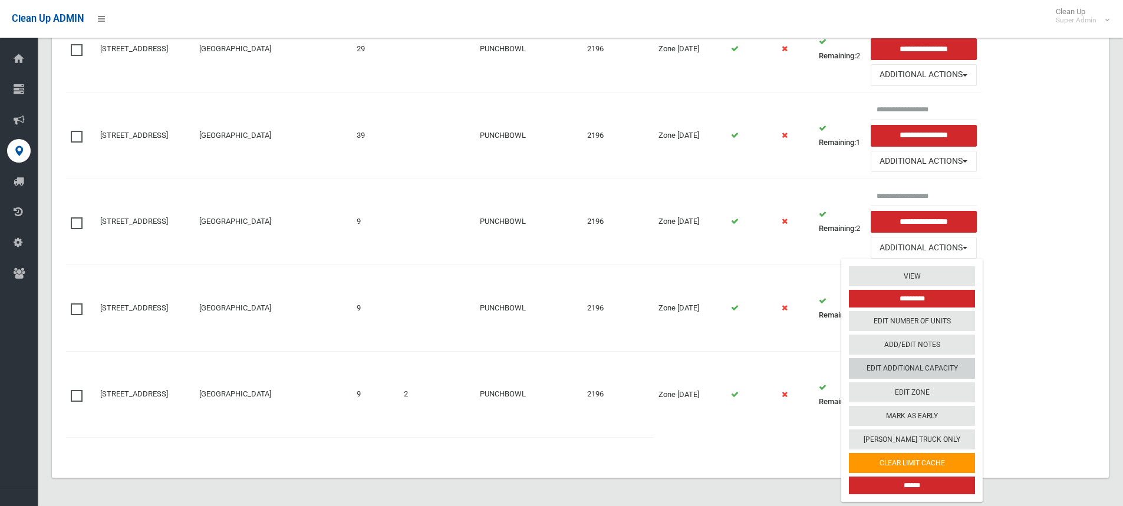
click at [936, 367] on link "Edit Additional Capacity" at bounding box center [912, 369] width 126 height 20
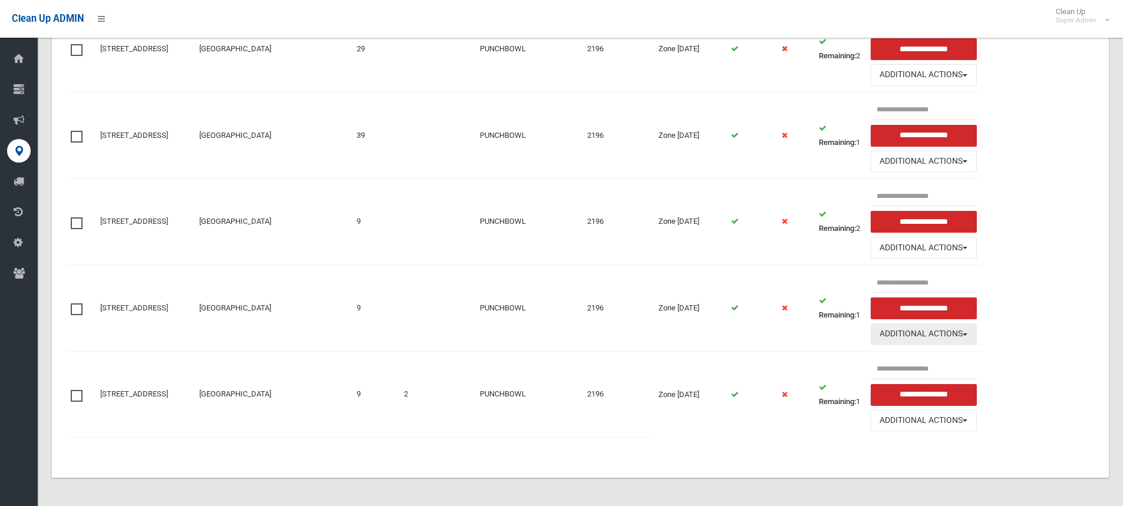
click at [939, 335] on button "Additional Actions" at bounding box center [924, 335] width 106 height 22
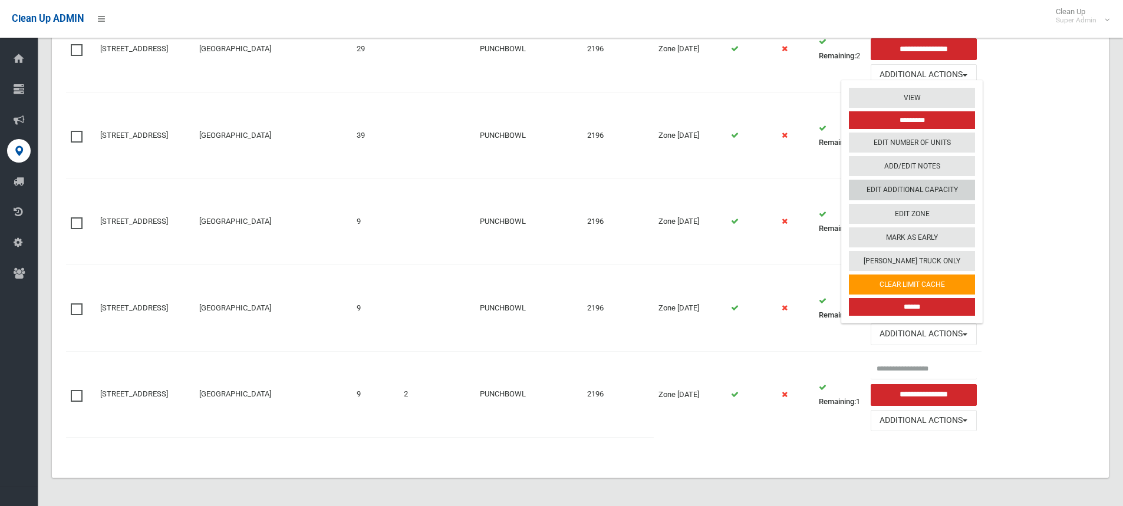
click at [912, 190] on link "Edit Additional Capacity" at bounding box center [912, 190] width 126 height 20
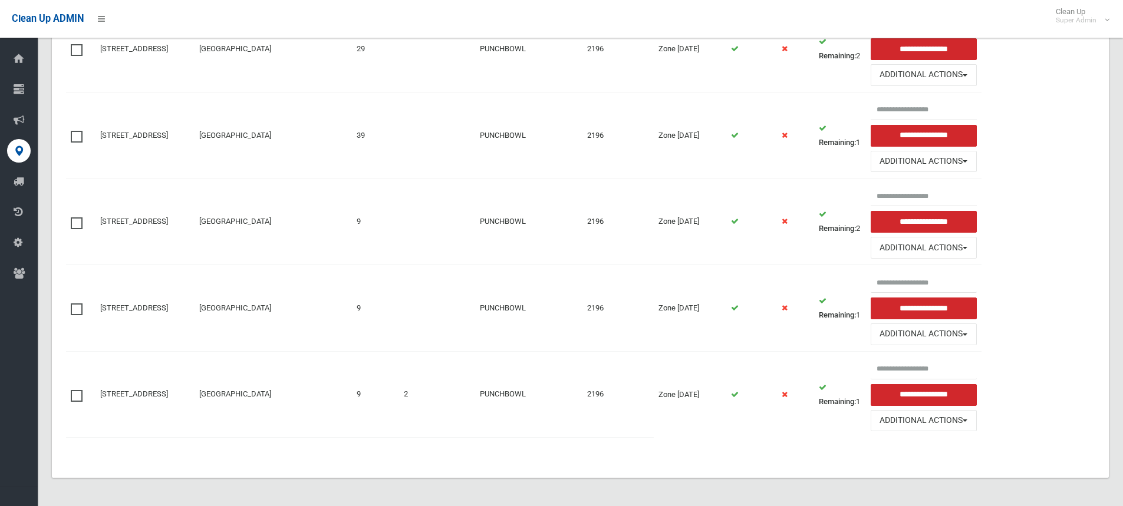
click at [810, 448] on table "Address Street Street # Unit # MUD? Suburb Postcode Zone Confirmed Is Early All…" at bounding box center [580, 119] width 1029 height 662
click at [70, 391] on td at bounding box center [80, 394] width 29 height 86
click at [77, 402] on td at bounding box center [80, 394] width 29 height 86
click at [75, 390] on span at bounding box center [80, 390] width 18 height 0
click at [241, 445] on td at bounding box center [360, 443] width 588 height 12
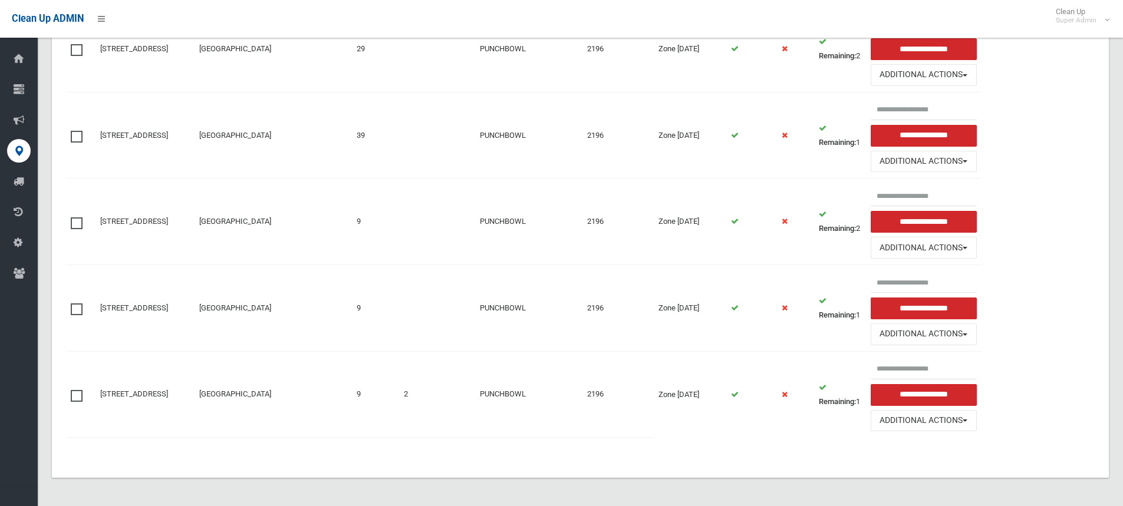
click at [77, 218] on span at bounding box center [80, 218] width 18 height 0
click at [970, 248] on button "Additional Actions" at bounding box center [924, 248] width 106 height 22
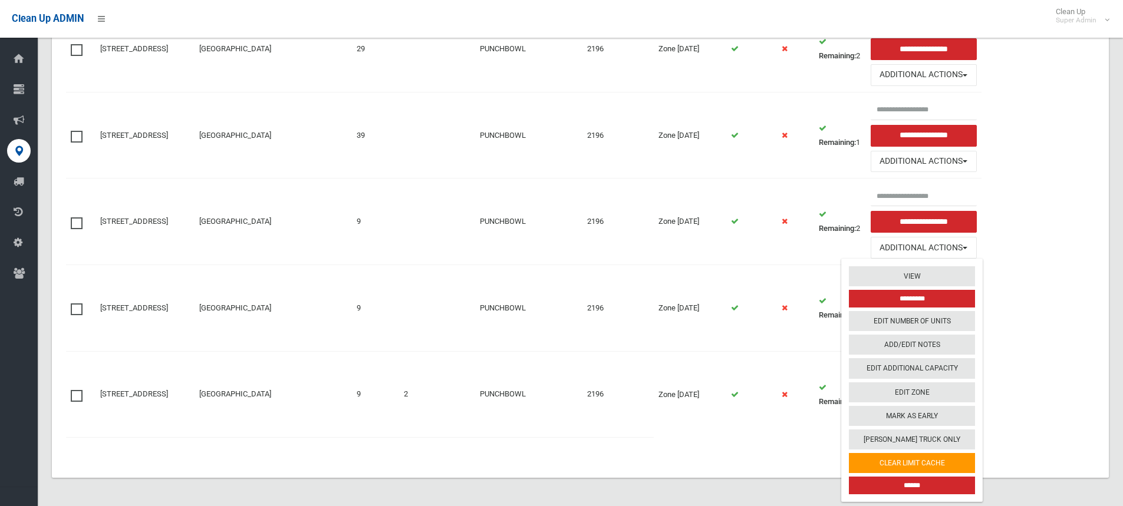
click at [600, 235] on td "2196" at bounding box center [618, 222] width 71 height 87
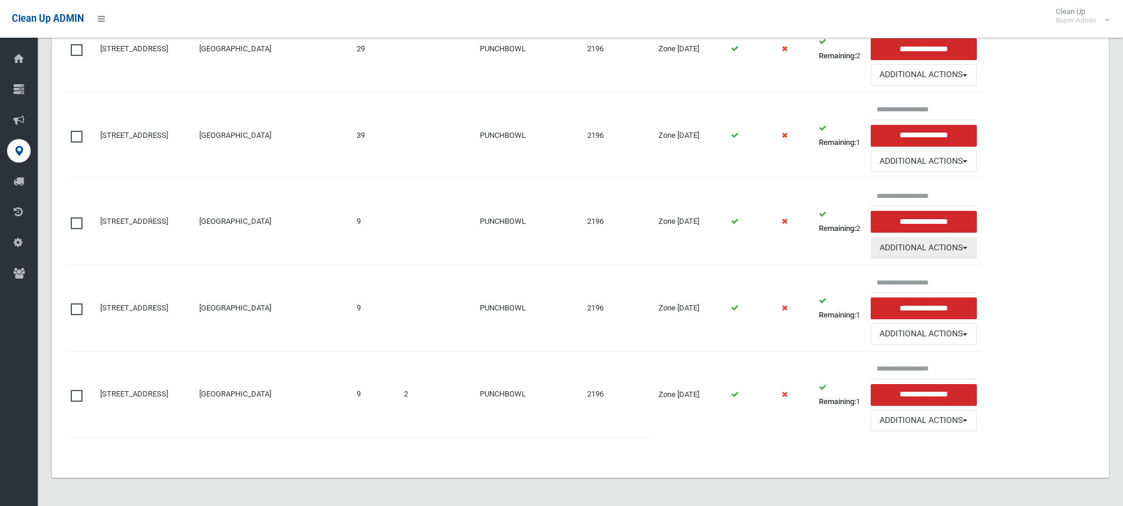
click at [919, 249] on button "Additional Actions" at bounding box center [924, 248] width 106 height 22
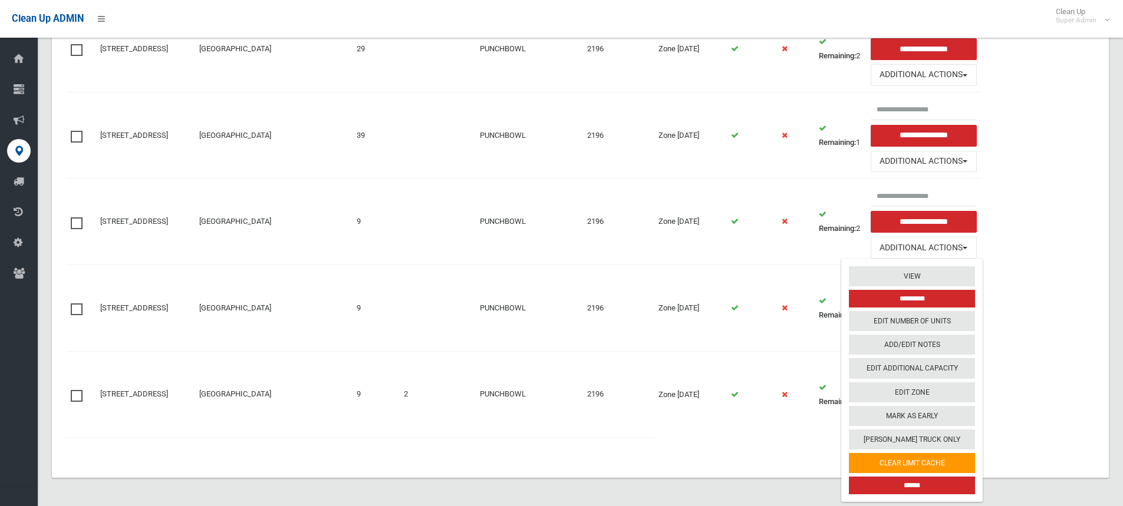
click at [769, 244] on td at bounding box center [751, 222] width 51 height 87
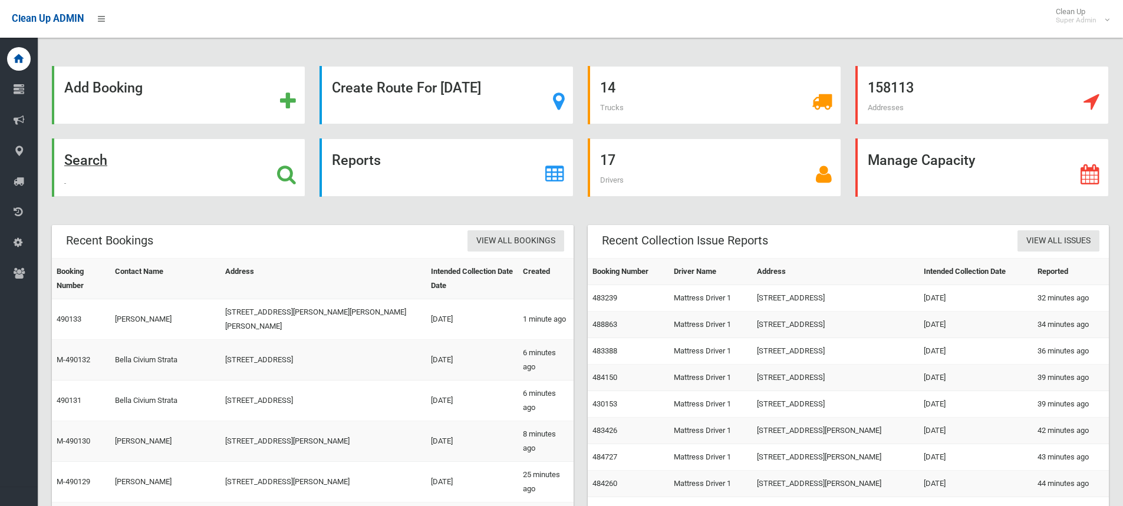
click at [282, 173] on icon at bounding box center [286, 175] width 19 height 20
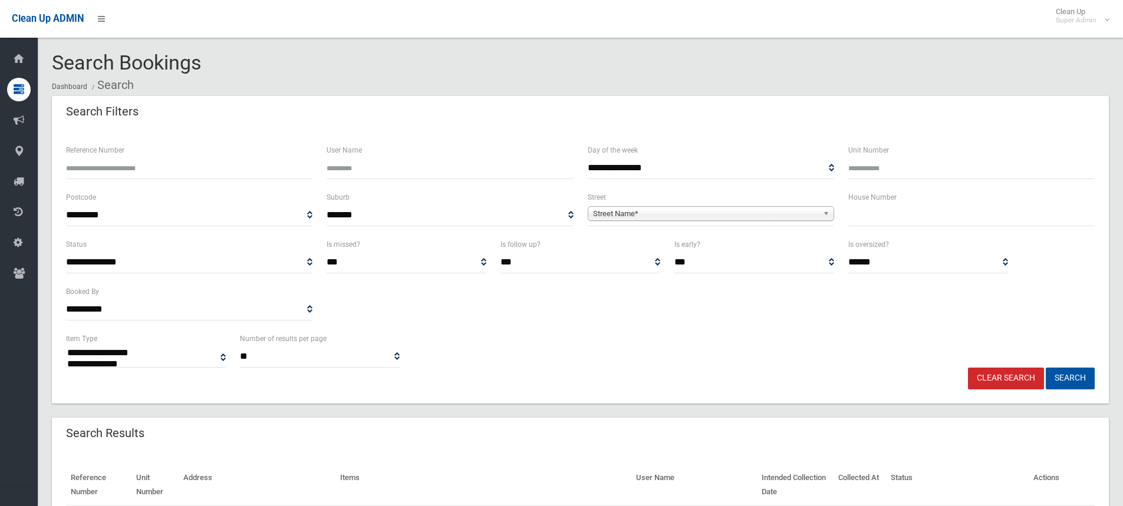
select select
click at [871, 222] on input "text" at bounding box center [971, 216] width 246 height 22
type input "*"
click at [123, 164] on input "Reference Number" at bounding box center [189, 168] width 246 height 22
type input "******"
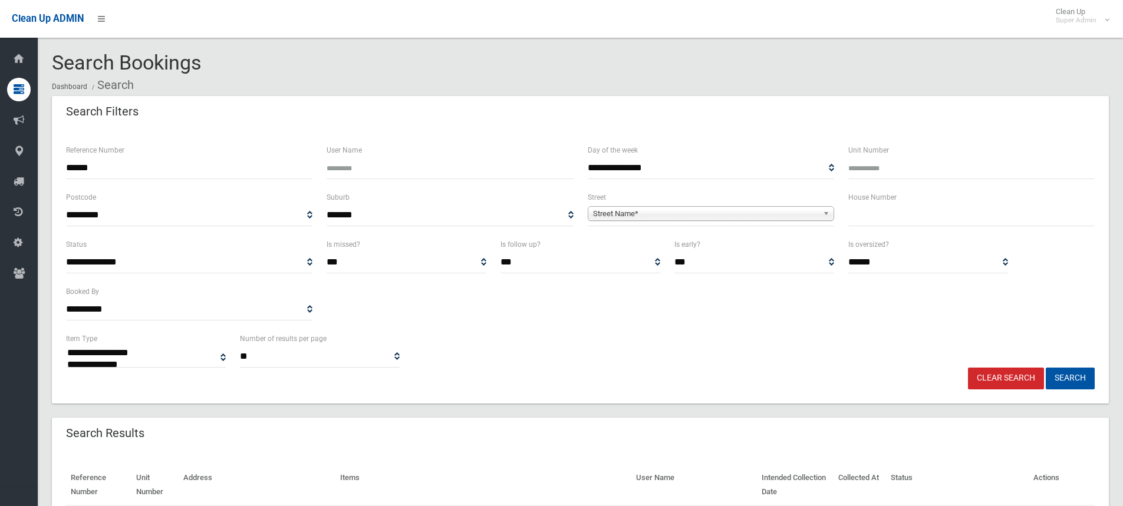
click at [1046, 368] on button "Search" at bounding box center [1070, 379] width 49 height 22
select select
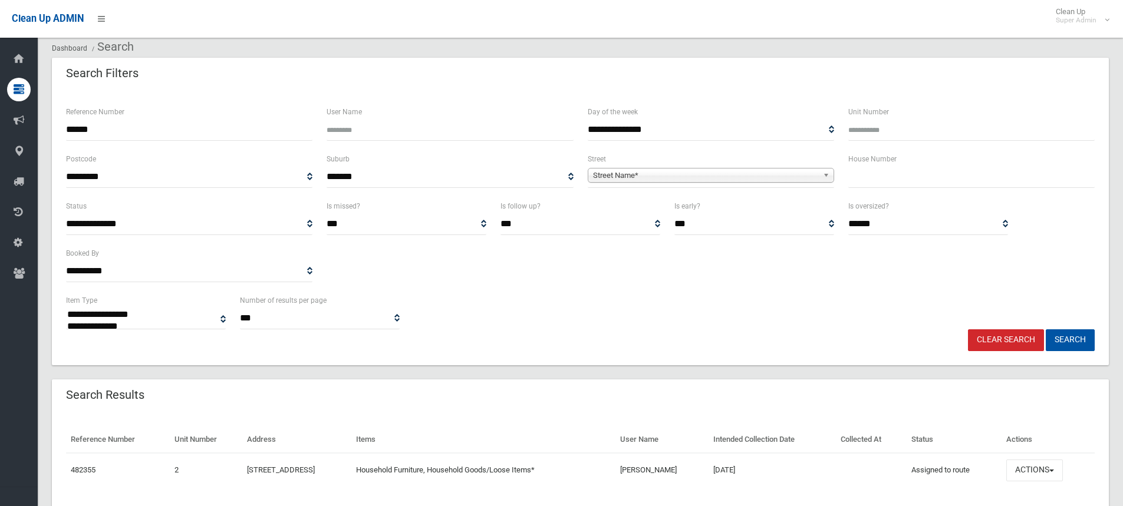
scroll to position [76, 0]
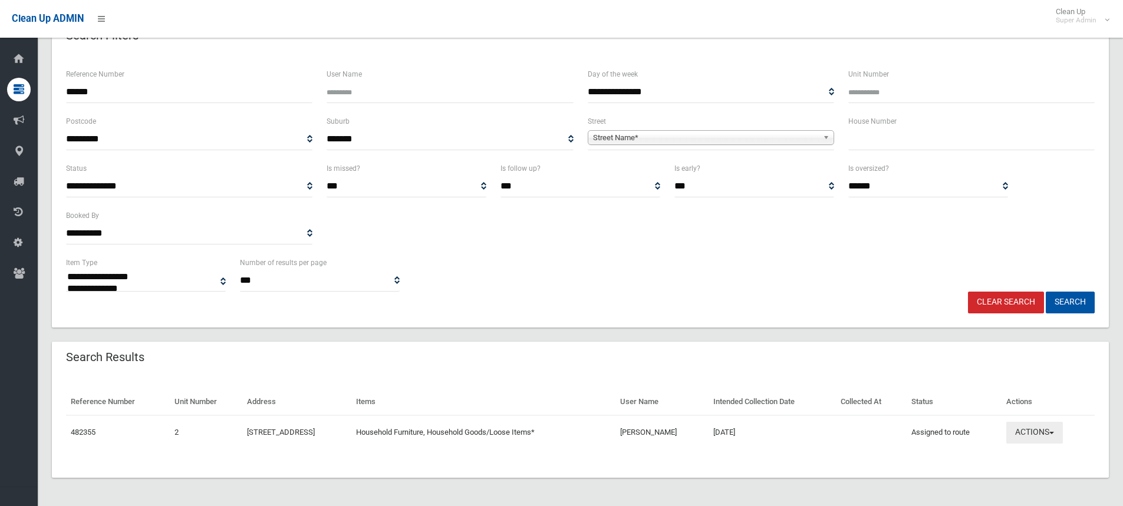
click at [1051, 439] on button "Actions" at bounding box center [1034, 433] width 57 height 22
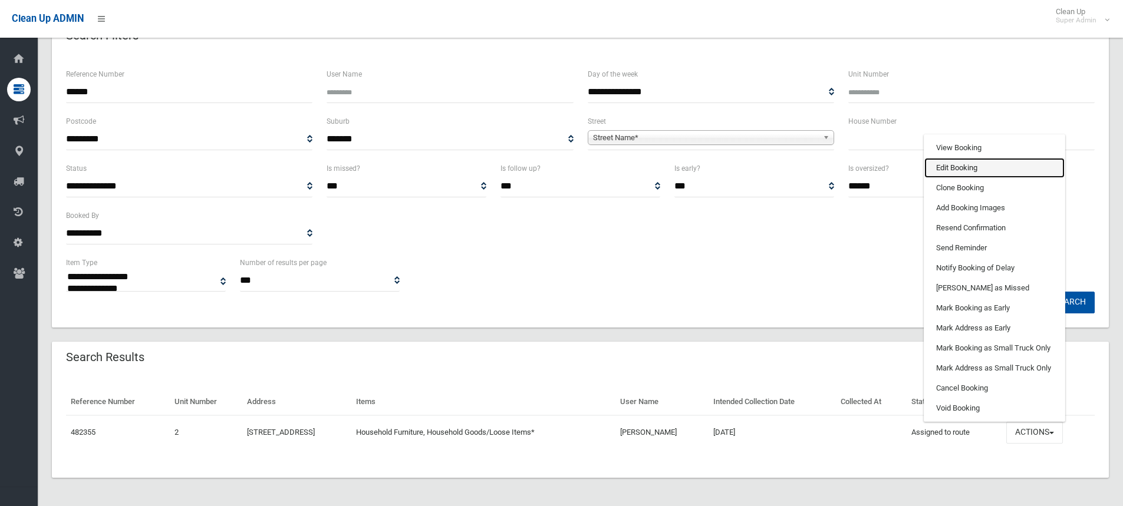
click at [965, 167] on link "Edit Booking" at bounding box center [995, 168] width 140 height 20
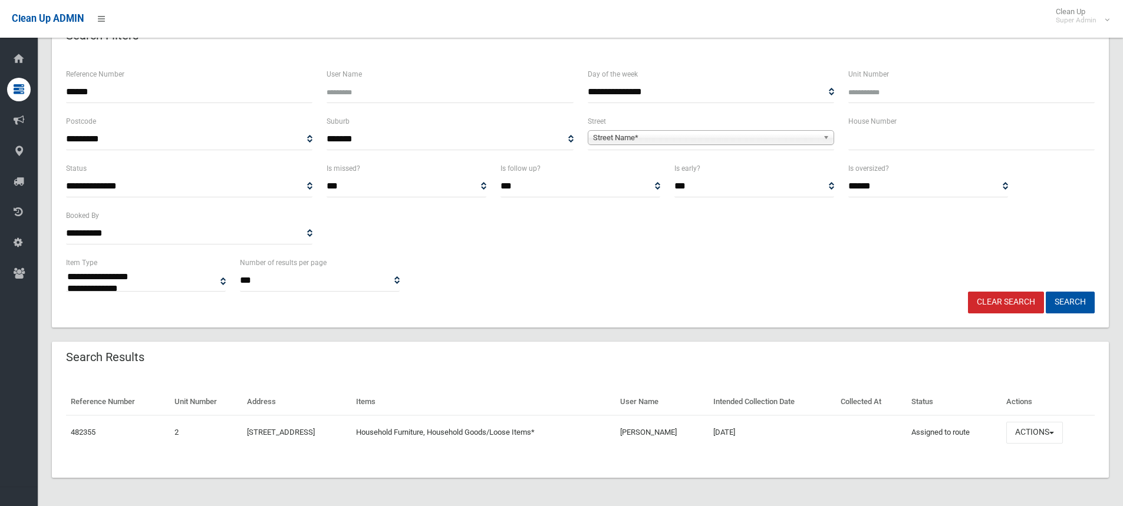
click at [120, 93] on input "******" at bounding box center [189, 92] width 246 height 22
drag, startPoint x: 107, startPoint y: 88, endPoint x: 77, endPoint y: 90, distance: 29.5
click at [77, 90] on input "******" at bounding box center [189, 92] width 246 height 22
type input "******"
click at [1046, 292] on button "Search" at bounding box center [1070, 303] width 49 height 22
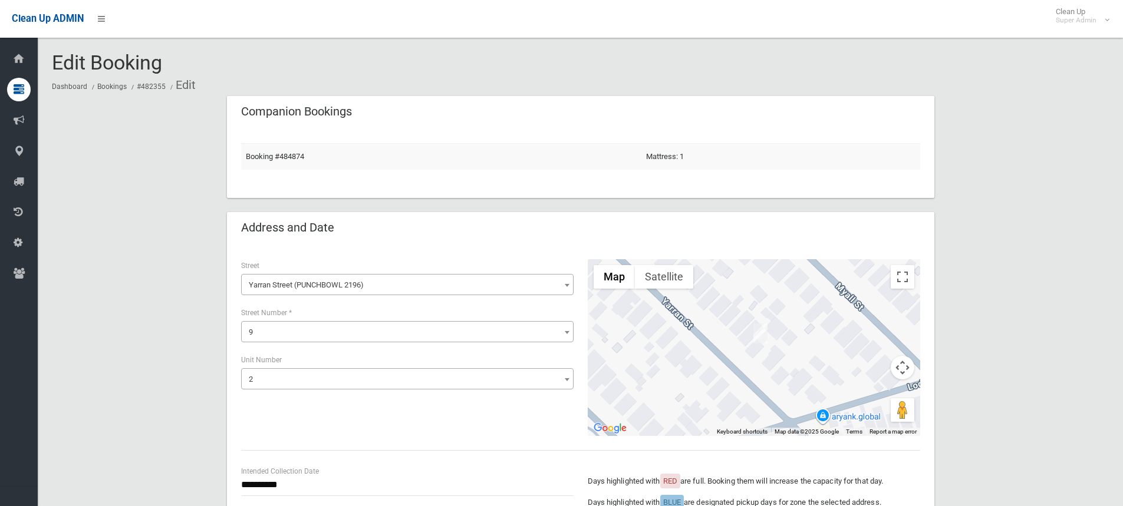
click at [294, 379] on span "2" at bounding box center [407, 379] width 327 height 17
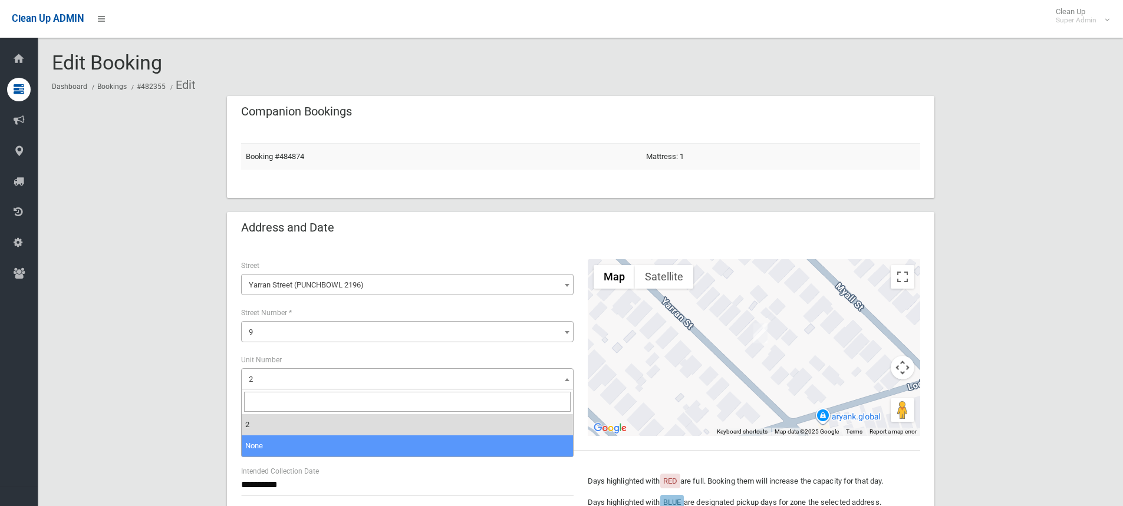
select select "*"
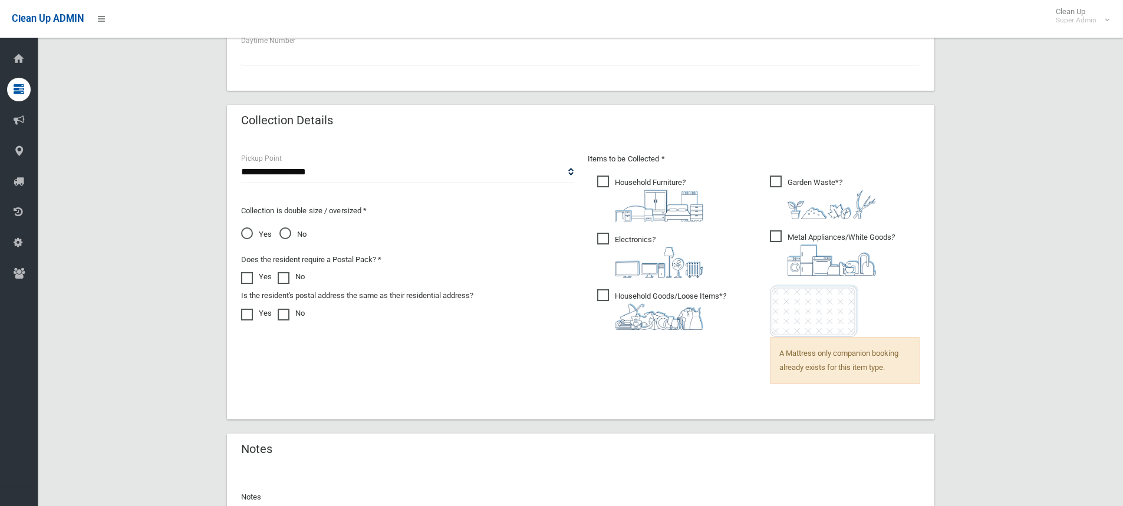
scroll to position [851, 0]
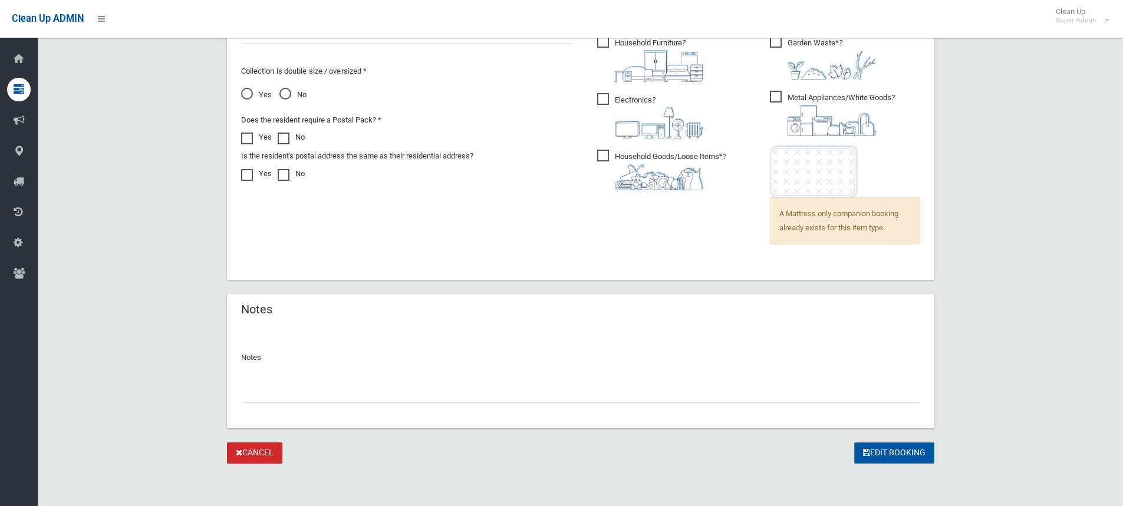
click at [863, 452] on icon "submit" at bounding box center [866, 453] width 7 height 8
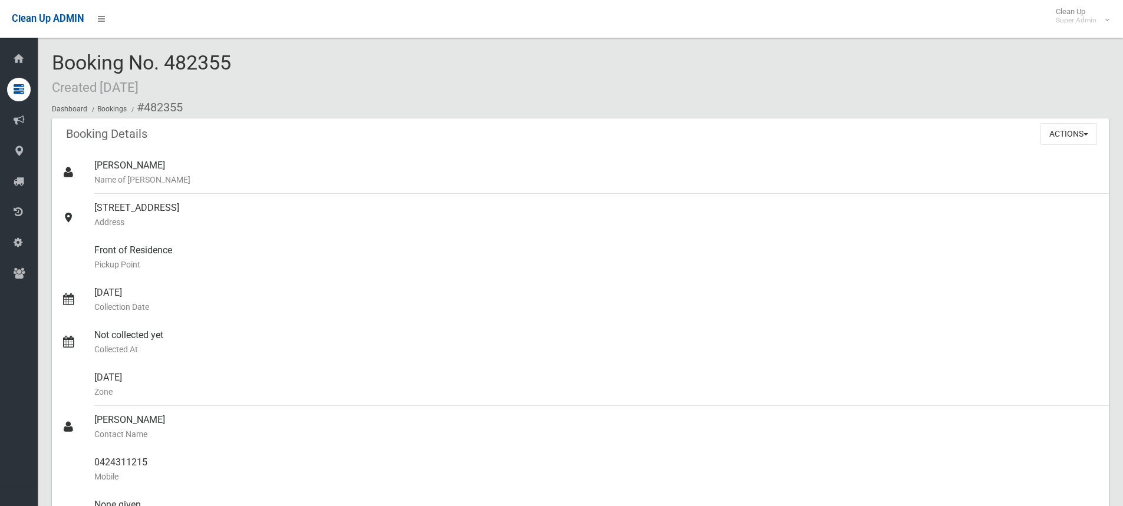
click at [351, 67] on div "Booking No. 482355 Created [DATE] Dashboard Bookings #482355" at bounding box center [580, 85] width 1057 height 67
click at [317, 62] on div "Booking No. 482355 Created [DATE] Dashboard Bookings #482355" at bounding box center [580, 85] width 1057 height 67
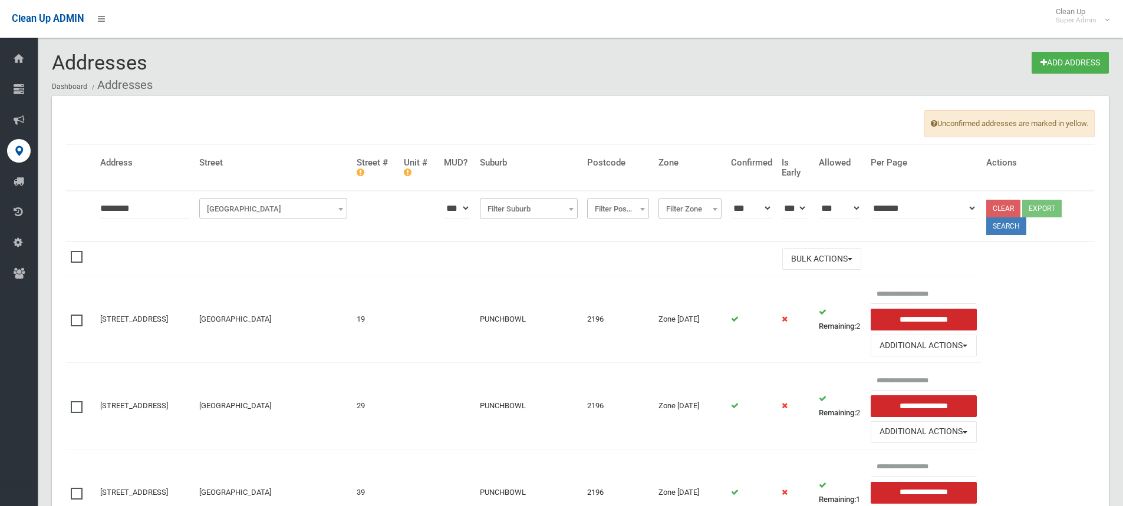
scroll to position [358, 0]
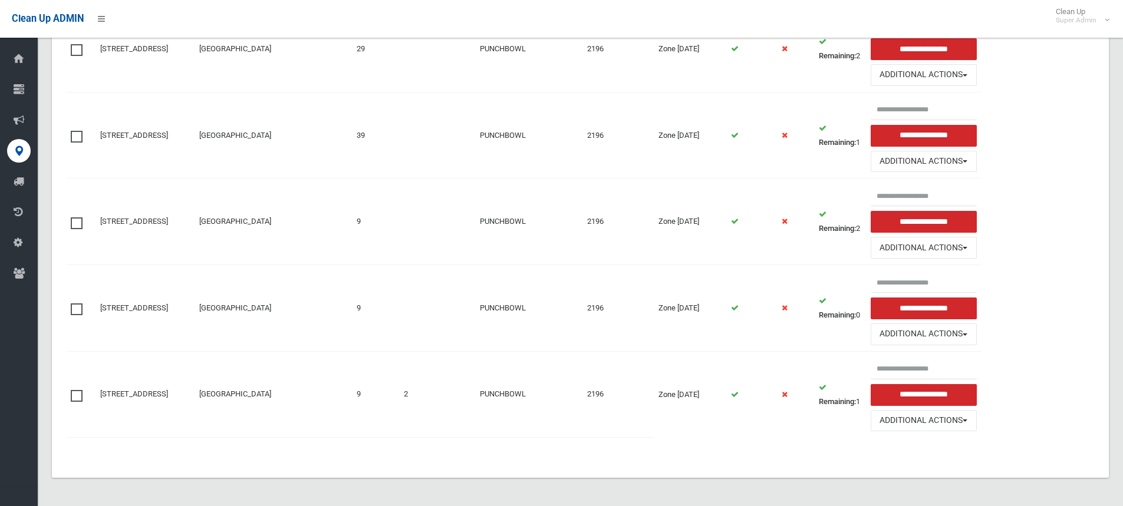
click at [74, 218] on span at bounding box center [80, 218] width 18 height 0
click at [75, 390] on span at bounding box center [80, 390] width 18 height 0
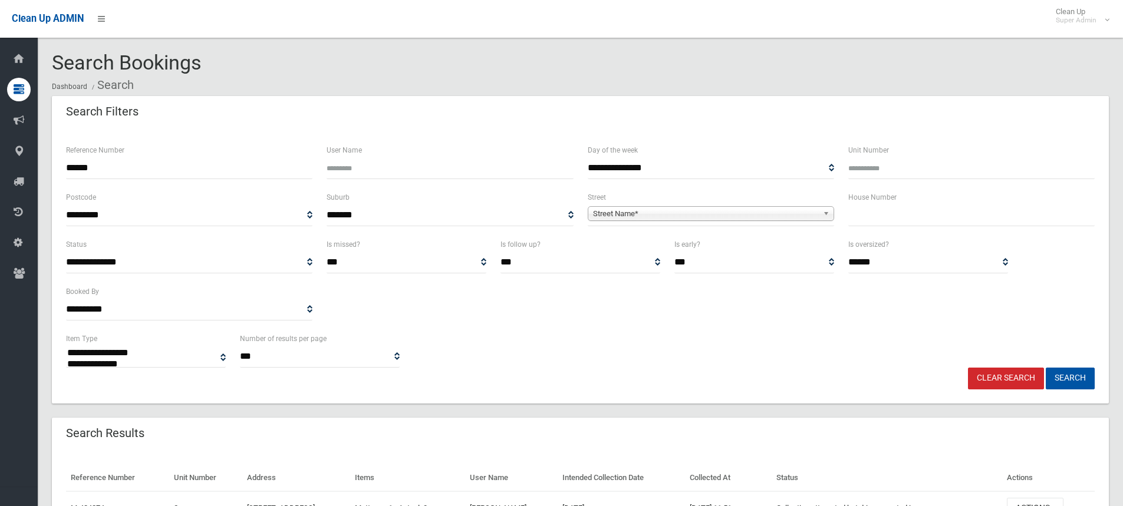
select select
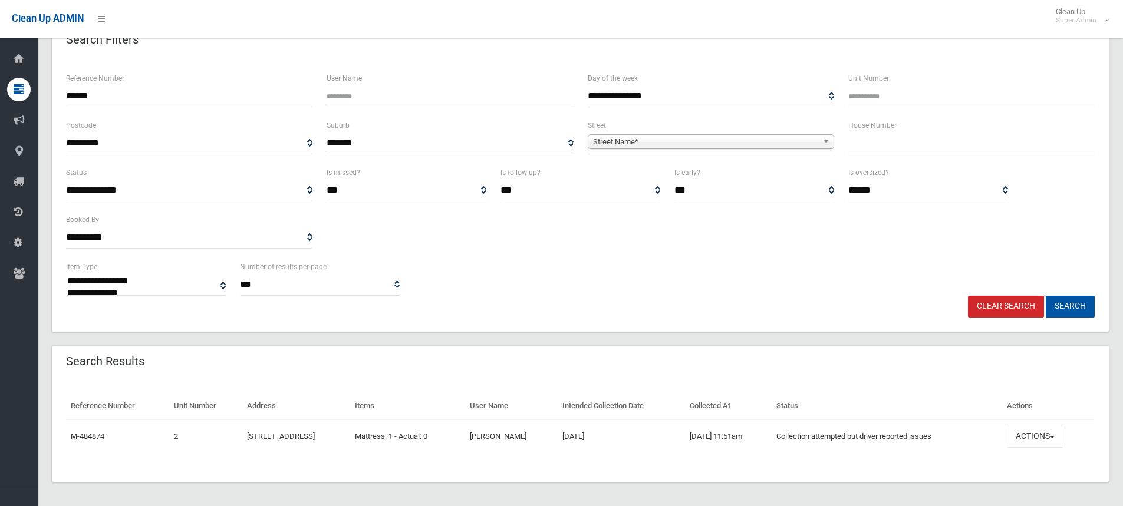
scroll to position [76, 0]
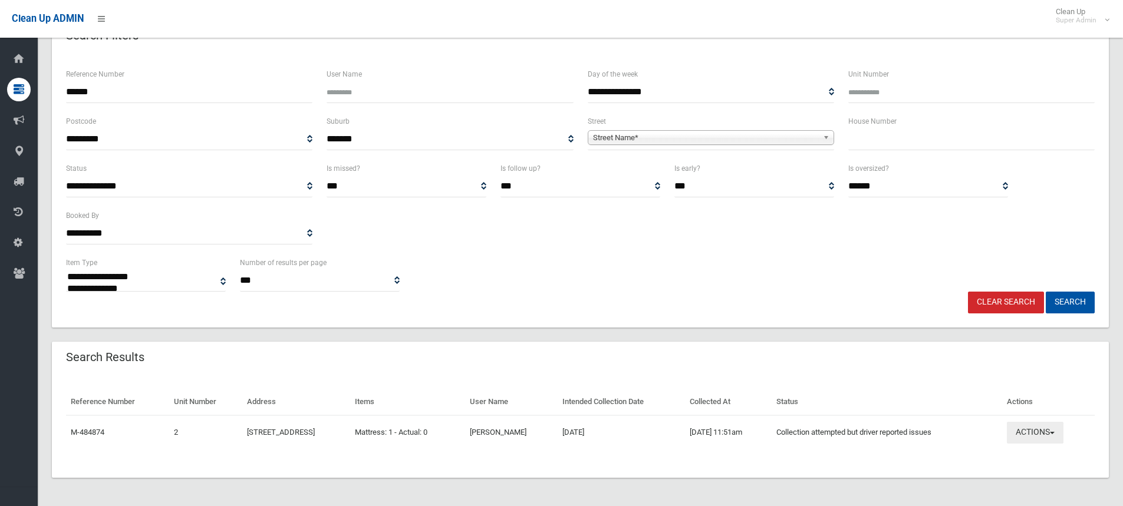
click at [1044, 433] on button "Actions" at bounding box center [1035, 433] width 57 height 22
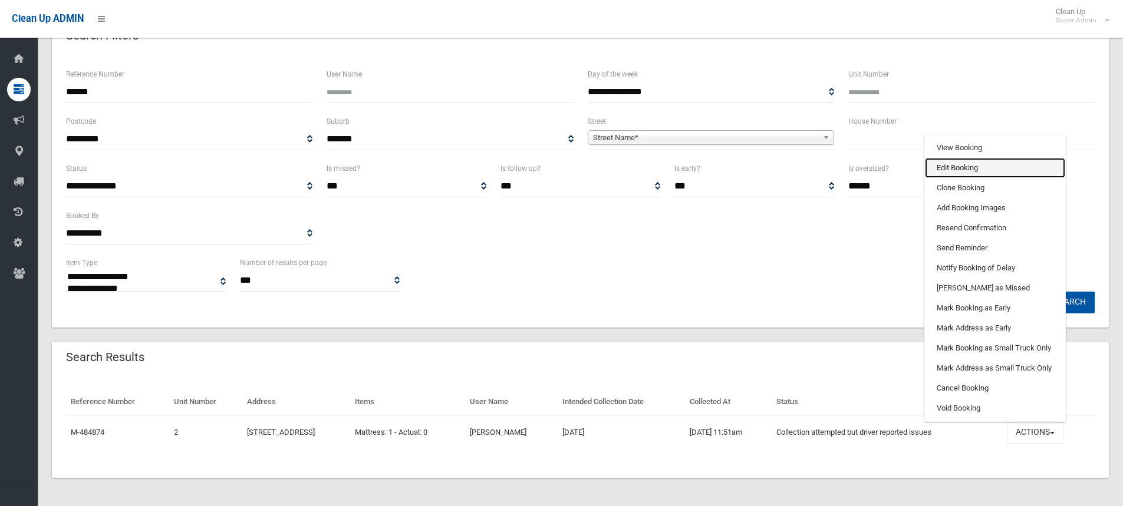
click at [970, 172] on link "Edit Booking" at bounding box center [995, 168] width 140 height 20
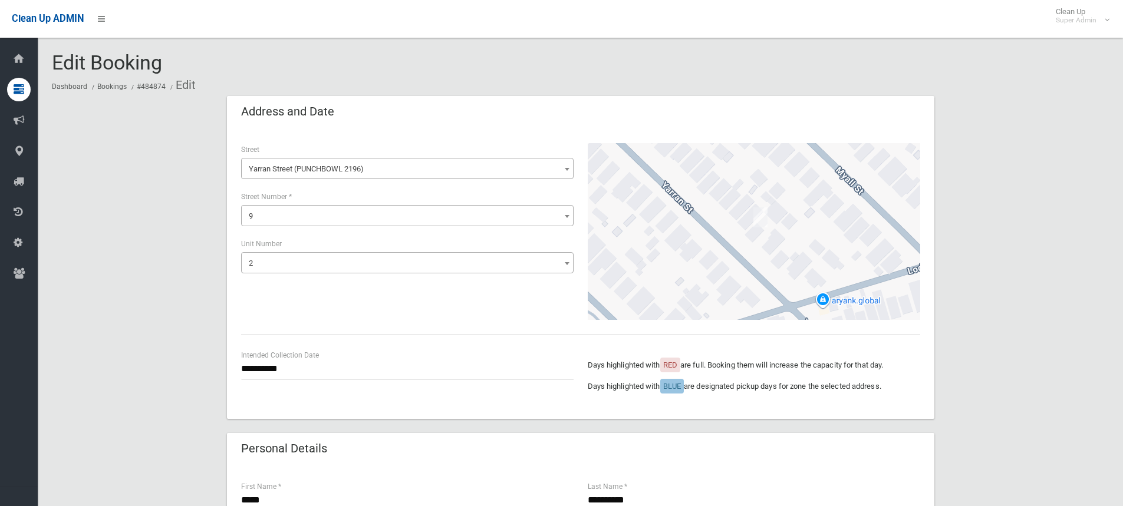
click at [274, 262] on span "2" at bounding box center [407, 263] width 327 height 17
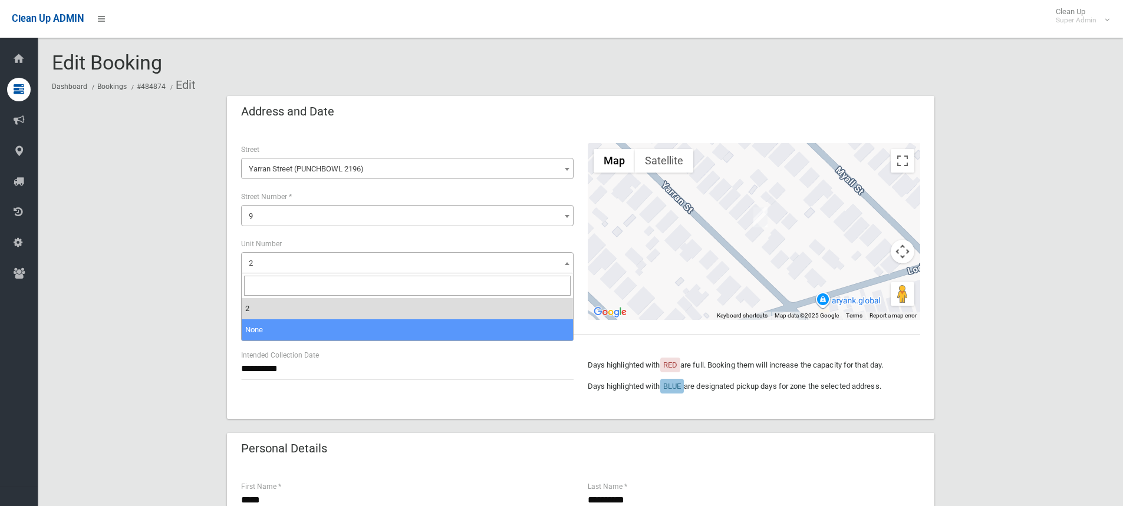
select select "*"
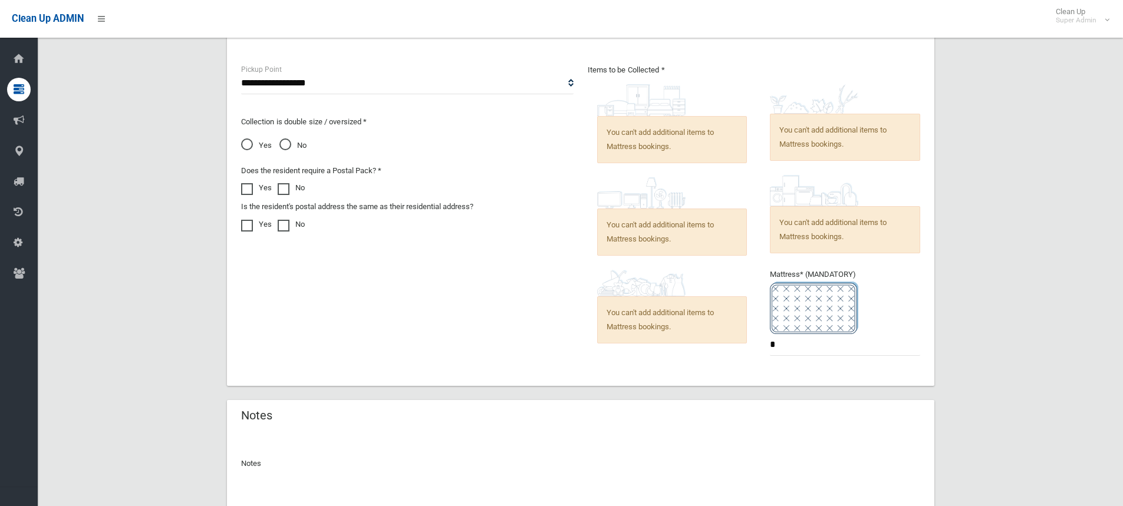
scroll to position [726, 0]
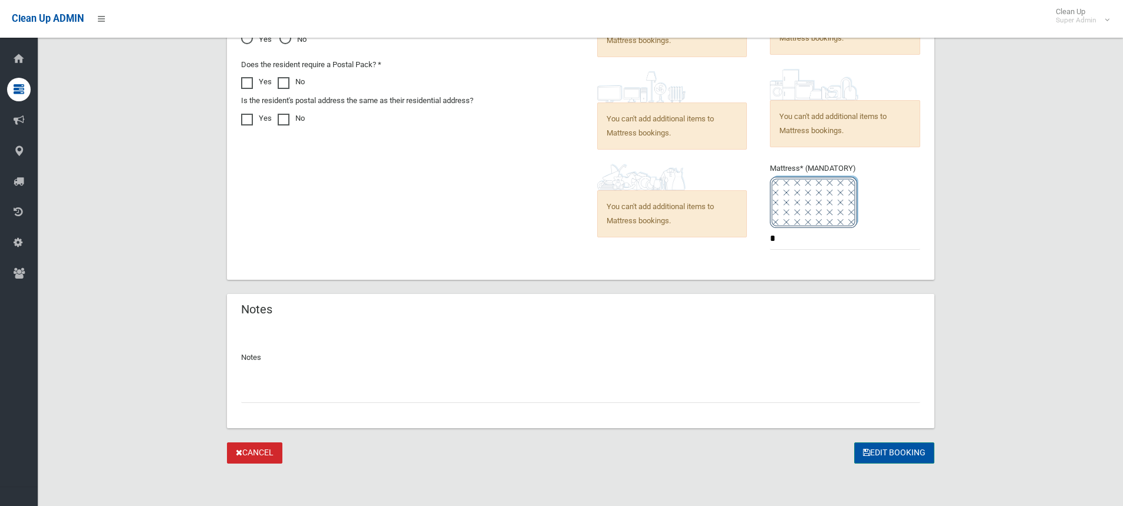
click at [888, 450] on button "Edit Booking" at bounding box center [894, 454] width 80 height 22
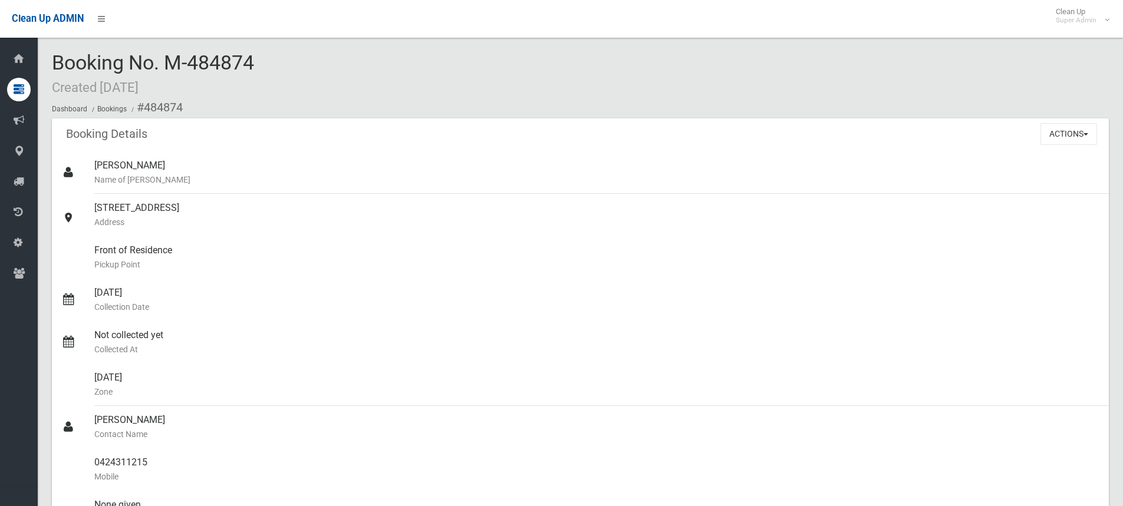
click at [462, 80] on div "Booking No. M-484874 Created [DATE] Dashboard Bookings #484874" at bounding box center [580, 85] width 1057 height 67
click at [328, 81] on div "Booking No. M-484874 Created [DATE] Dashboard Bookings #484874" at bounding box center [580, 85] width 1057 height 67
click at [384, 72] on div "Booking No. M-484874 Created [DATE] Dashboard Bookings #484874" at bounding box center [580, 85] width 1057 height 67
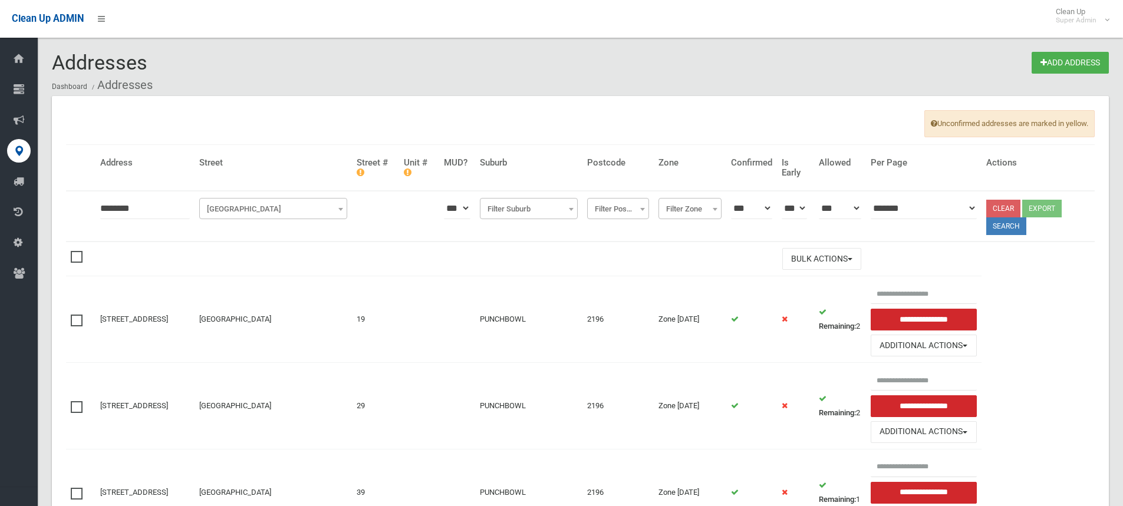
scroll to position [358, 0]
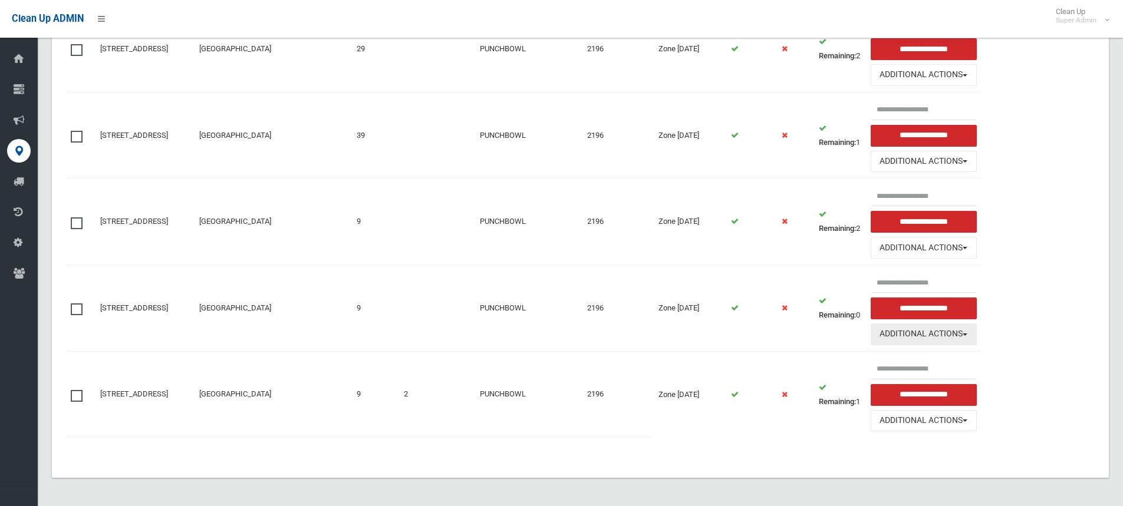
click at [933, 336] on button "Additional Actions" at bounding box center [924, 335] width 106 height 22
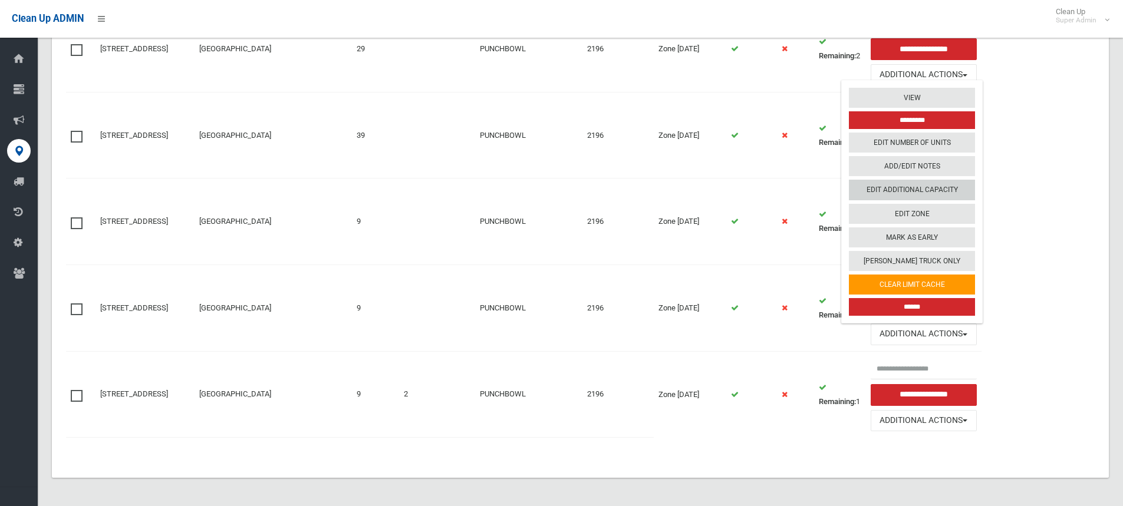
click at [927, 190] on link "Edit Additional Capacity" at bounding box center [912, 190] width 126 height 20
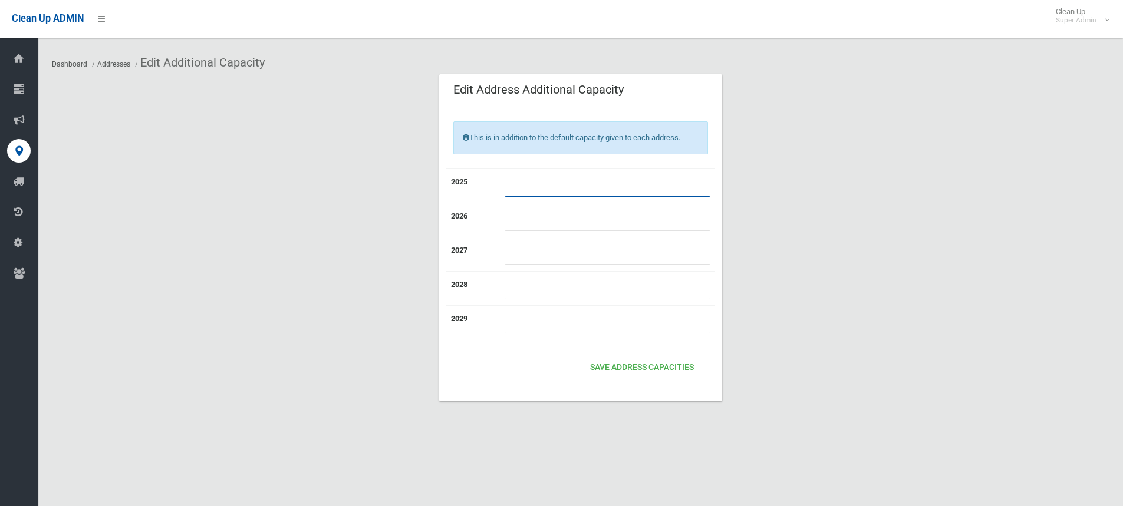
click at [526, 186] on input "number" at bounding box center [608, 186] width 206 height 22
type input "*"
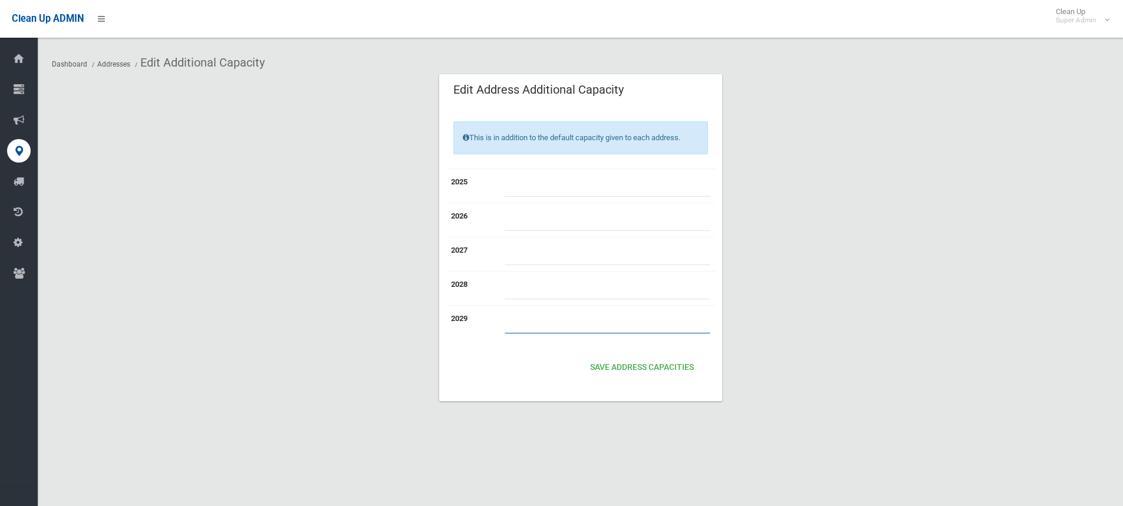
type input "*"
drag, startPoint x: 511, startPoint y: 190, endPoint x: 483, endPoint y: 190, distance: 27.1
click at [483, 190] on tr "2025 *" at bounding box center [580, 186] width 269 height 34
click at [536, 186] on input "*" at bounding box center [608, 186] width 206 height 22
click at [627, 363] on button "Save Address capacities" at bounding box center [641, 368] width 113 height 22
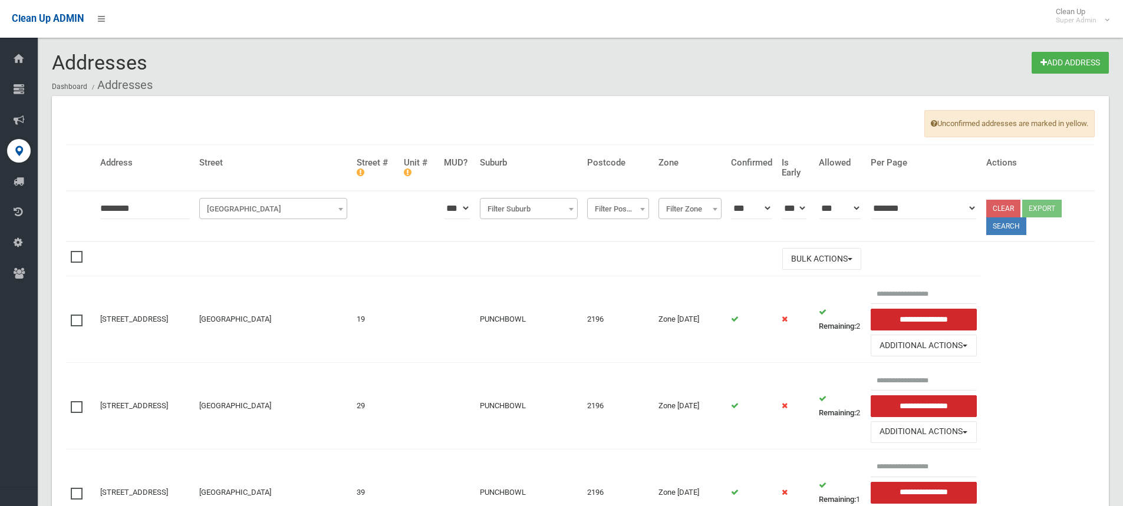
scroll to position [358, 0]
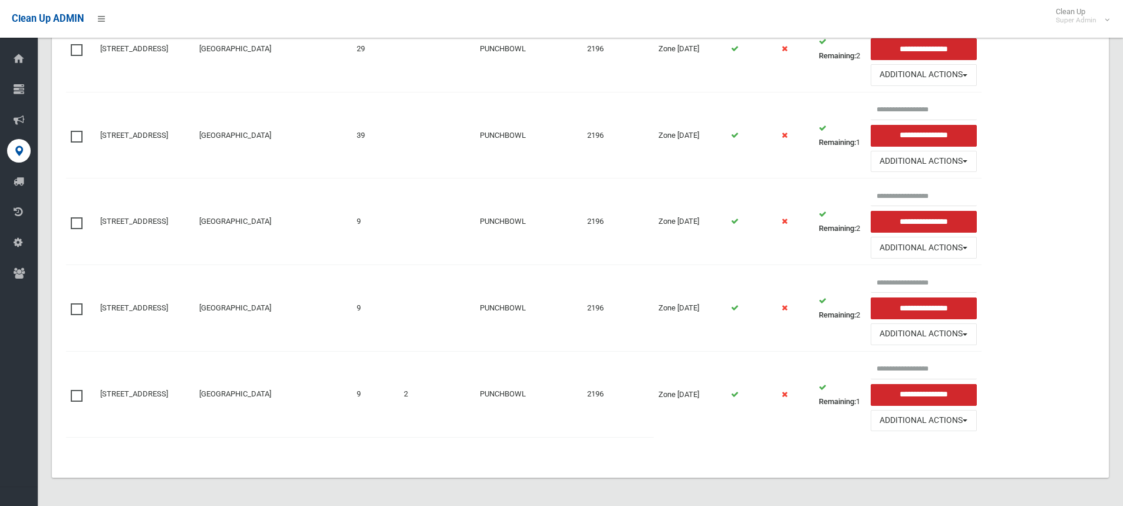
click at [73, 218] on span at bounding box center [80, 218] width 18 height 0
click at [76, 390] on span at bounding box center [80, 390] width 18 height 0
click at [944, 254] on button "Additional Actions" at bounding box center [924, 248] width 106 height 22
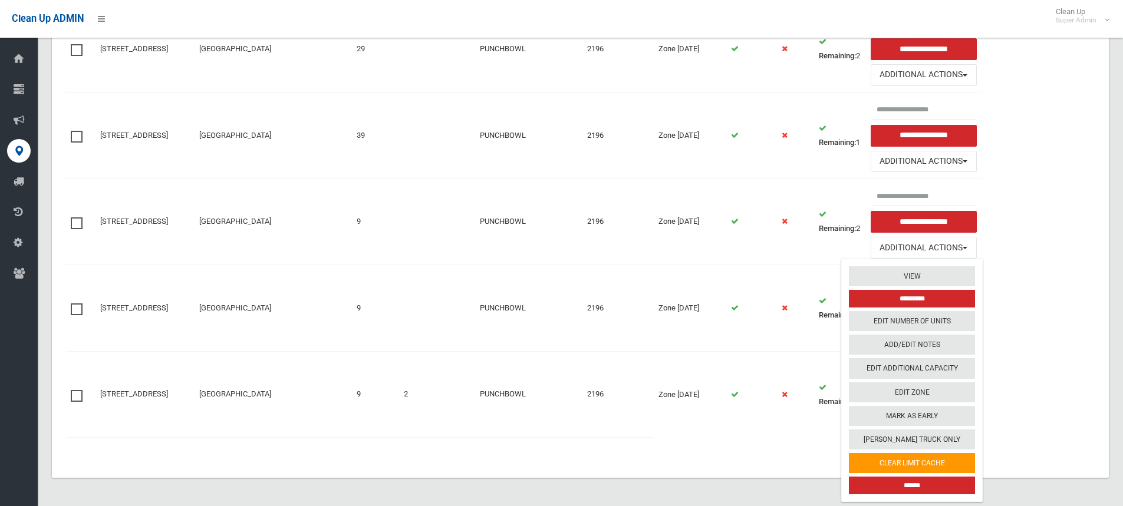
click at [1038, 325] on table "Address Street Street # Unit # MUD? Suburb Postcode Zone Confirmed Is Early All…" at bounding box center [580, 119] width 1029 height 662
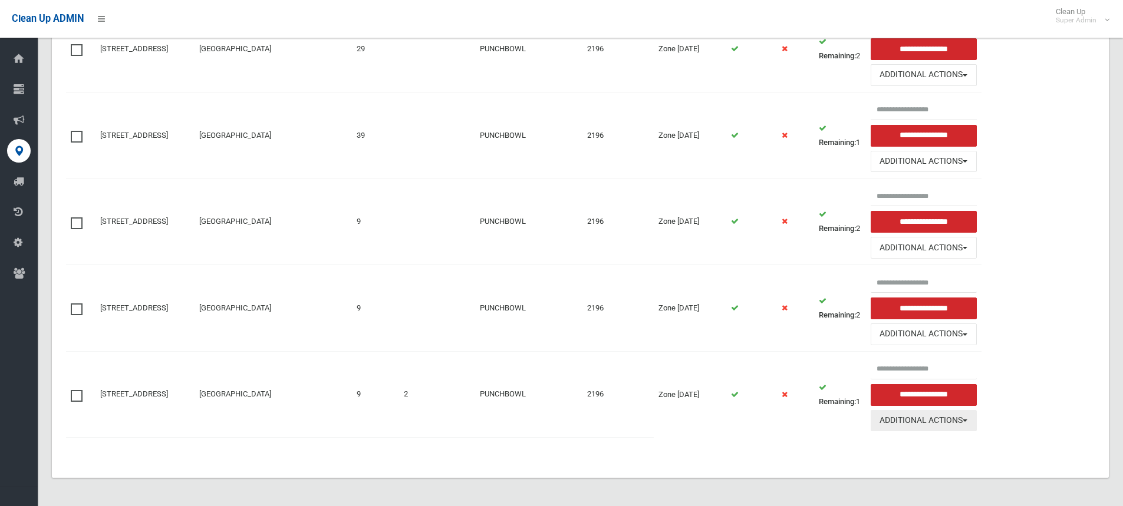
click at [939, 421] on button "Additional Actions" at bounding box center [924, 421] width 106 height 22
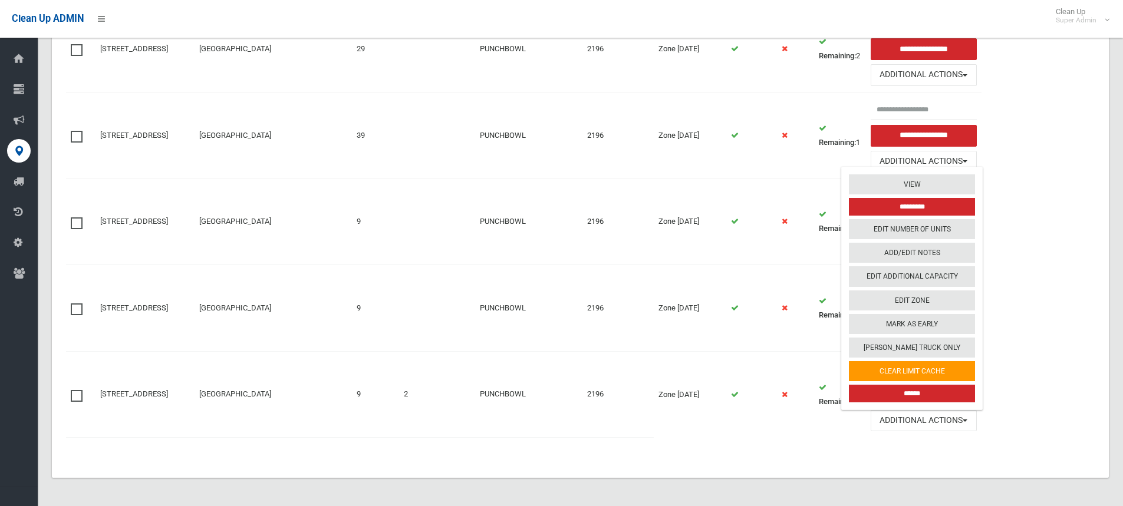
click at [917, 206] on input "*********" at bounding box center [912, 207] width 126 height 18
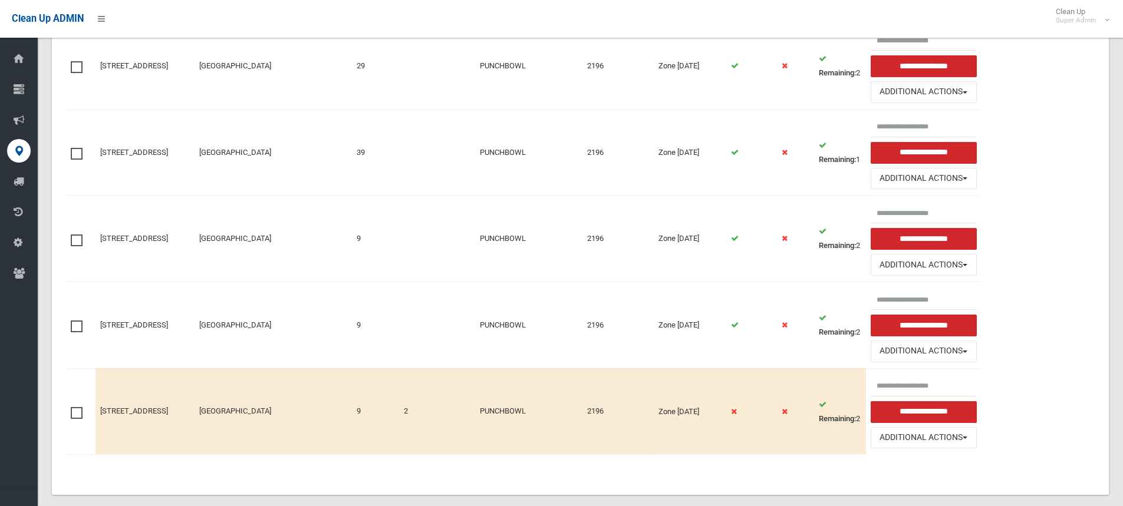
scroll to position [405, 0]
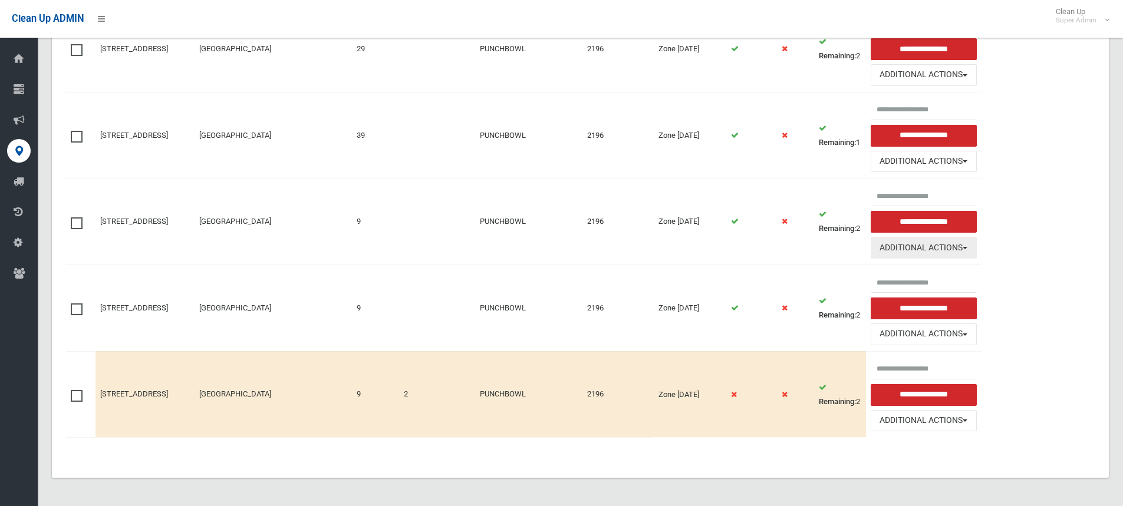
click at [926, 247] on button "Additional Actions" at bounding box center [924, 248] width 106 height 22
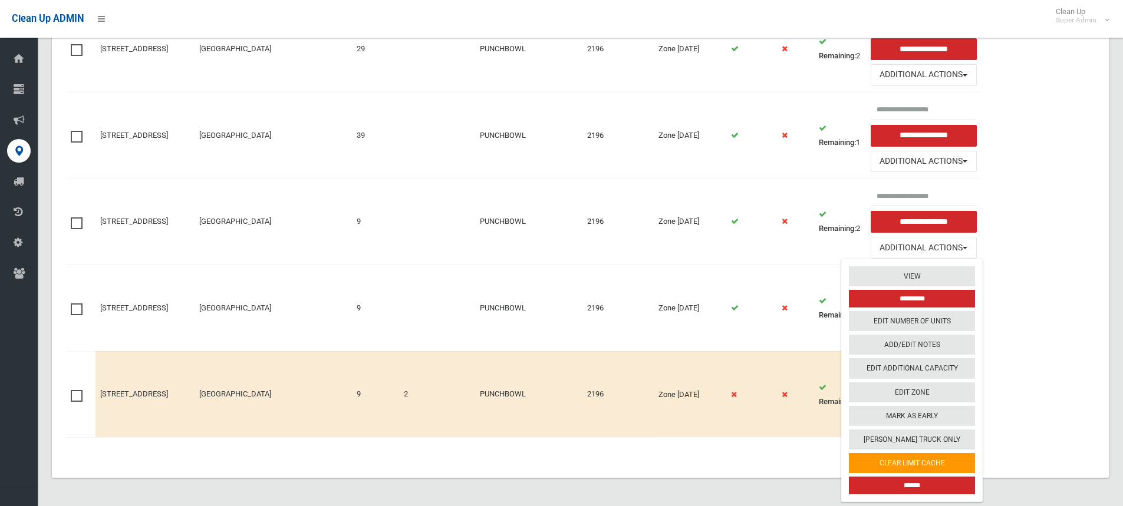
click at [929, 292] on input "*********" at bounding box center [912, 299] width 126 height 18
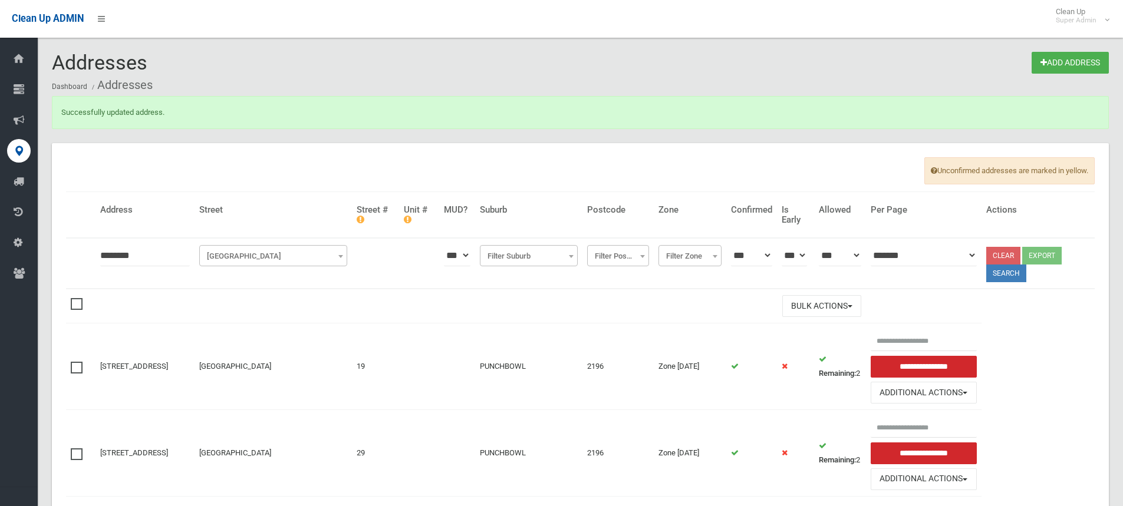
click at [247, 160] on div "Unconfirmed addresses are marked in yellow. [GEOGRAPHIC_DATA] Unit # MUD? Subur…" at bounding box center [580, 512] width 1057 height 739
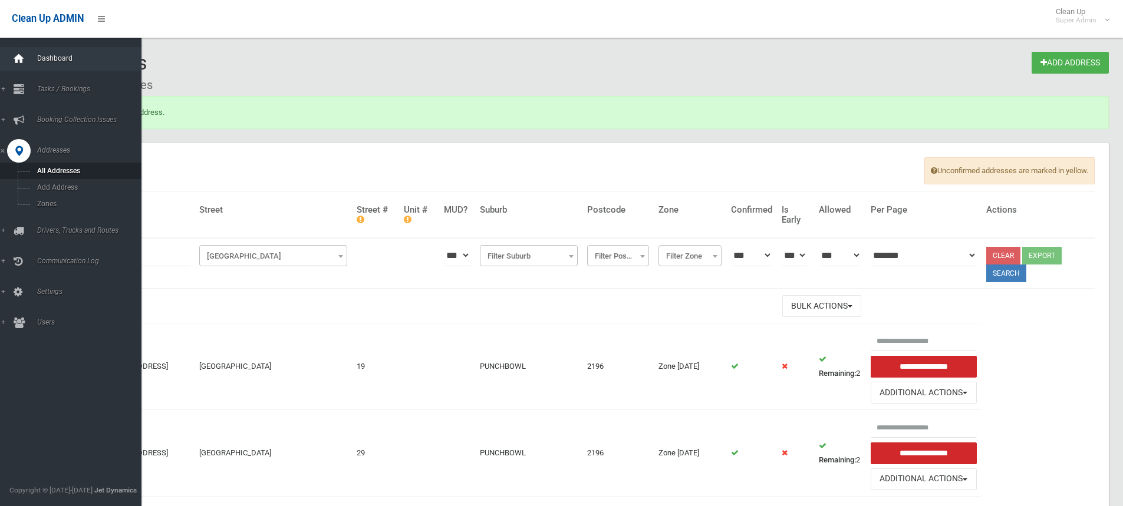
click at [17, 57] on icon at bounding box center [18, 59] width 13 height 24
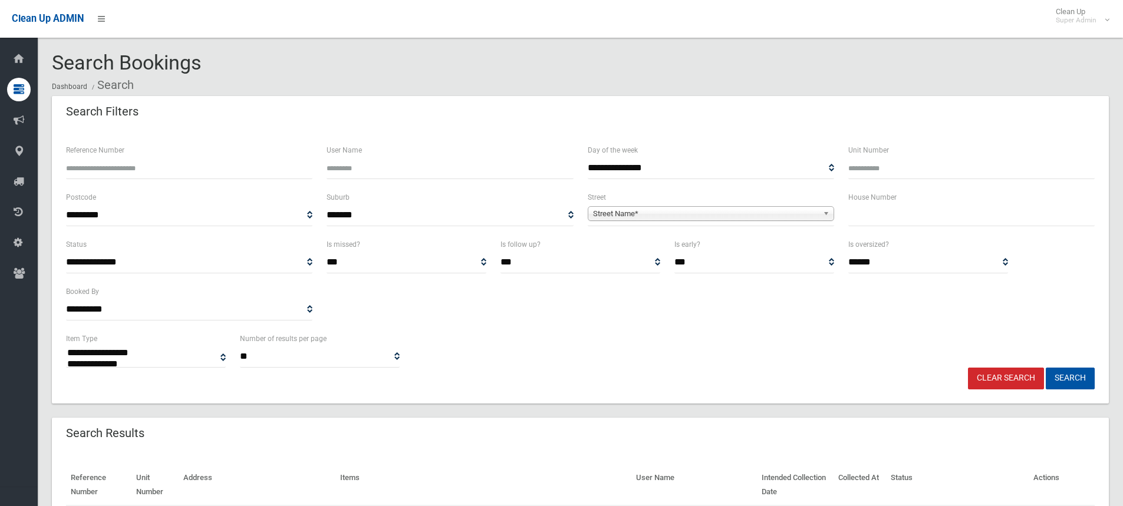
select select
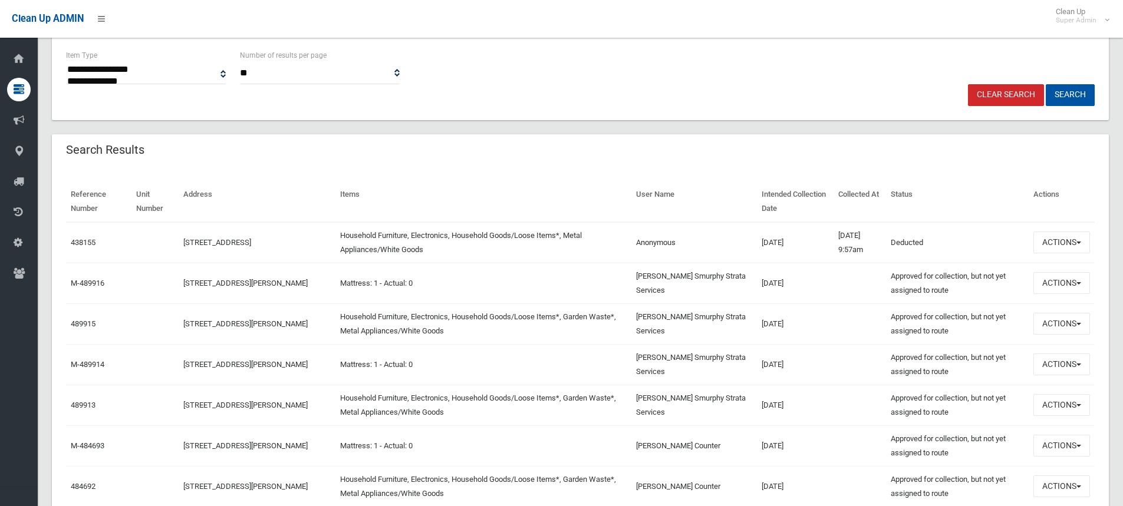
scroll to position [295, 0]
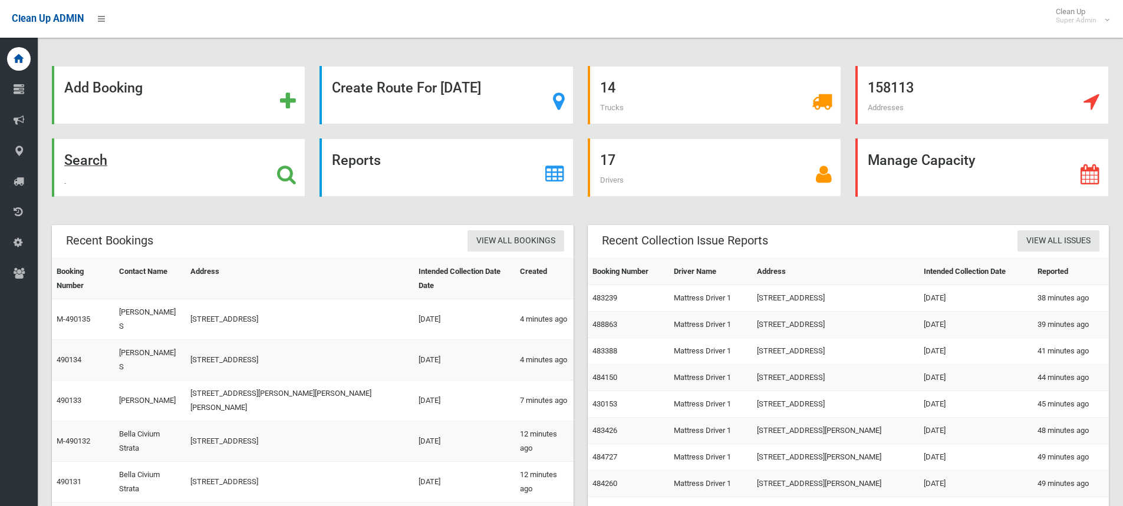
click at [281, 174] on icon at bounding box center [286, 175] width 19 height 20
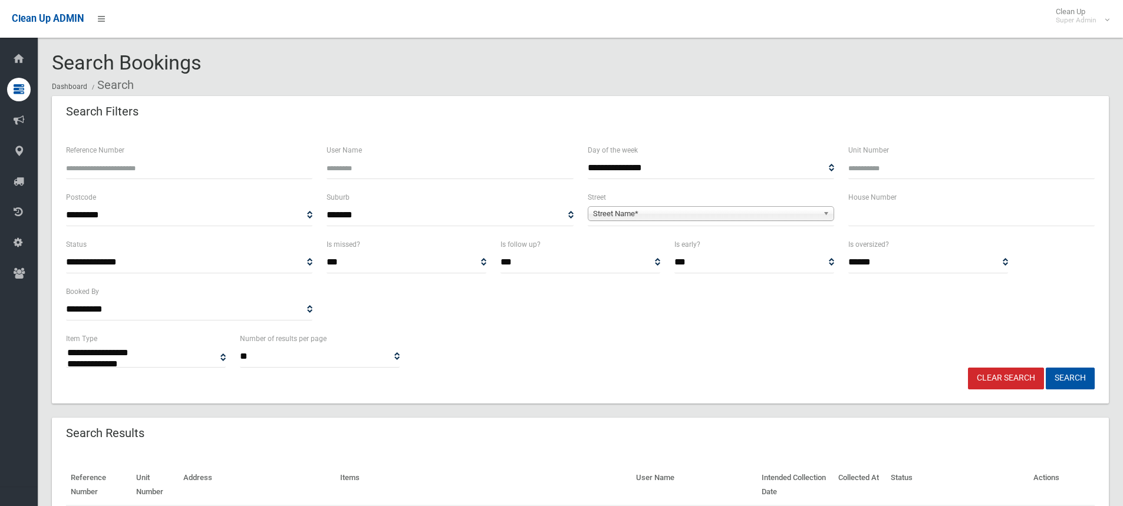
select select
type input "*"
click at [679, 210] on span "Street Name*" at bounding box center [705, 214] width 225 height 14
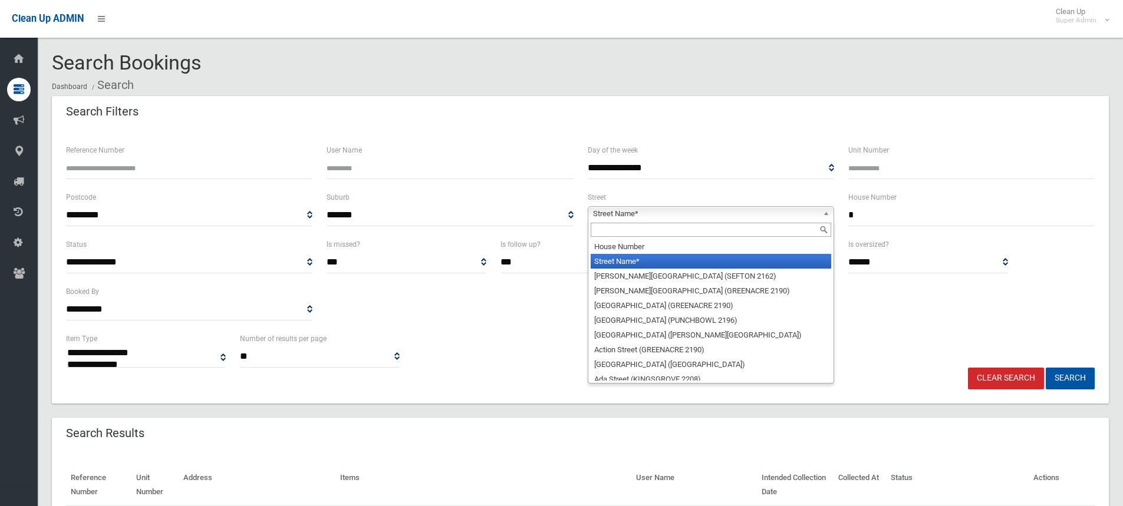
click at [629, 232] on input "text" at bounding box center [711, 230] width 241 height 14
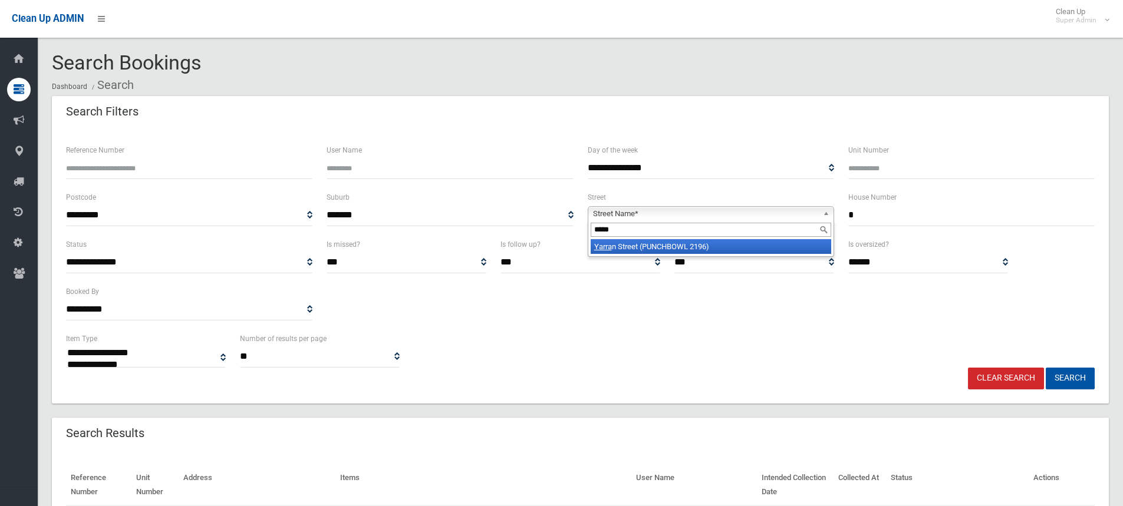
type input "*****"
click at [722, 246] on li "[GEOGRAPHIC_DATA] (PUNCHBOWL 2196)" at bounding box center [711, 246] width 241 height 15
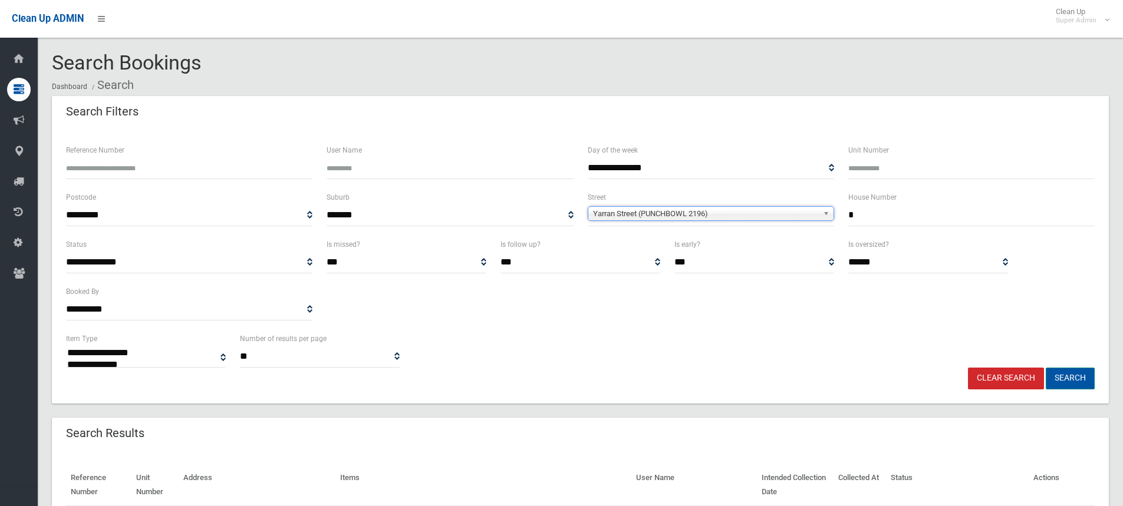
click at [1067, 376] on button "Search" at bounding box center [1070, 379] width 49 height 22
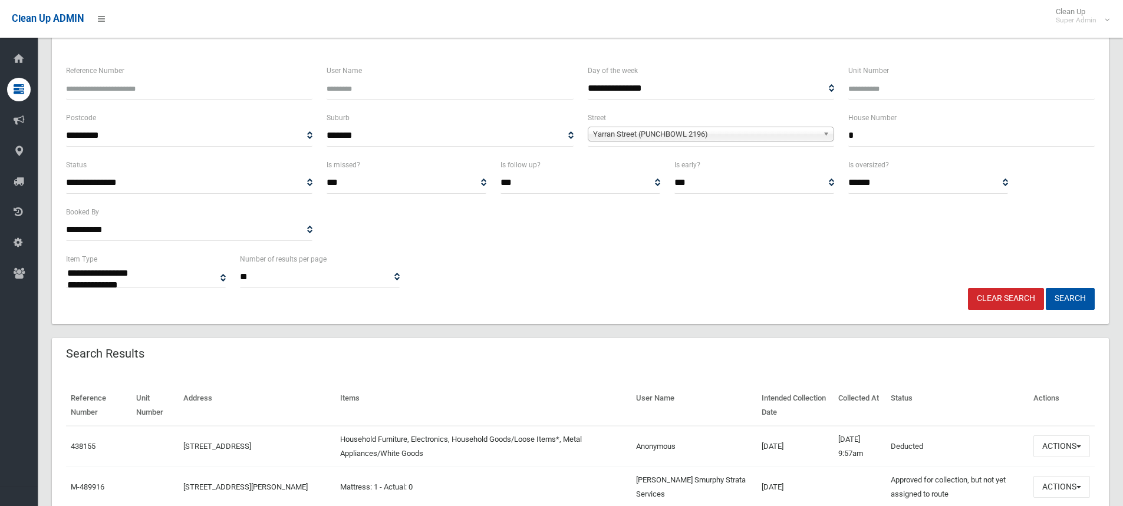
scroll to position [295, 0]
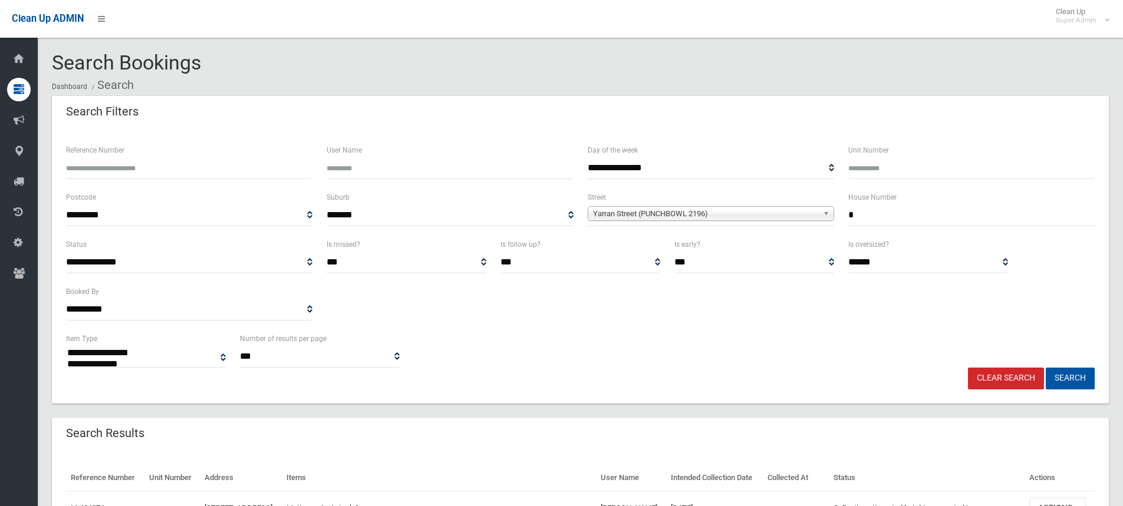
select select
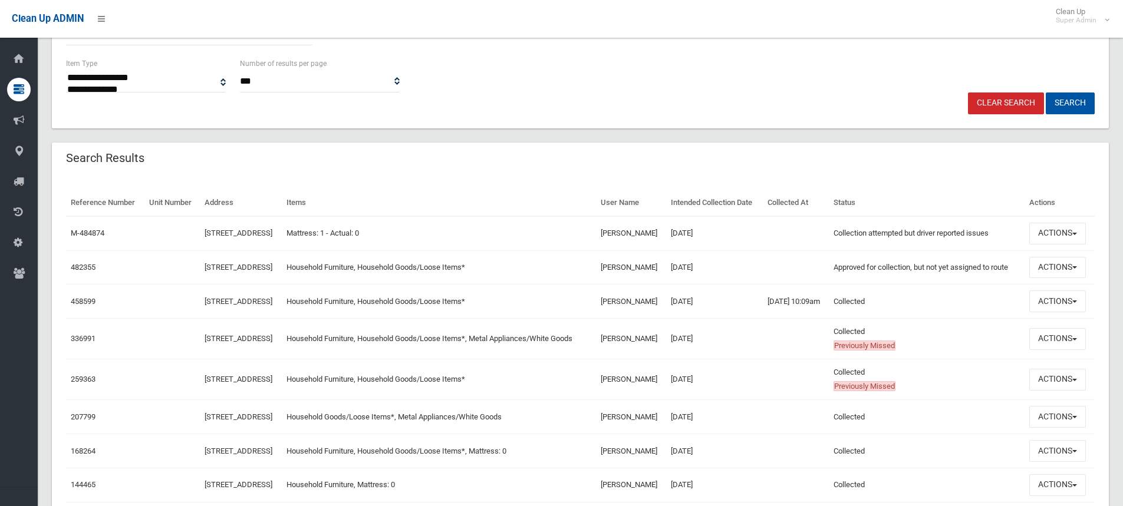
scroll to position [354, 0]
